Goal: Task Accomplishment & Management: Manage account settings

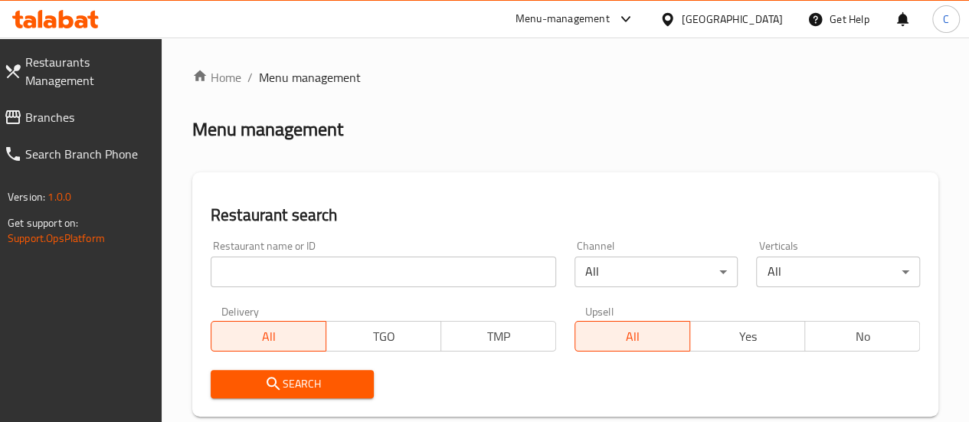
click at [576, 15] on div at bounding box center [484, 211] width 969 height 422
drag, startPoint x: 569, startPoint y: 22, endPoint x: 566, endPoint y: 36, distance: 14.1
click at [569, 22] on div "Menu-management" at bounding box center [563, 19] width 94 height 18
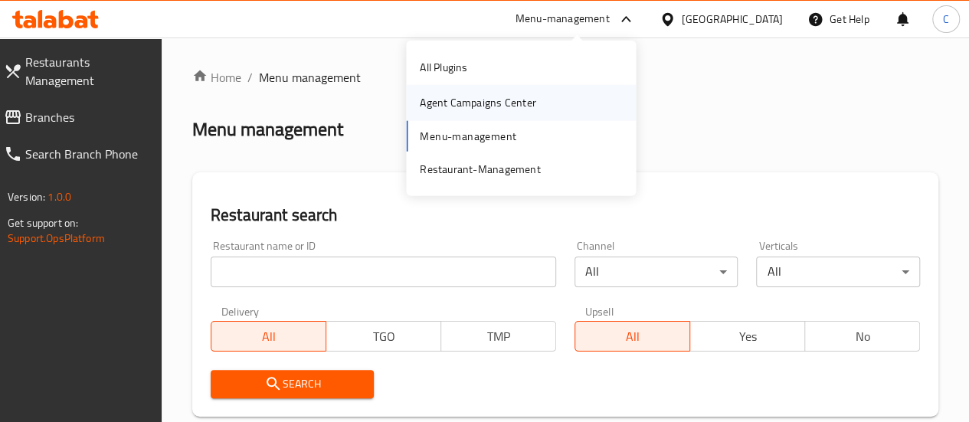
click at [547, 107] on div "Agent Campaigns Center" at bounding box center [521, 102] width 230 height 35
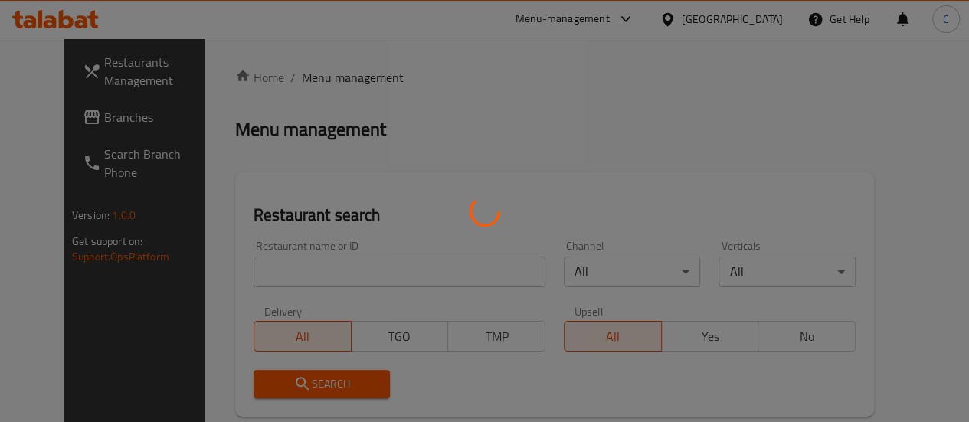
click at [274, 268] on div at bounding box center [484, 211] width 969 height 422
click at [262, 269] on div at bounding box center [484, 211] width 969 height 422
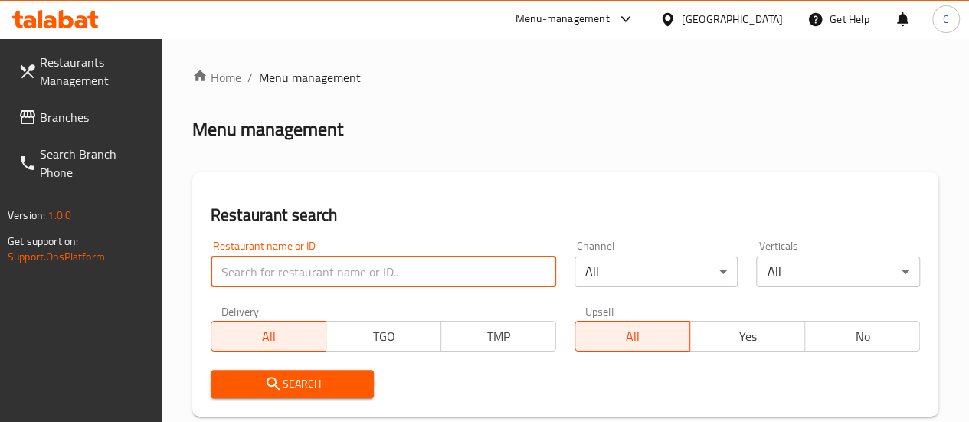
click at [262, 271] on input "search" at bounding box center [384, 272] width 346 height 31
type input "be babel"
click button "Search" at bounding box center [293, 384] width 164 height 28
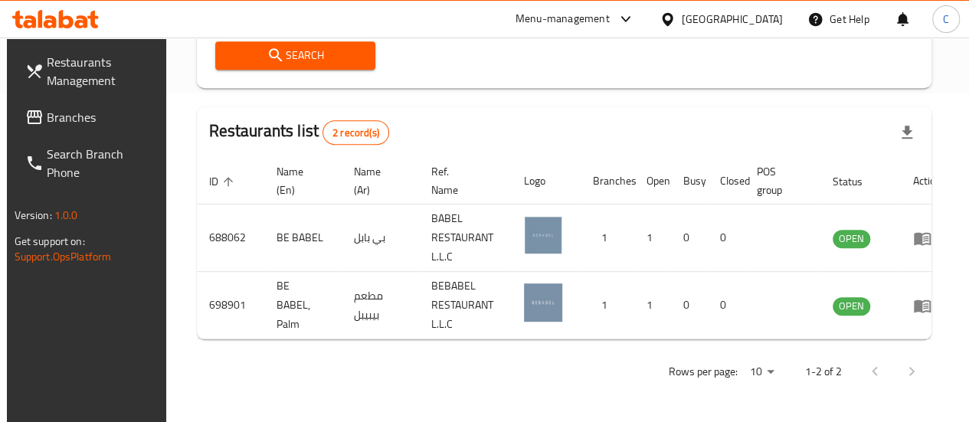
scroll to position [0, 11]
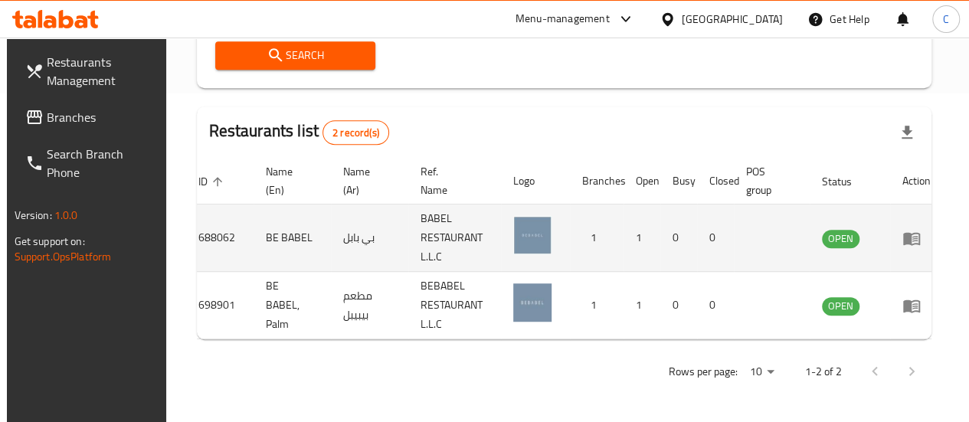
click at [903, 232] on icon "enhanced table" at bounding box center [911, 238] width 17 height 13
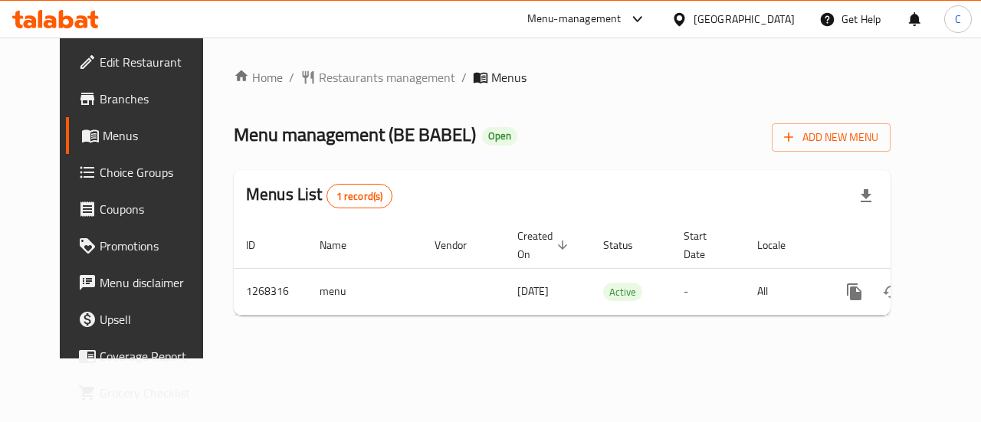
click at [100, 98] on span "Branches" at bounding box center [156, 99] width 112 height 18
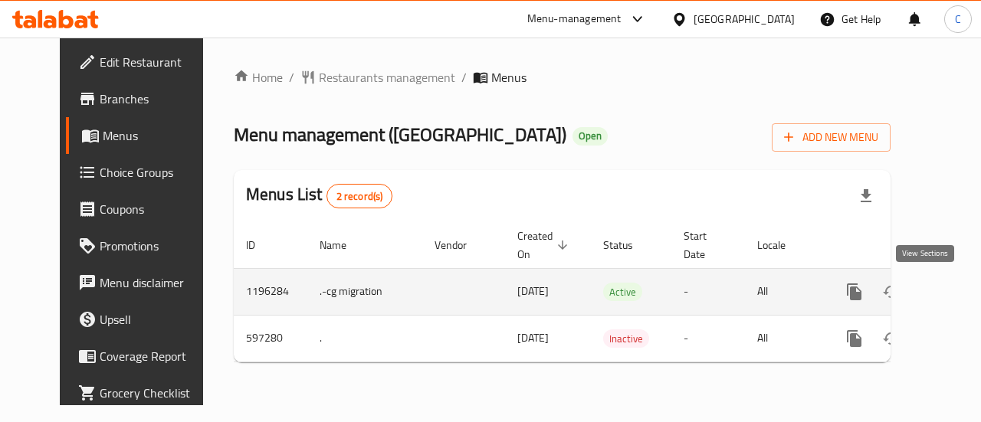
click at [956, 298] on icon "enhanced table" at bounding box center [965, 292] width 18 height 18
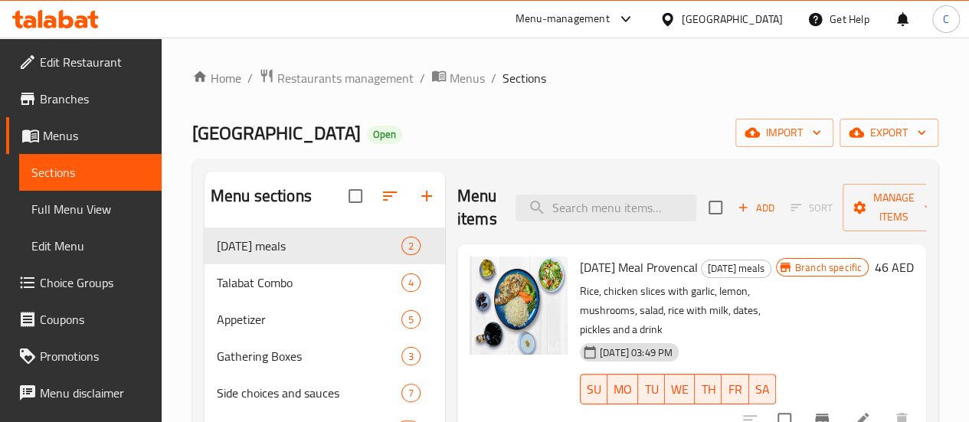
click at [556, 225] on div "Menu items Add Sort Manage items" at bounding box center [691, 208] width 469 height 73
click at [565, 217] on input "search" at bounding box center [606, 208] width 181 height 27
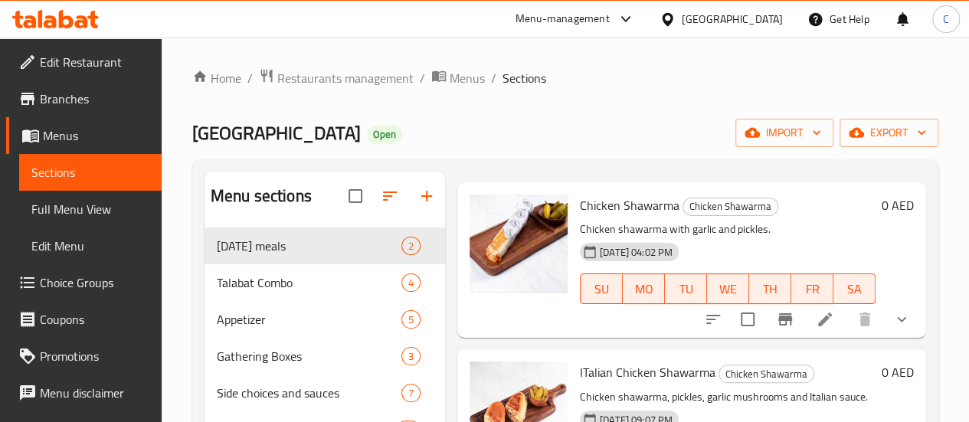
scroll to position [77, 0]
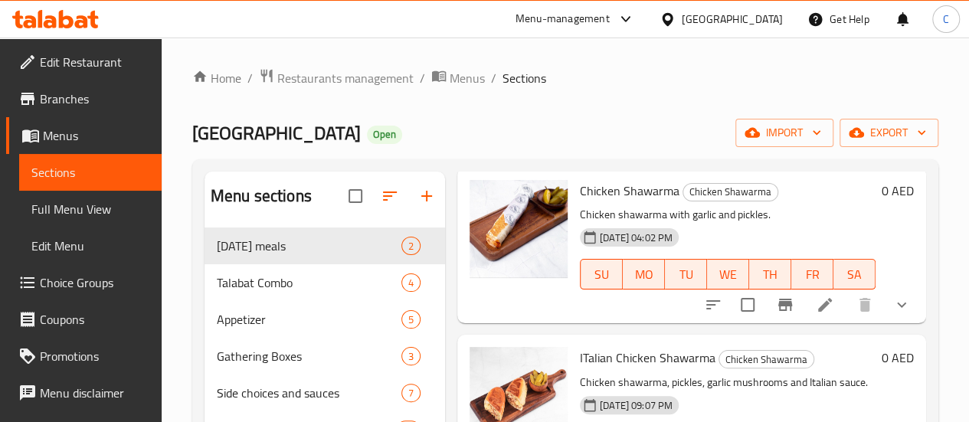
type input "chicken shawa"
click at [818, 305] on icon at bounding box center [825, 305] width 14 height 14
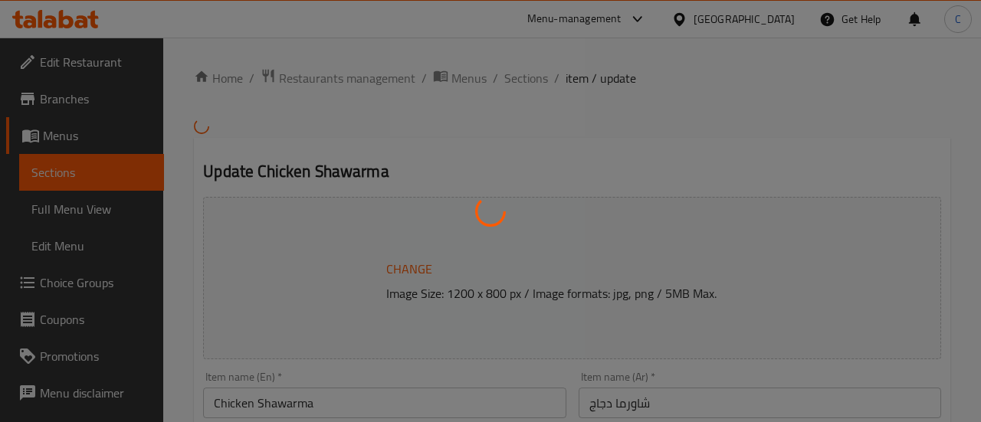
type input "الإضافات على الجانب:"
type input "0"
type input "10"
type input "أضافة داخل السندويتش:"
type input "0"
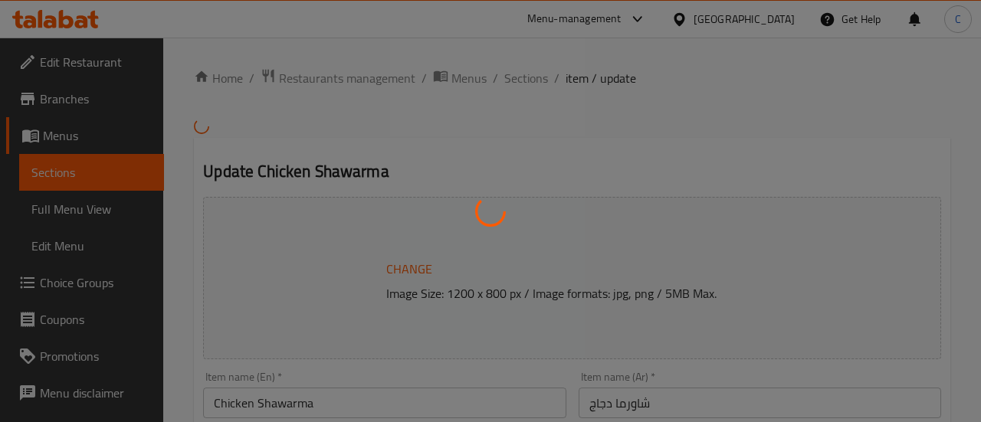
type input "1"
type input "أضافة مشروب :"
type input "0"
type input "14"
type input "الإضافات على الجانب:"
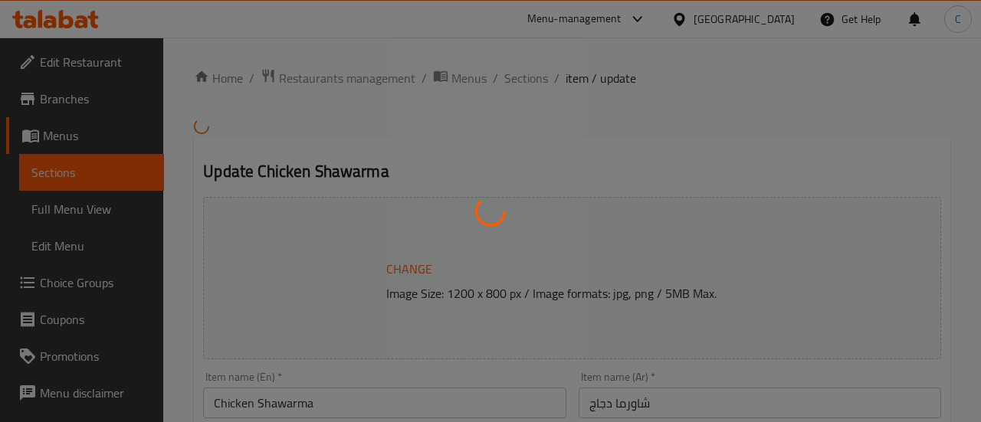
type input "0"
type input "10"
type input "أضافة داخل السندويتش:"
type input "0"
type input "1"
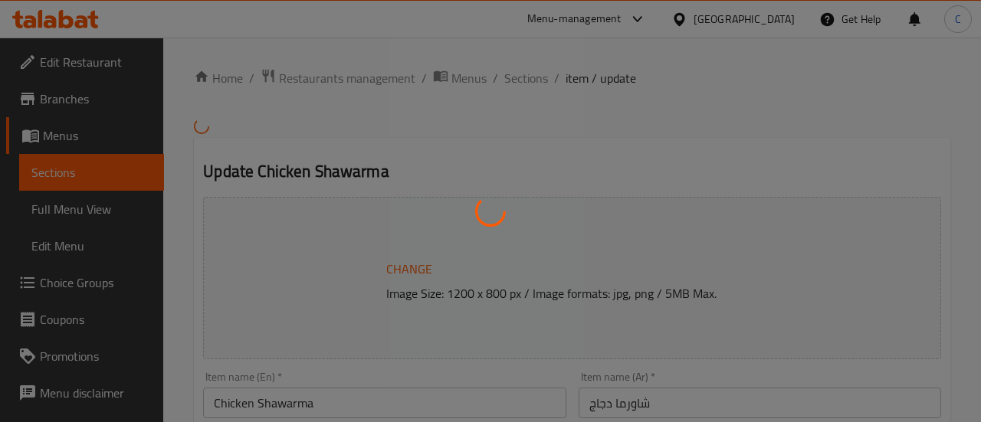
type input "أضافة مشروب :"
type input "0"
type input "14"
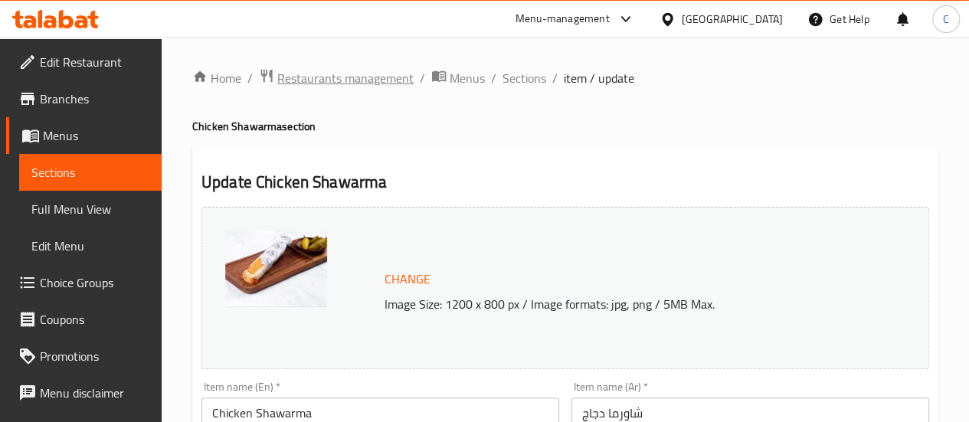
click at [362, 81] on span "Restaurants management" at bounding box center [345, 78] width 136 height 18
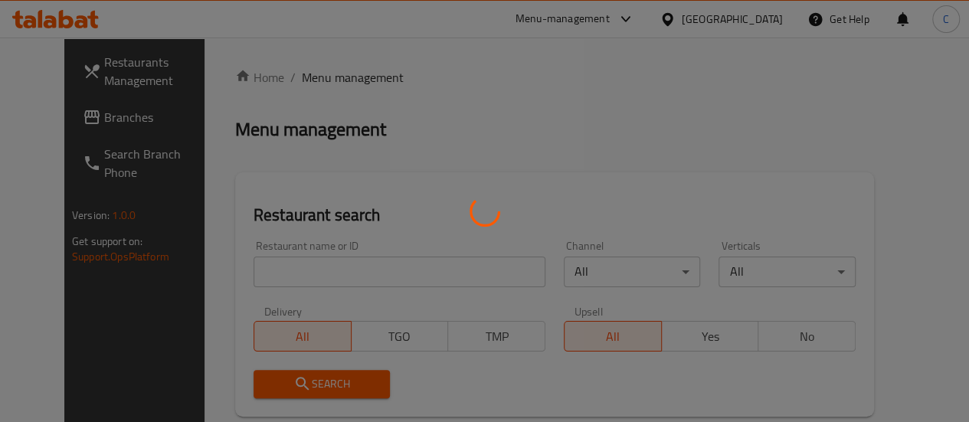
click at [262, 269] on div at bounding box center [484, 211] width 969 height 422
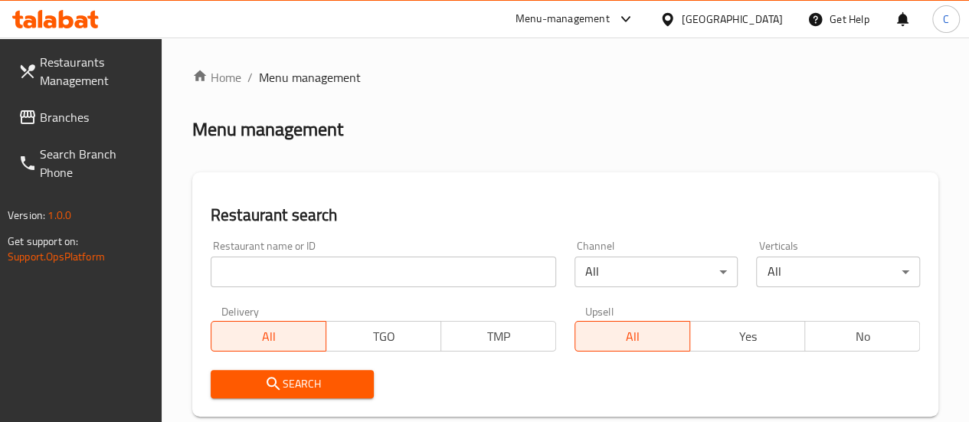
drag, startPoint x: 265, startPoint y: 274, endPoint x: 248, endPoint y: 280, distance: 17.9
click at [265, 274] on input "search" at bounding box center [384, 272] width 346 height 31
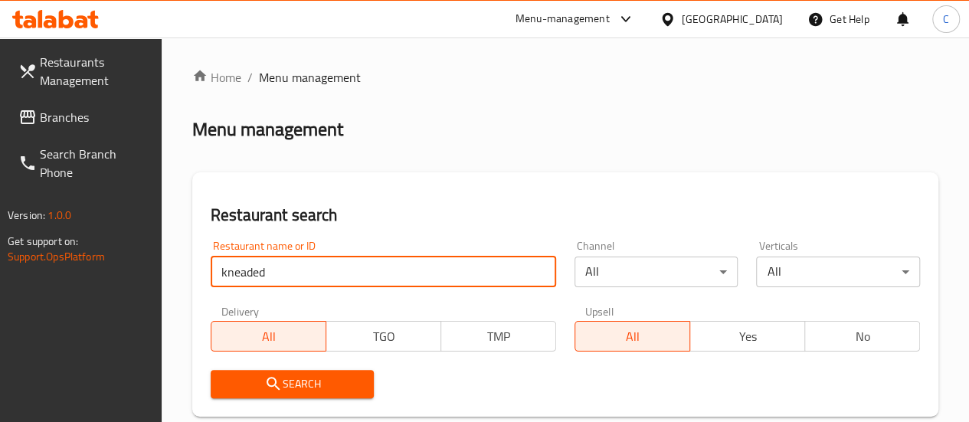
type input "kneaded"
click button "Search" at bounding box center [293, 384] width 164 height 28
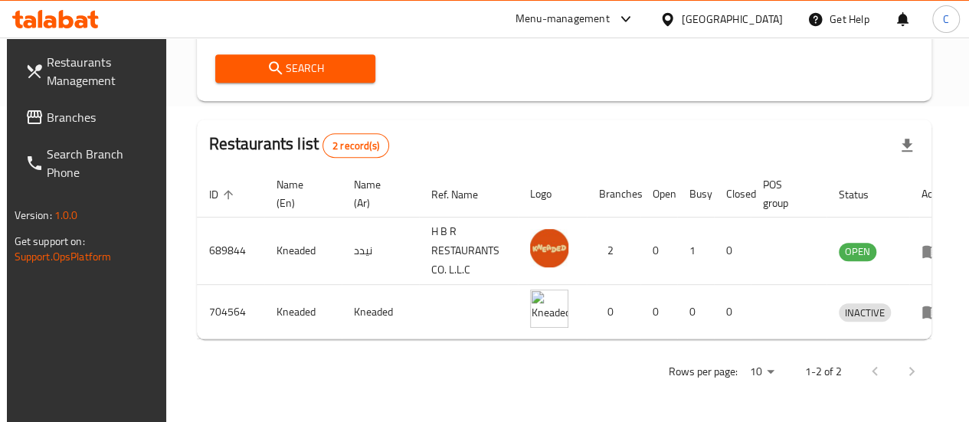
scroll to position [0, 18]
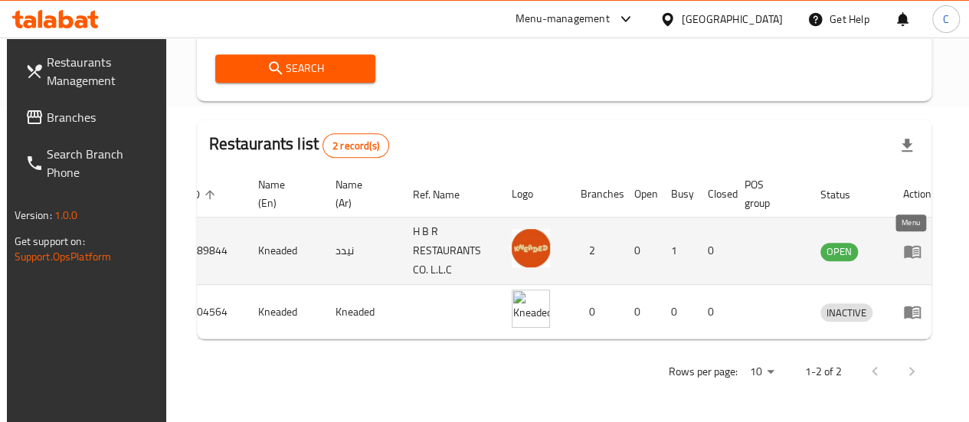
click at [904, 245] on icon "enhanced table" at bounding box center [912, 251] width 17 height 13
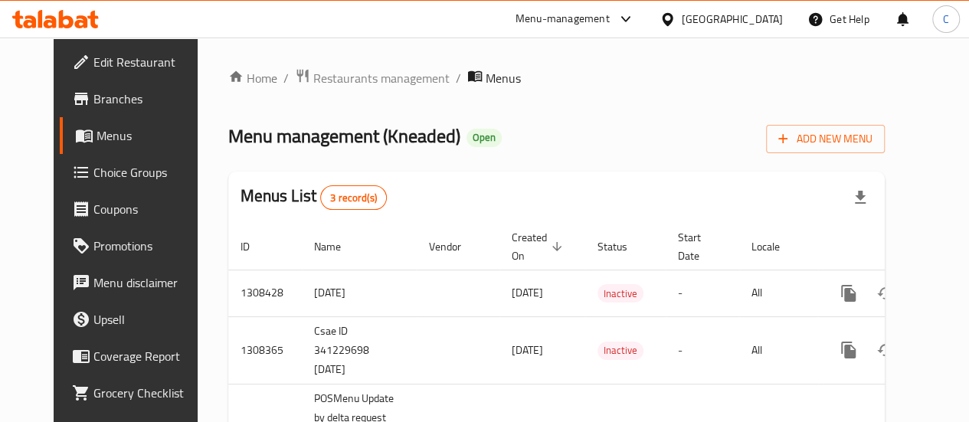
click at [93, 93] on span "Branches" at bounding box center [148, 99] width 110 height 18
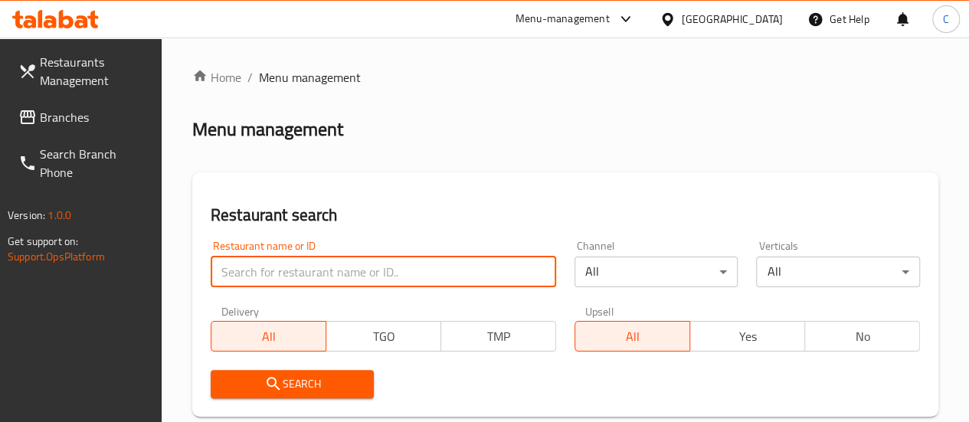
click at [280, 270] on input "search" at bounding box center [384, 272] width 346 height 31
type input "bolki"
click button "Search" at bounding box center [293, 384] width 164 height 28
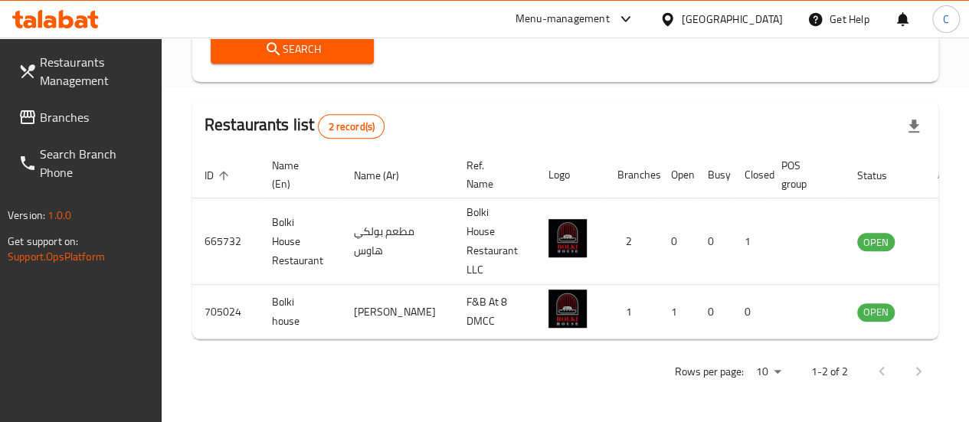
scroll to position [0, 2]
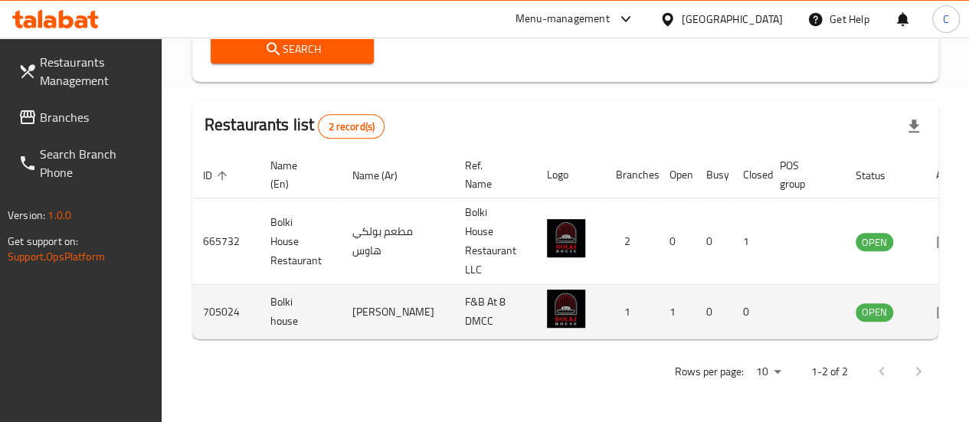
click at [924, 307] on td "enhanced table" at bounding box center [950, 312] width 53 height 54
click at [936, 303] on link "enhanced table" at bounding box center [950, 312] width 28 height 18
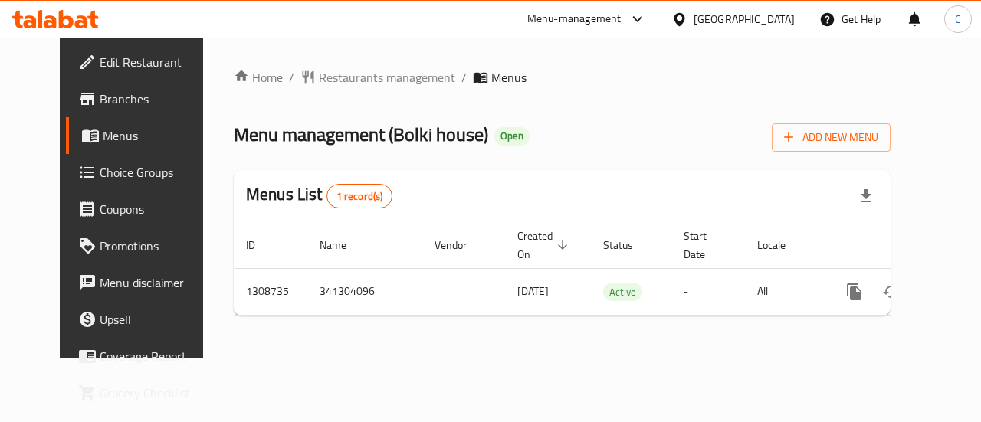
click at [100, 100] on span "Branches" at bounding box center [156, 99] width 112 height 18
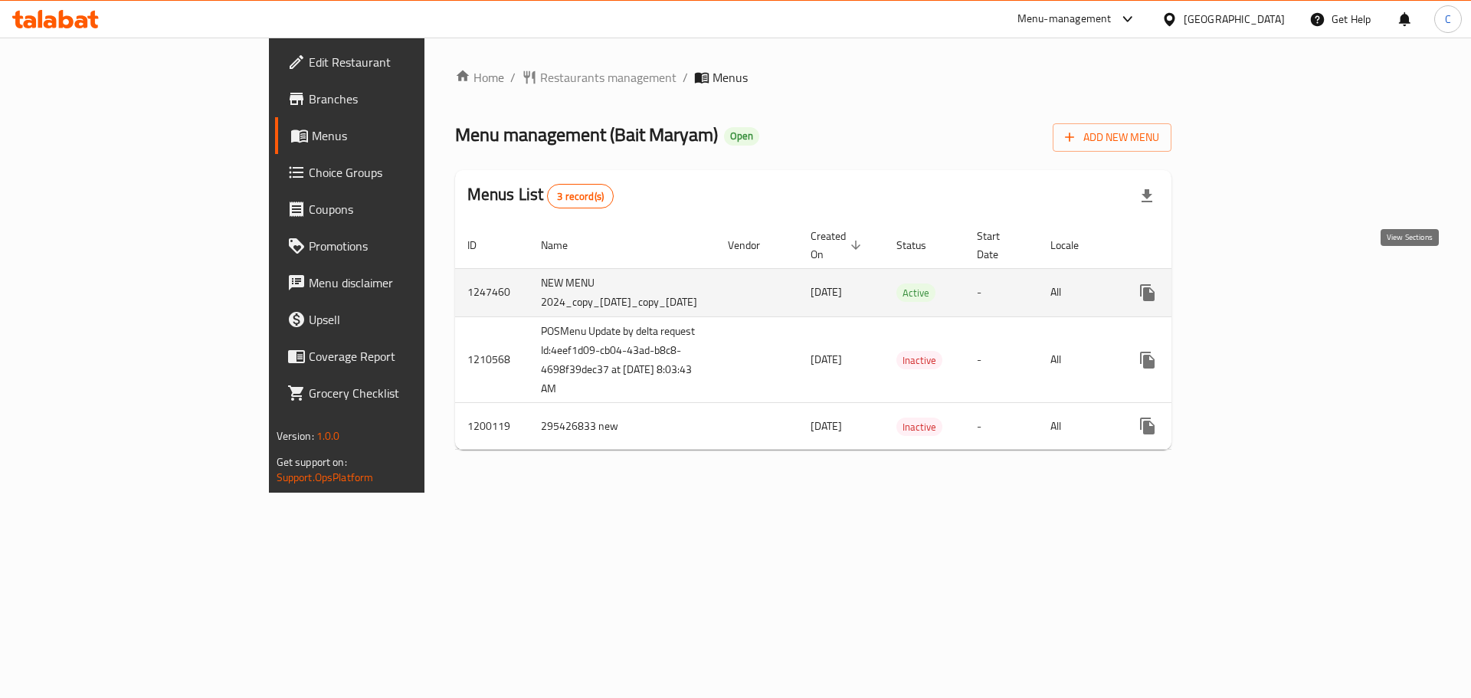
click at [1267, 284] on icon "enhanced table" at bounding box center [1258, 293] width 18 height 18
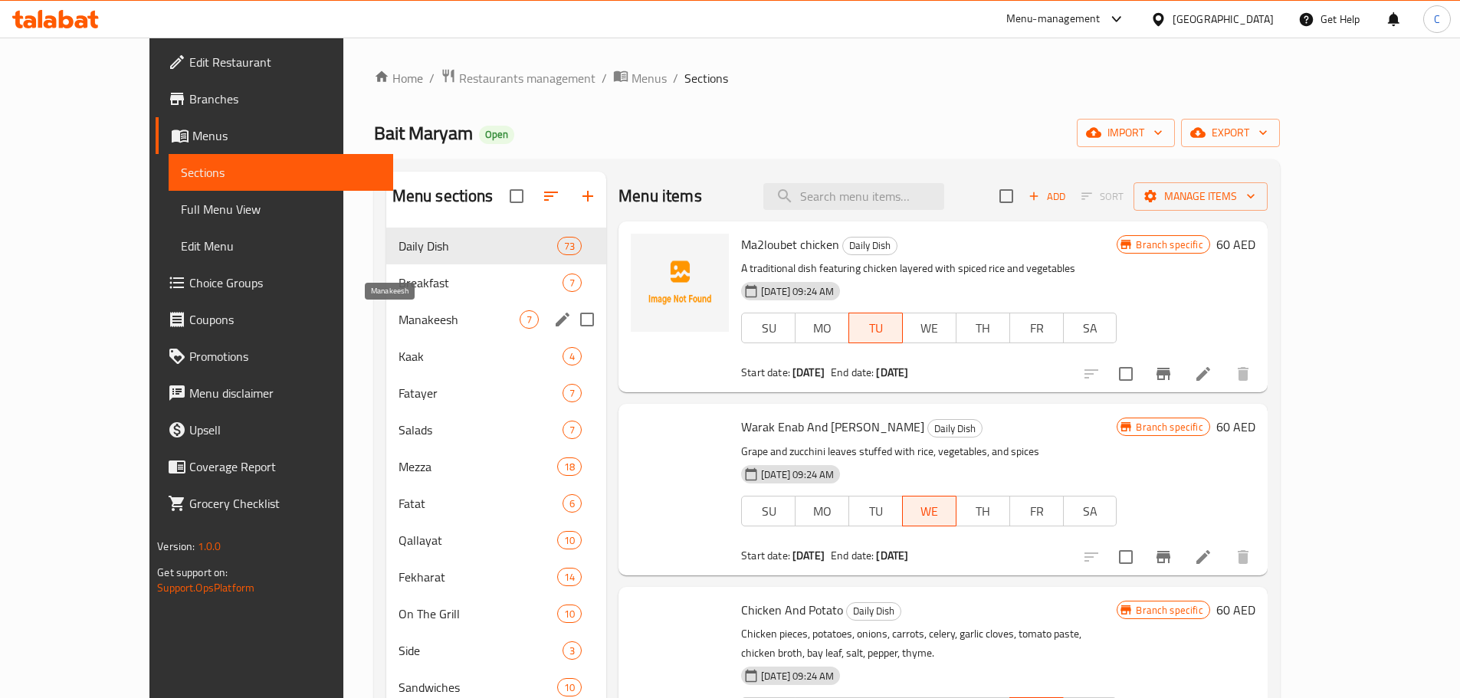
click at [398, 320] on span "Manakeesh" at bounding box center [458, 319] width 121 height 18
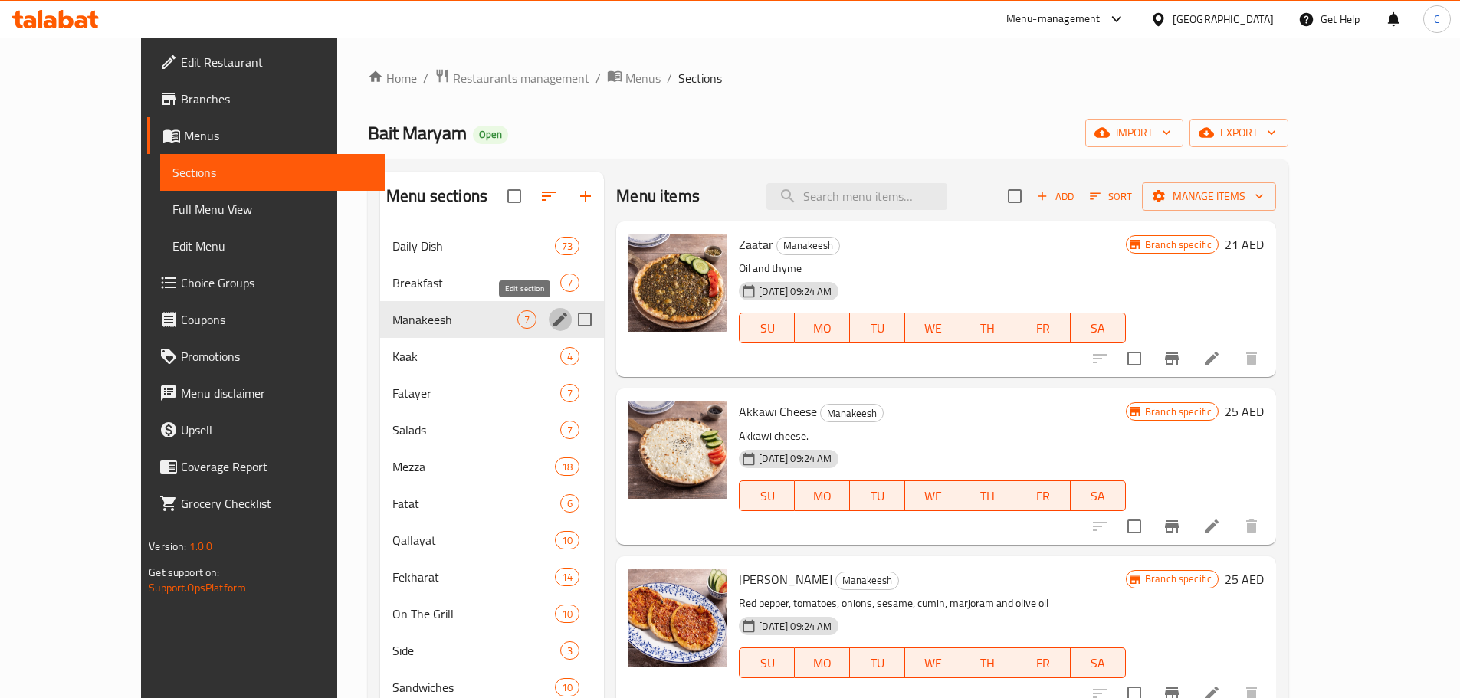
click at [553, 318] on icon "edit" at bounding box center [560, 320] width 14 height 14
click at [551, 324] on icon "edit" at bounding box center [560, 319] width 18 height 18
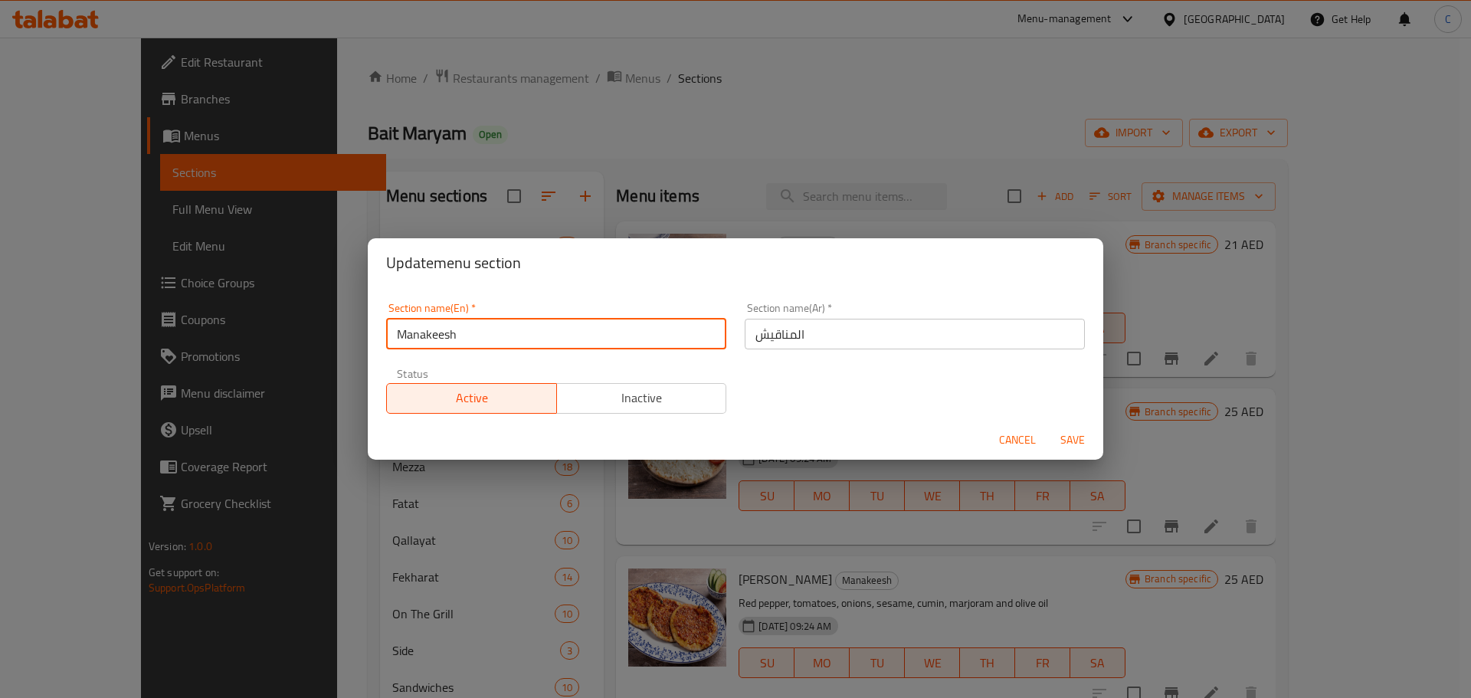
drag, startPoint x: 495, startPoint y: 340, endPoint x: 166, endPoint y: 326, distance: 329.1
click at [166, 326] on div "Update menu section Section name(En)   * Manakeesh Section name(En) * Section n…" at bounding box center [735, 349] width 1471 height 698
paste input "From the Oven"
type input "From the Oven"
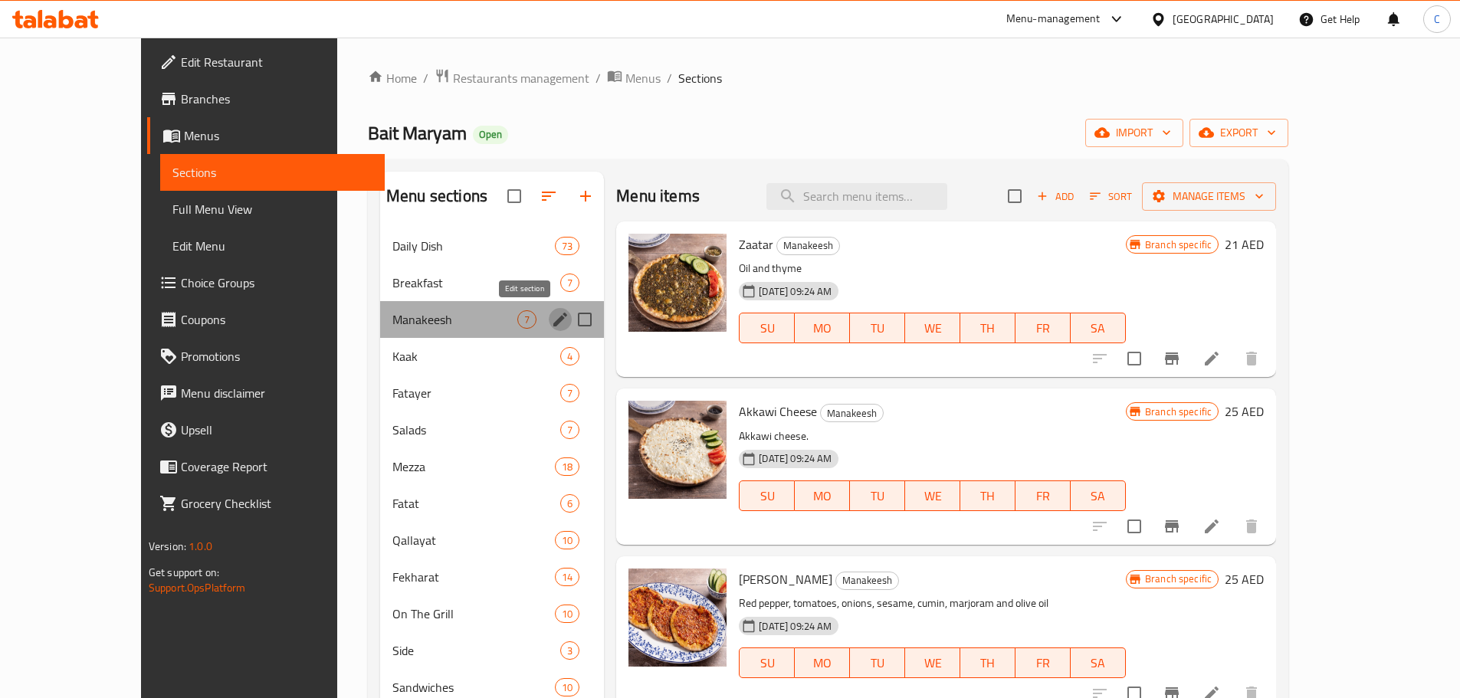
click at [551, 319] on icon "edit" at bounding box center [560, 319] width 18 height 18
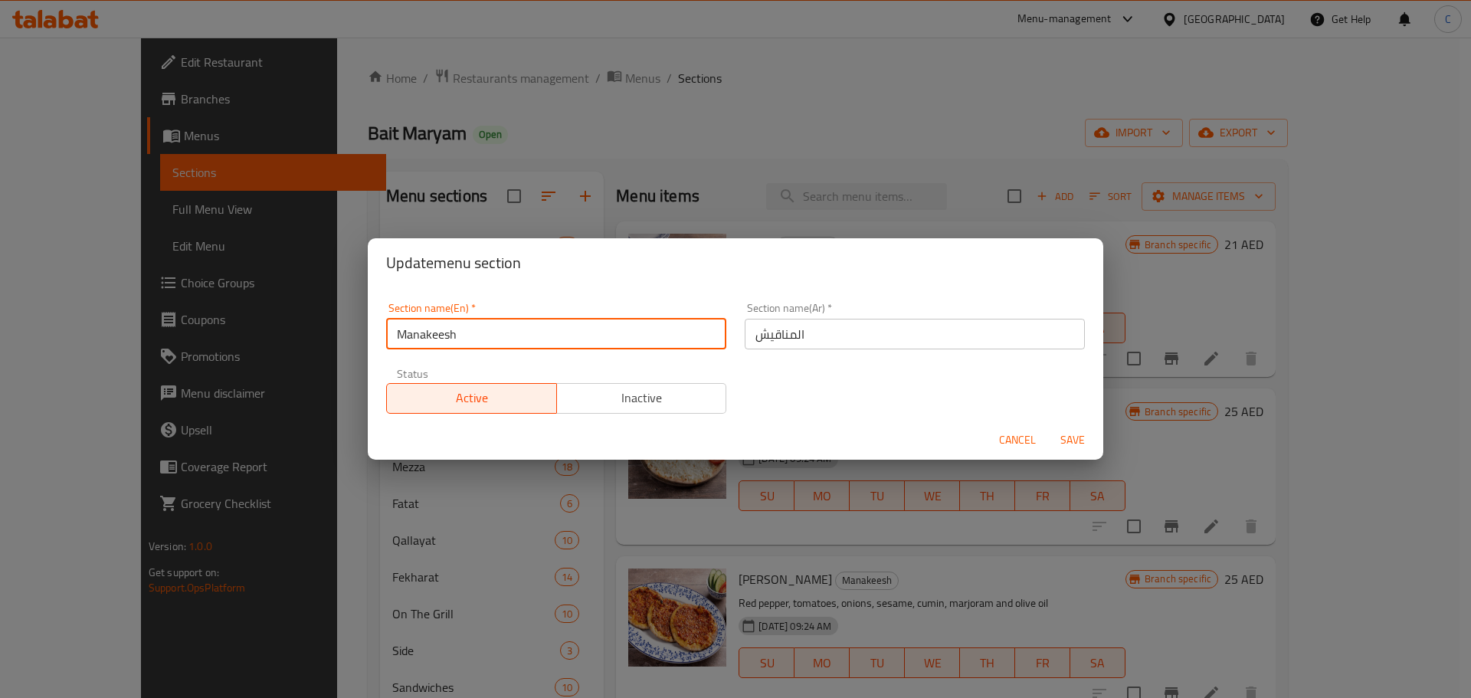
drag, startPoint x: 468, startPoint y: 329, endPoint x: 340, endPoint y: 339, distance: 128.4
click at [340, 339] on div "Update menu section Section name(En)   * Manakeesh Section name(En) * Section n…" at bounding box center [735, 349] width 1471 height 698
paste input "From the Oven"
type input "From the Oven"
click at [1069, 443] on span "Save" at bounding box center [1072, 440] width 37 height 19
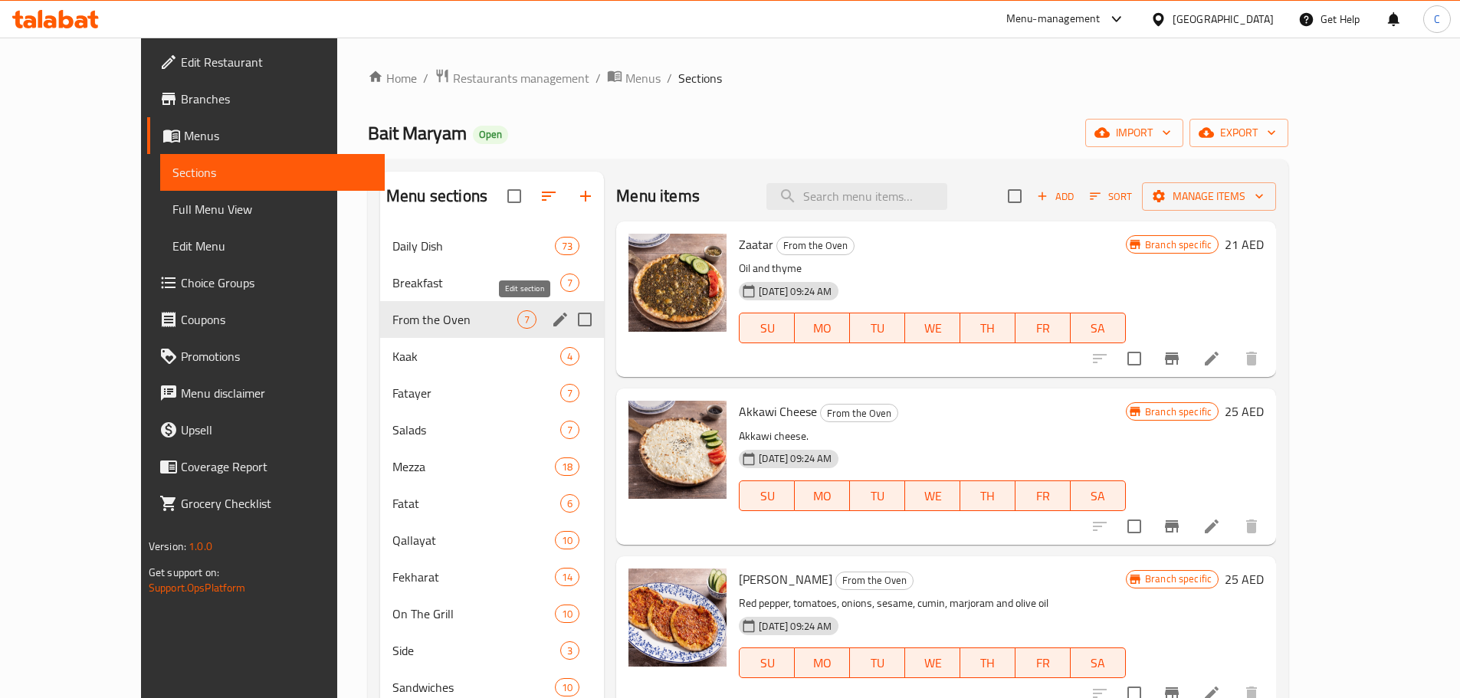
click at [551, 314] on icon "edit" at bounding box center [560, 319] width 18 height 18
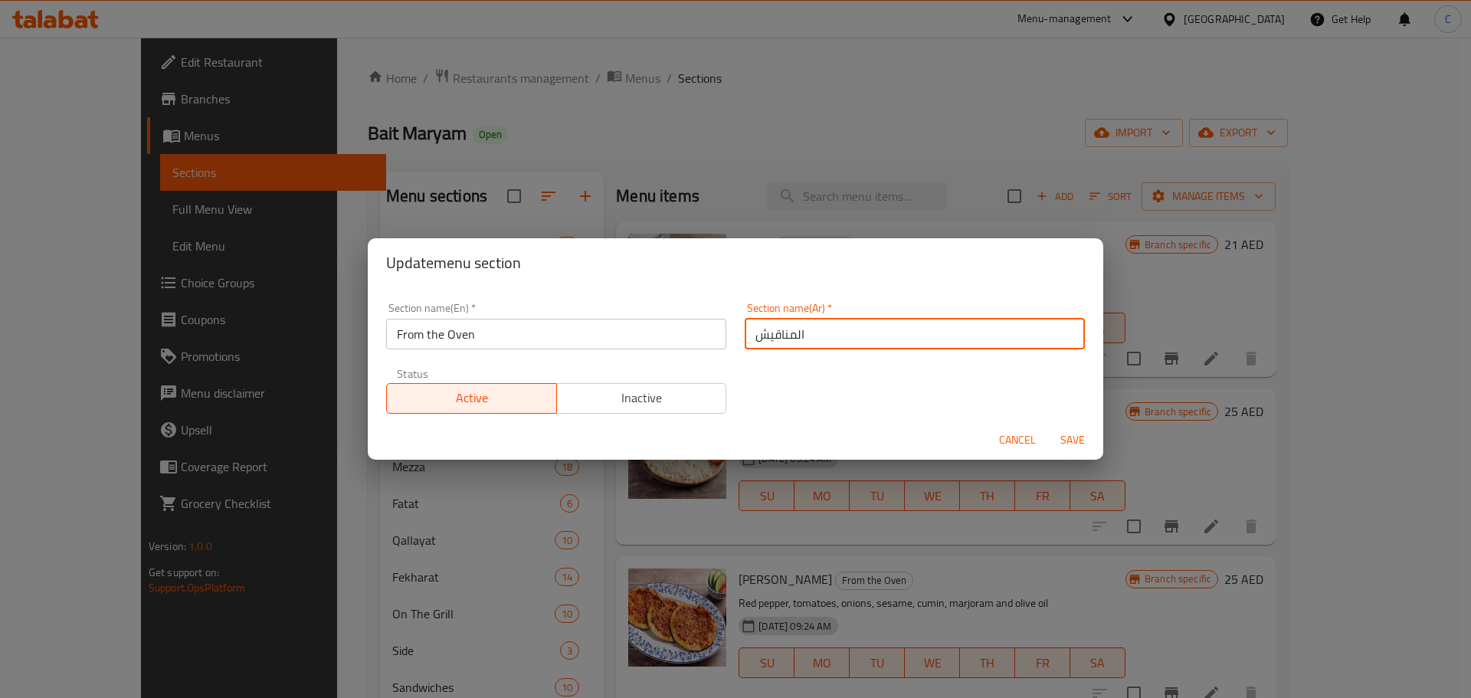
drag, startPoint x: 854, startPoint y: 341, endPoint x: 630, endPoint y: 334, distance: 224.6
click at [630, 335] on div "Section name(En)   * From the Oven Section name(En) * Section name(Ar)   * المن…" at bounding box center [735, 358] width 717 height 130
paste input "من الفرن"
type input "من الفرن"
click at [1080, 433] on span "Save" at bounding box center [1072, 440] width 37 height 19
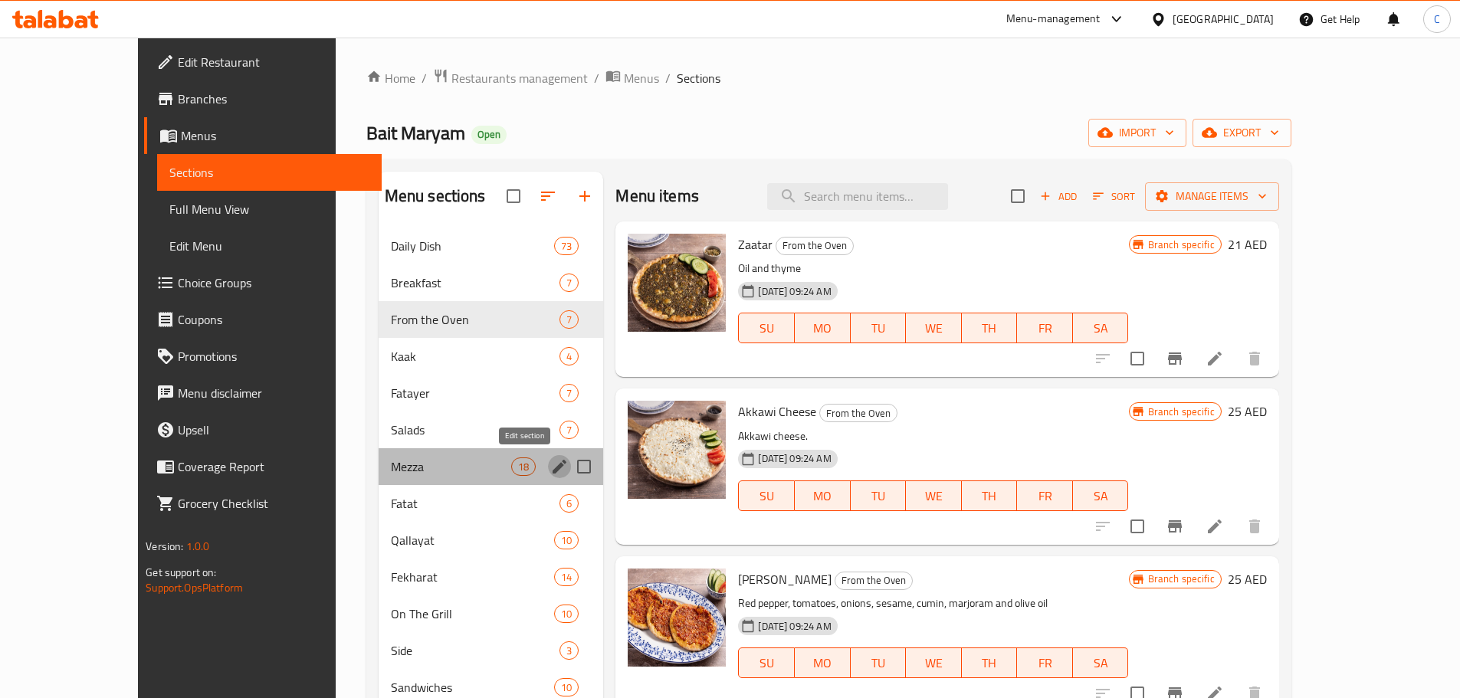
click at [553, 466] on icon "edit" at bounding box center [560, 467] width 14 height 14
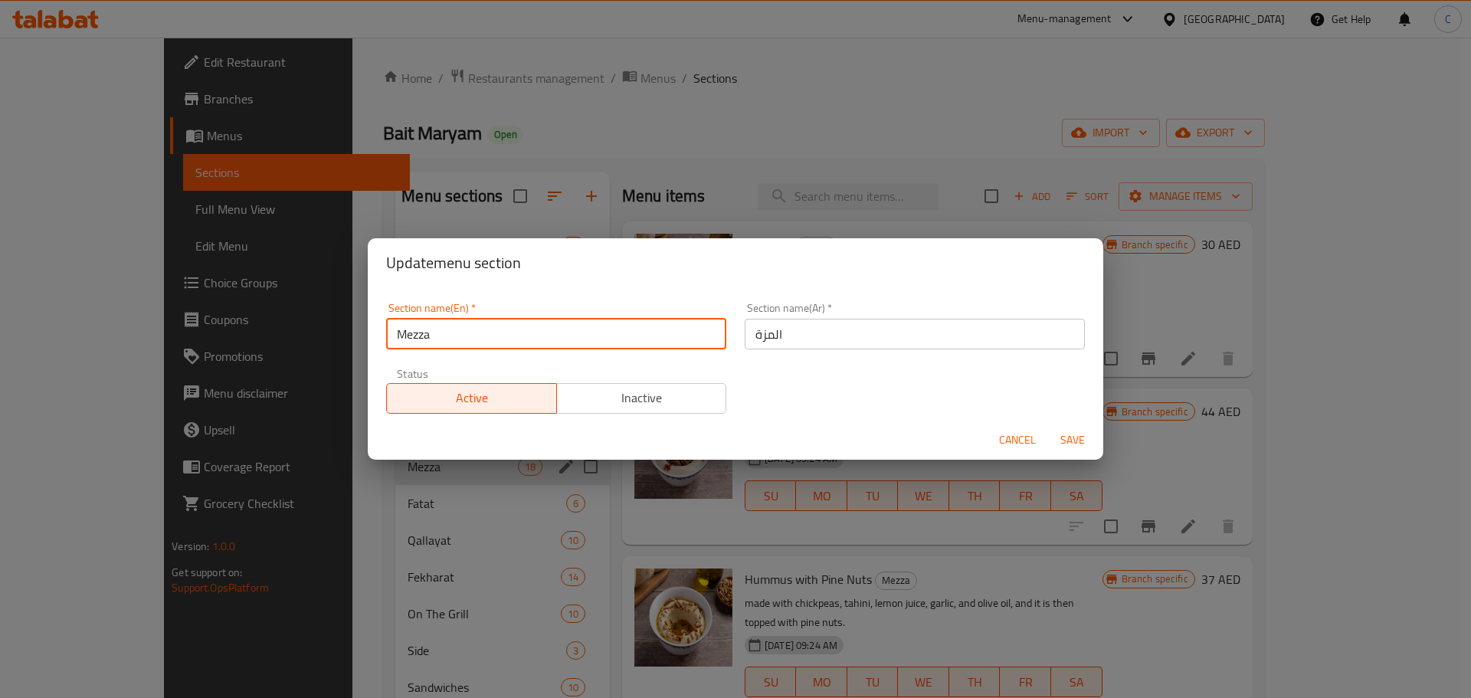
drag, startPoint x: 481, startPoint y: 346, endPoint x: 347, endPoint y: 324, distance: 135.9
click at [349, 328] on div "Update menu section Section name(En)   * Mezza Section name(En) * Section name(…" at bounding box center [735, 349] width 1471 height 698
paste input "Cold Appetizer"
type input "Cold Appetizer"
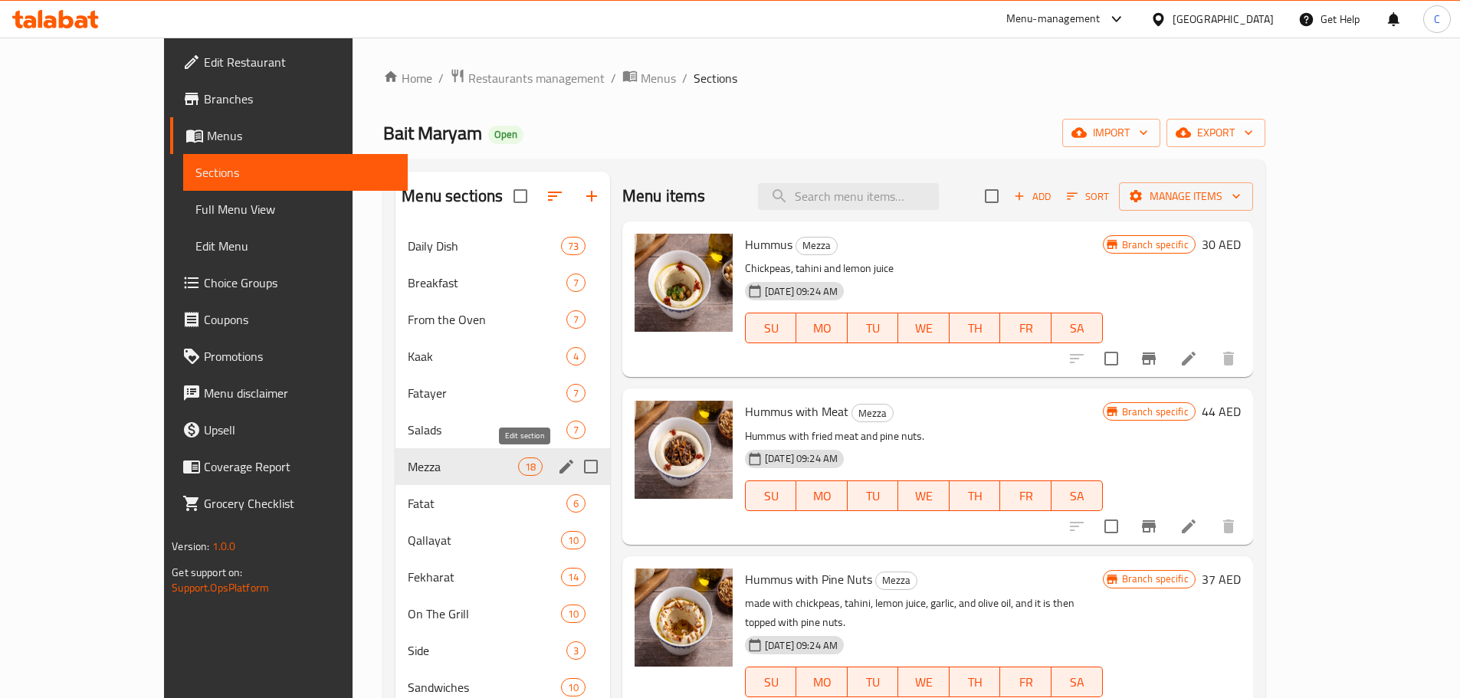
click at [555, 468] on button "edit" at bounding box center [566, 466] width 23 height 23
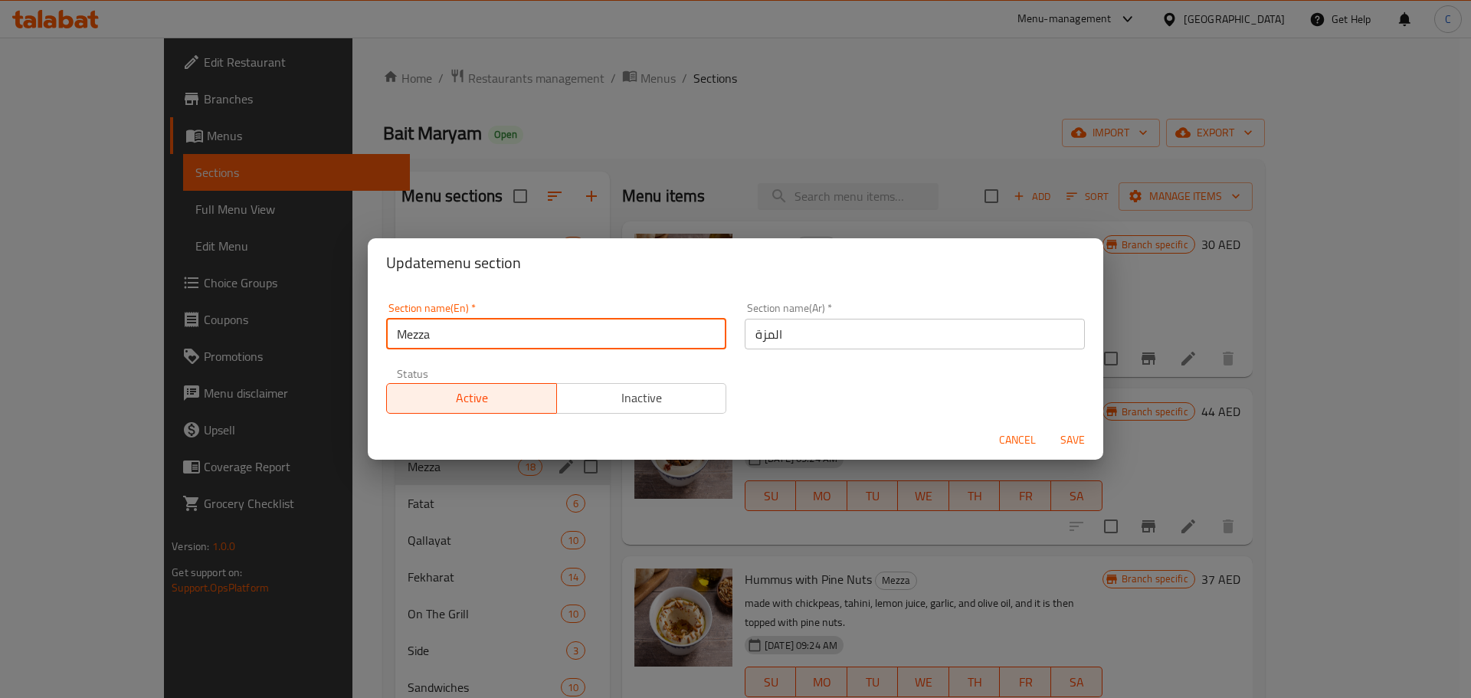
drag, startPoint x: 482, startPoint y: 330, endPoint x: 248, endPoint y: 325, distance: 234.5
click at [248, 325] on div "Update menu section Section name(En)   * Mezza Section name(En) * Section name(…" at bounding box center [735, 349] width 1471 height 698
paste input "Cold Appetizer"
type input "Cold Appetizer"
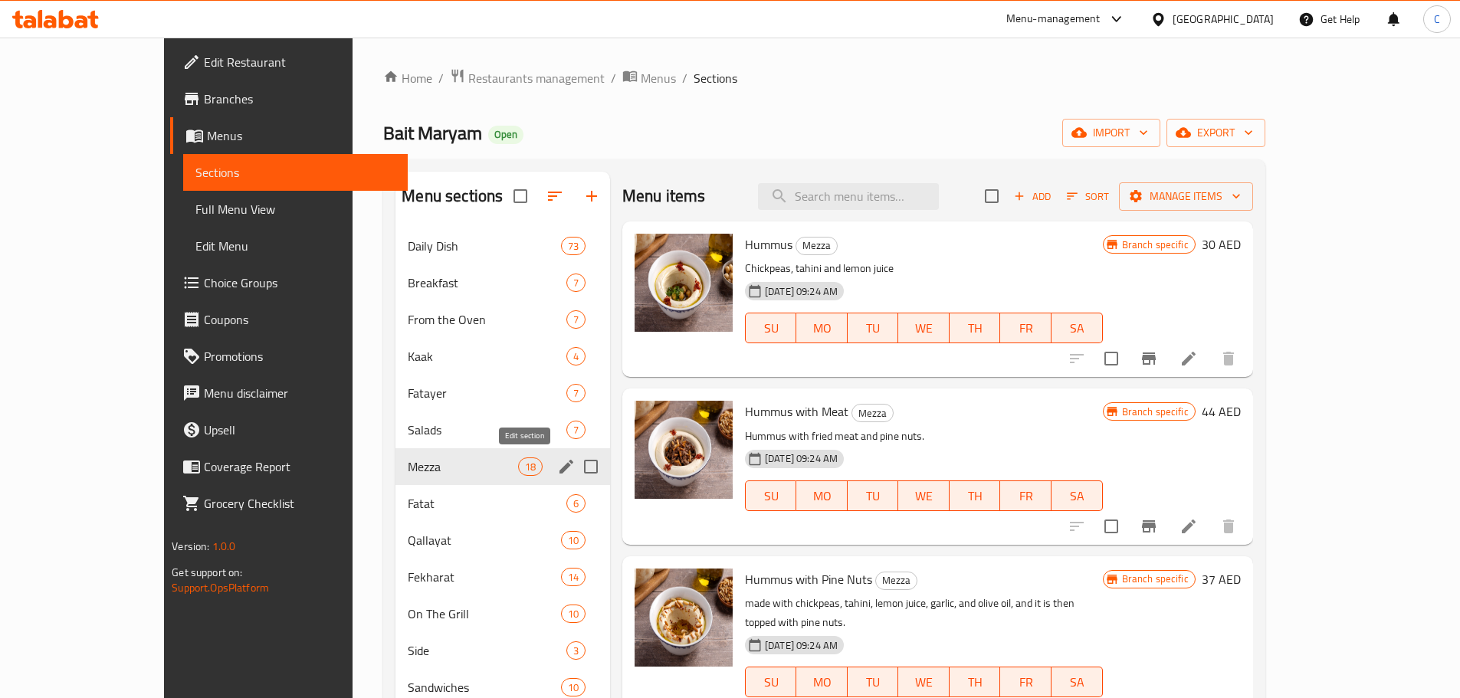
click at [559, 472] on icon "edit" at bounding box center [566, 467] width 14 height 14
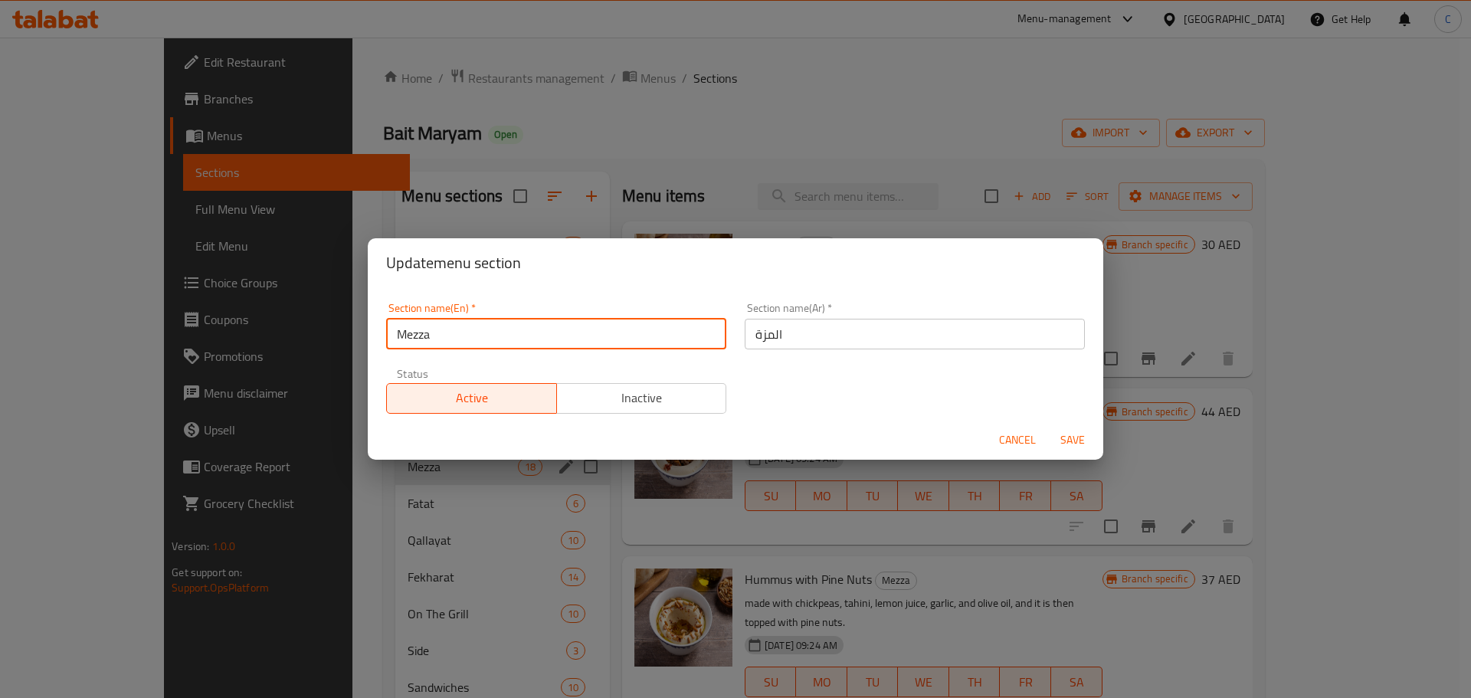
drag, startPoint x: 443, startPoint y: 333, endPoint x: 226, endPoint y: 337, distance: 216.9
click at [226, 337] on div "Update menu section Section name(En)   * Mezza Section name(En) * Section name(…" at bounding box center [735, 349] width 1471 height 698
paste input "Cold Appetizer"
type input "Cold Appetizer"
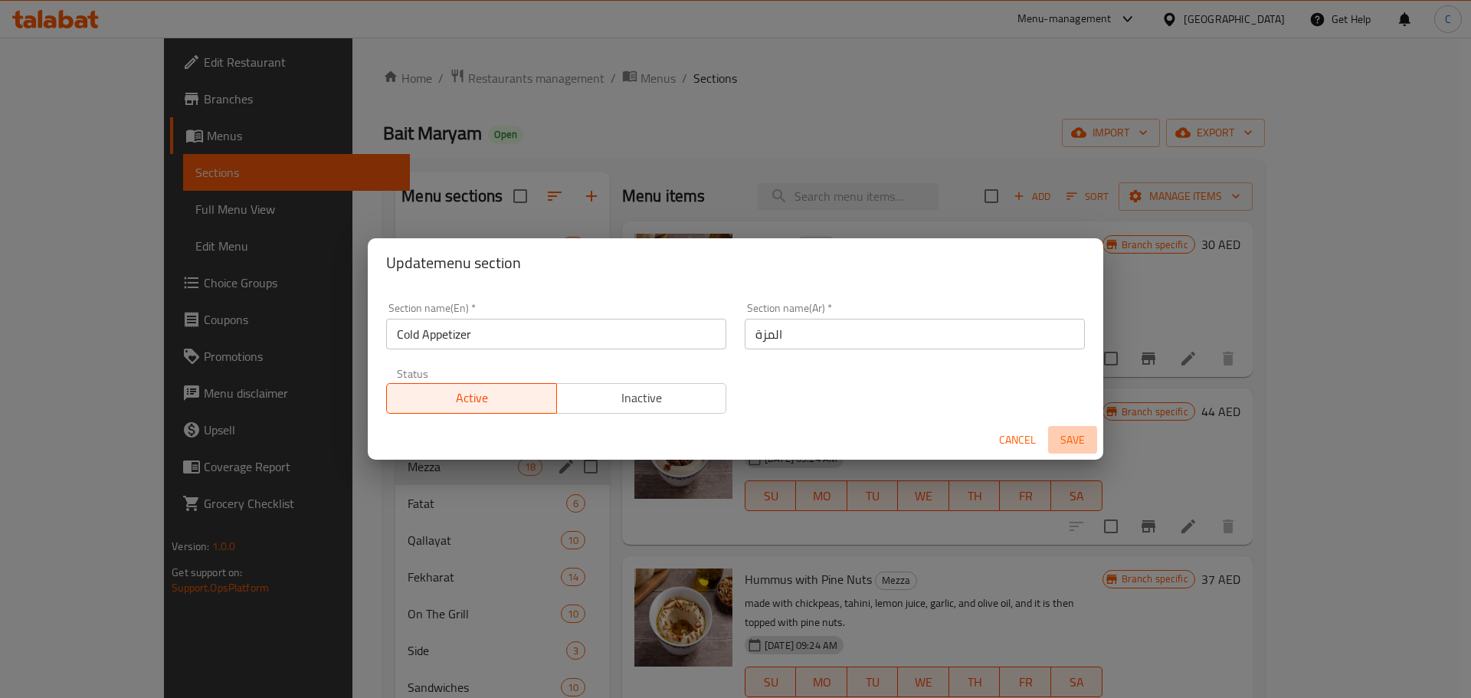
click at [1075, 441] on span "Save" at bounding box center [1072, 440] width 37 height 19
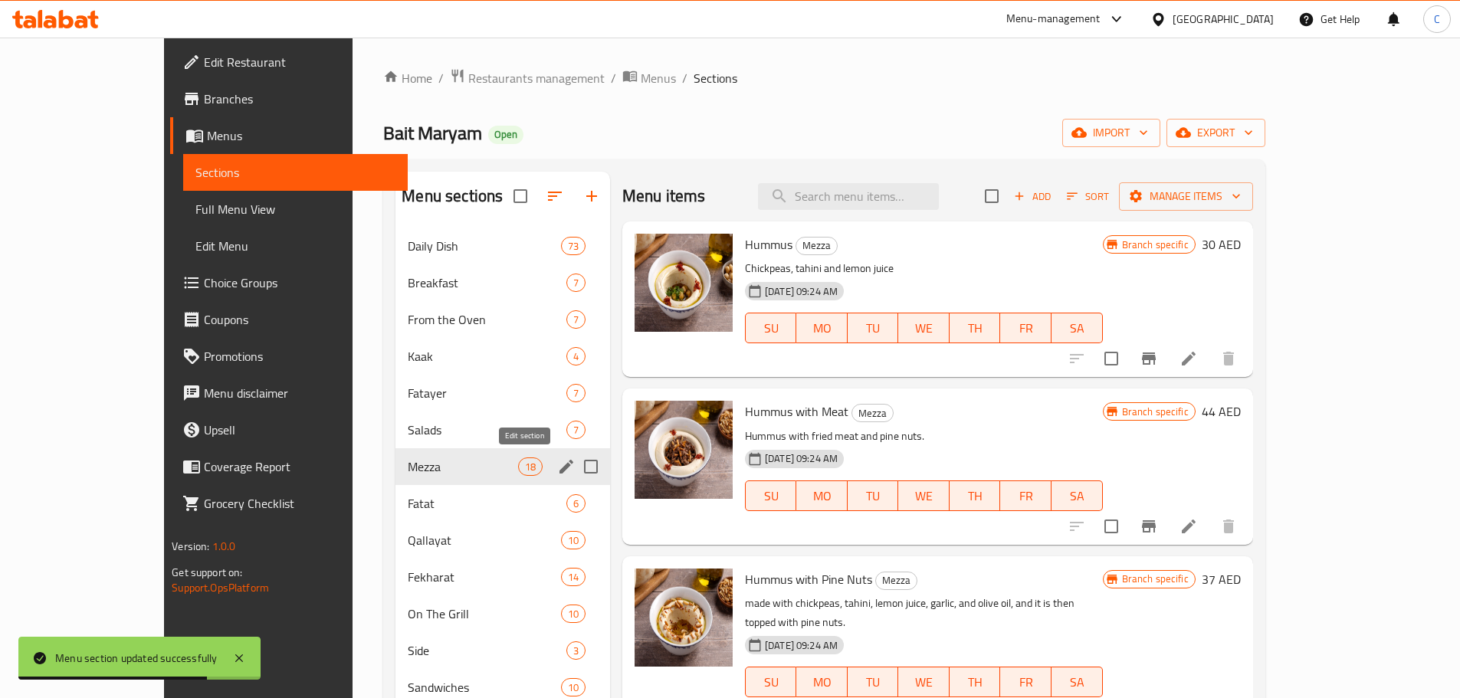
click at [557, 472] on icon "edit" at bounding box center [566, 466] width 18 height 18
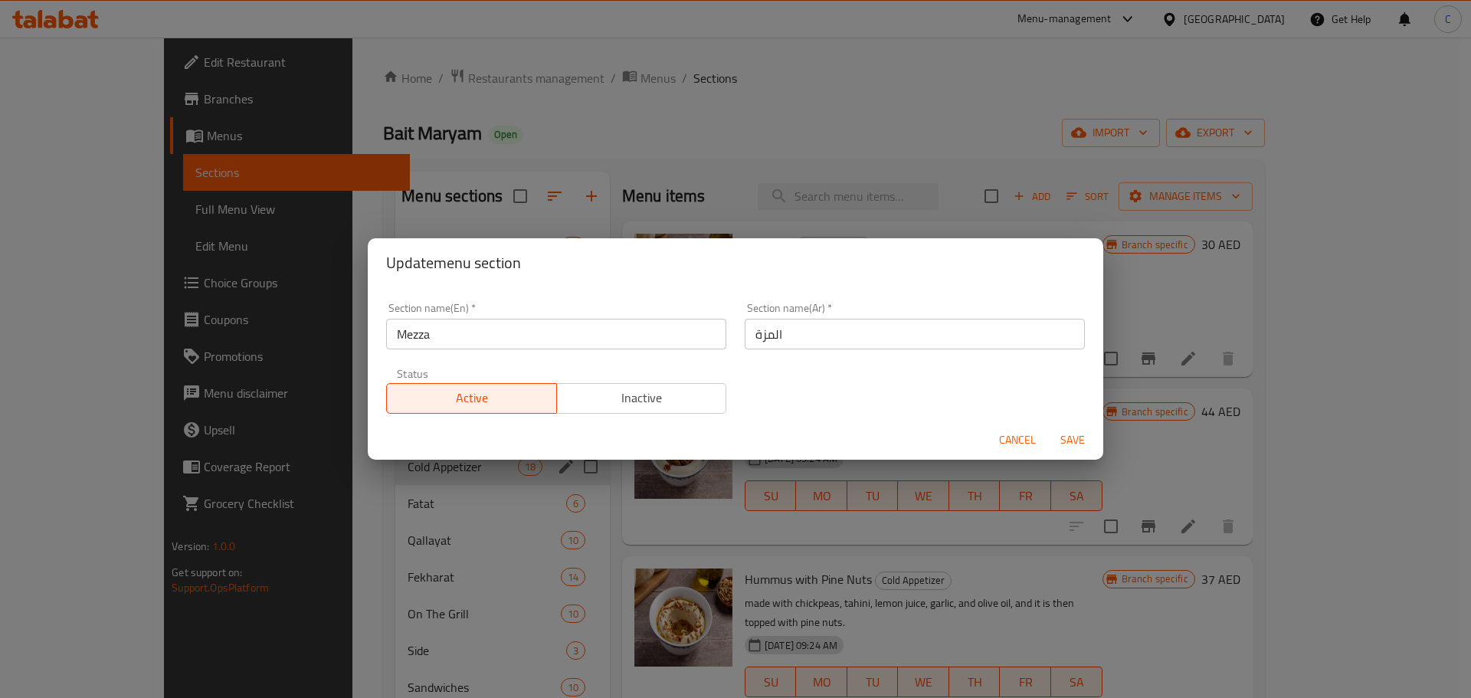
drag, startPoint x: 1016, startPoint y: 434, endPoint x: 1008, endPoint y: 438, distance: 8.9
click at [1015, 434] on span "Cancel" at bounding box center [1017, 440] width 37 height 19
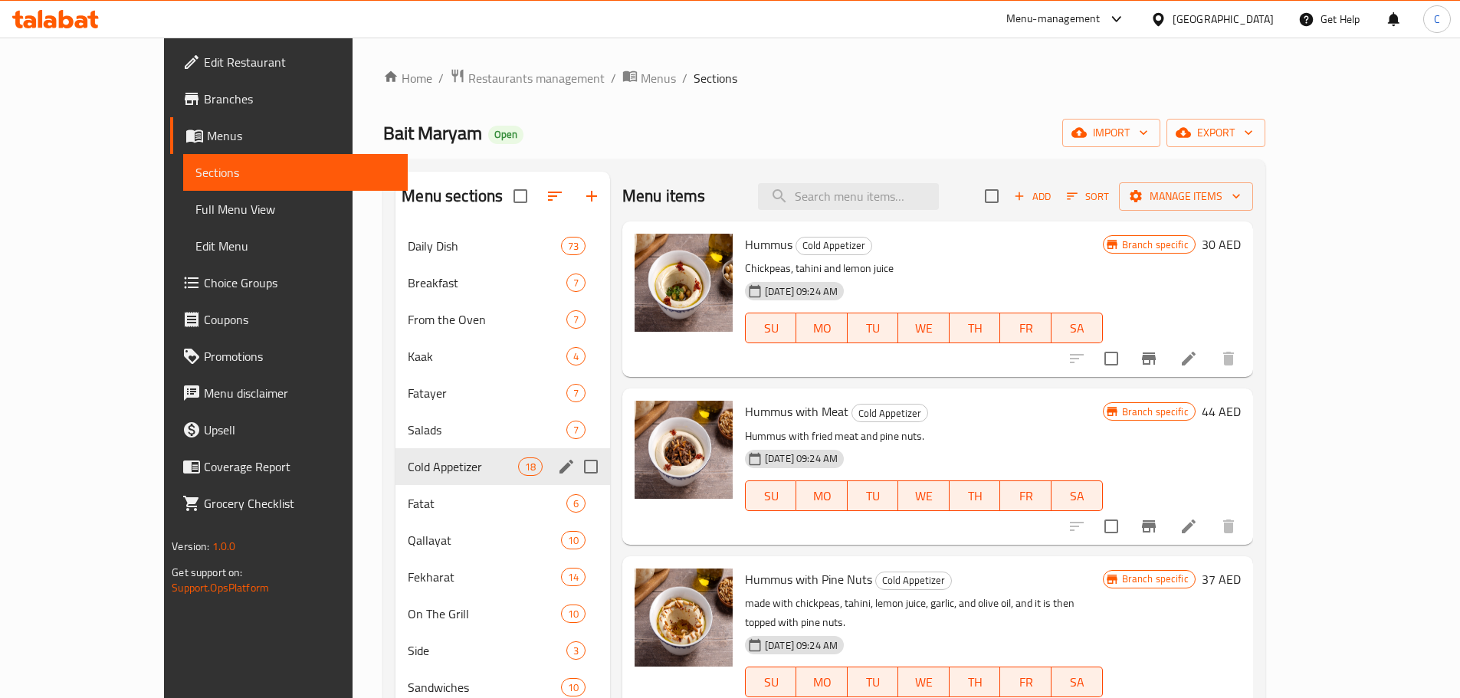
click at [557, 467] on icon "edit" at bounding box center [566, 466] width 18 height 18
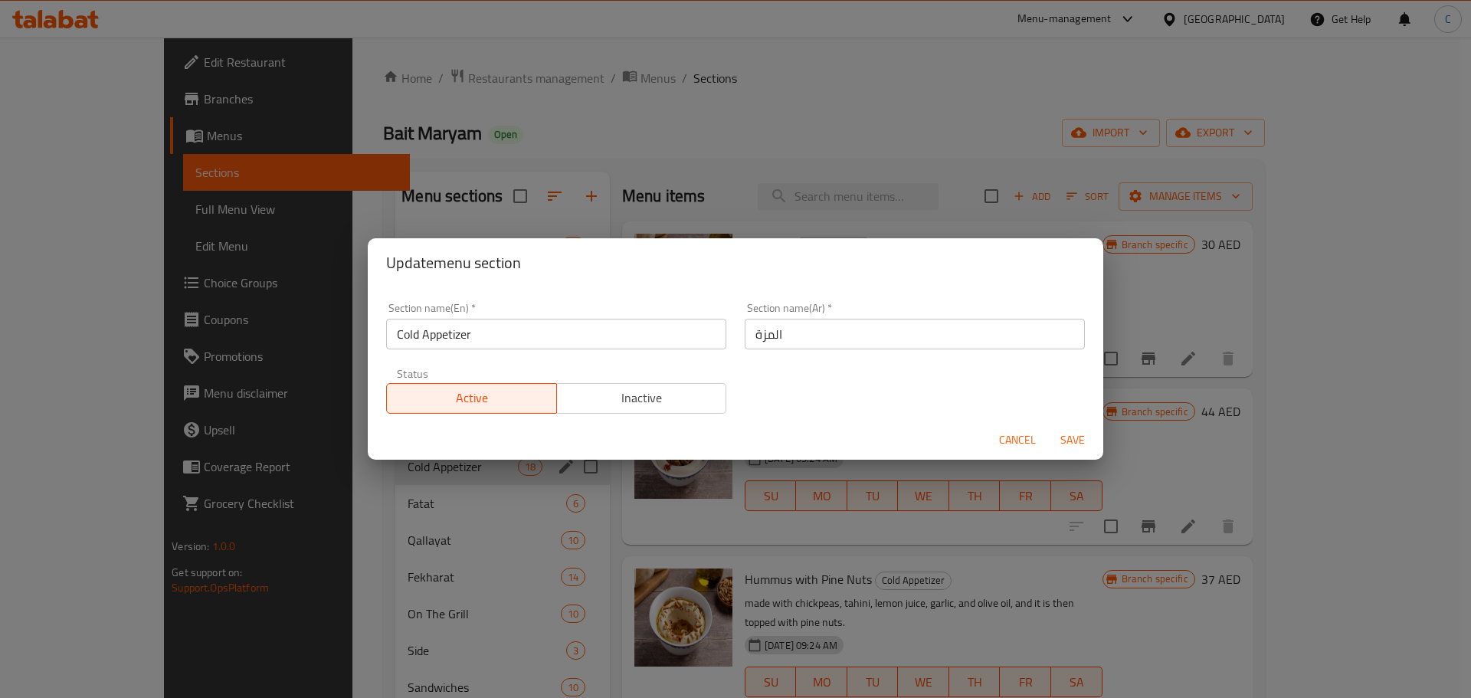
drag, startPoint x: 787, startPoint y: 334, endPoint x: 601, endPoint y: 327, distance: 186.3
click at [602, 328] on div "Section name(En)   * Cold Appetizer Section name(En) * Section name(Ar)   * الم…" at bounding box center [735, 358] width 717 height 130
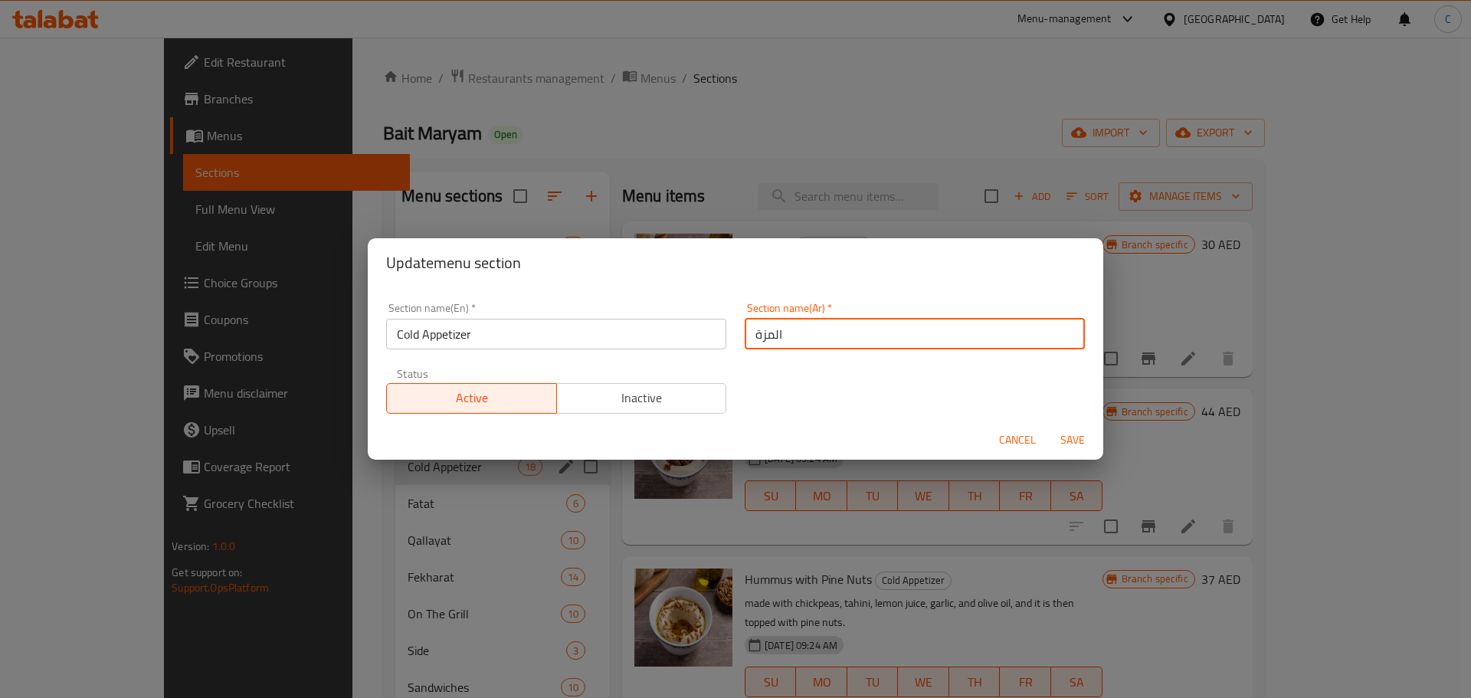
paste input "مقبلات بارد"
type input "مقبلات باردة"
click at [1065, 439] on span "Save" at bounding box center [1072, 440] width 37 height 19
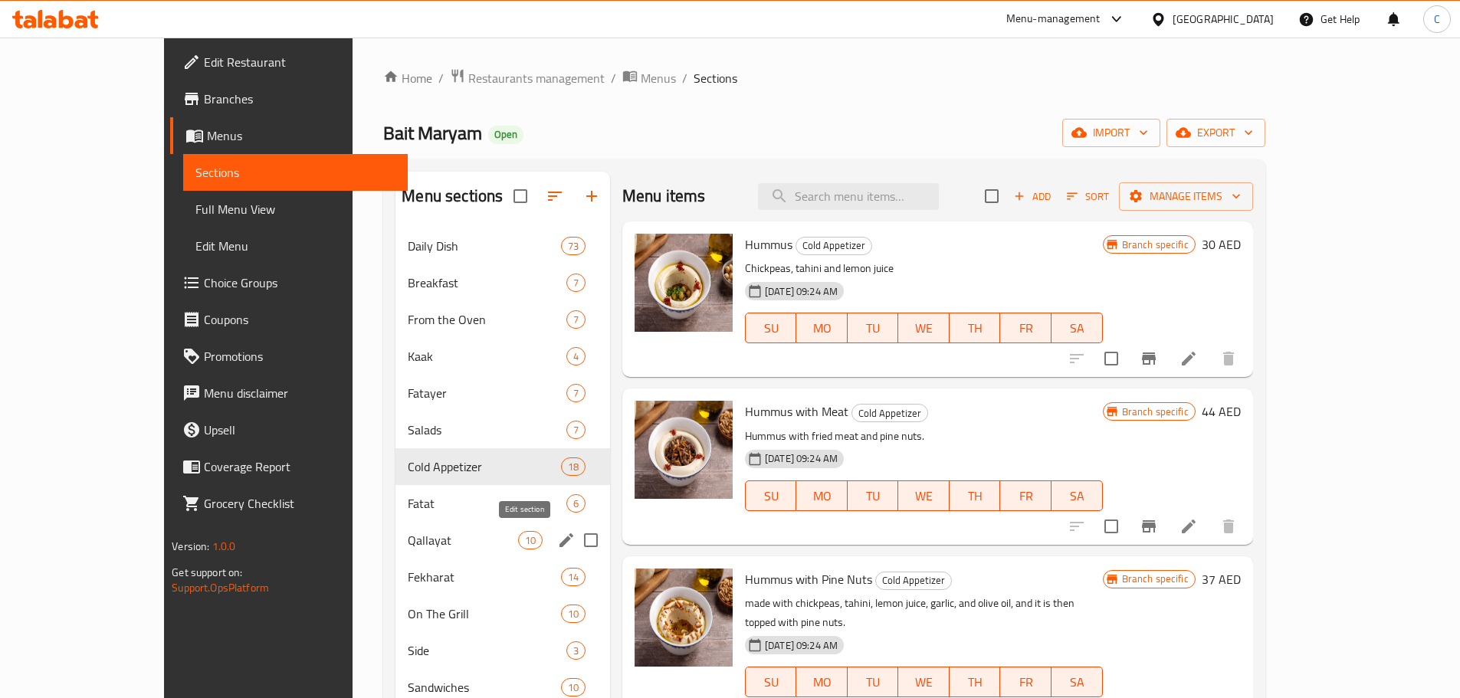
click at [557, 545] on icon "edit" at bounding box center [566, 540] width 18 height 18
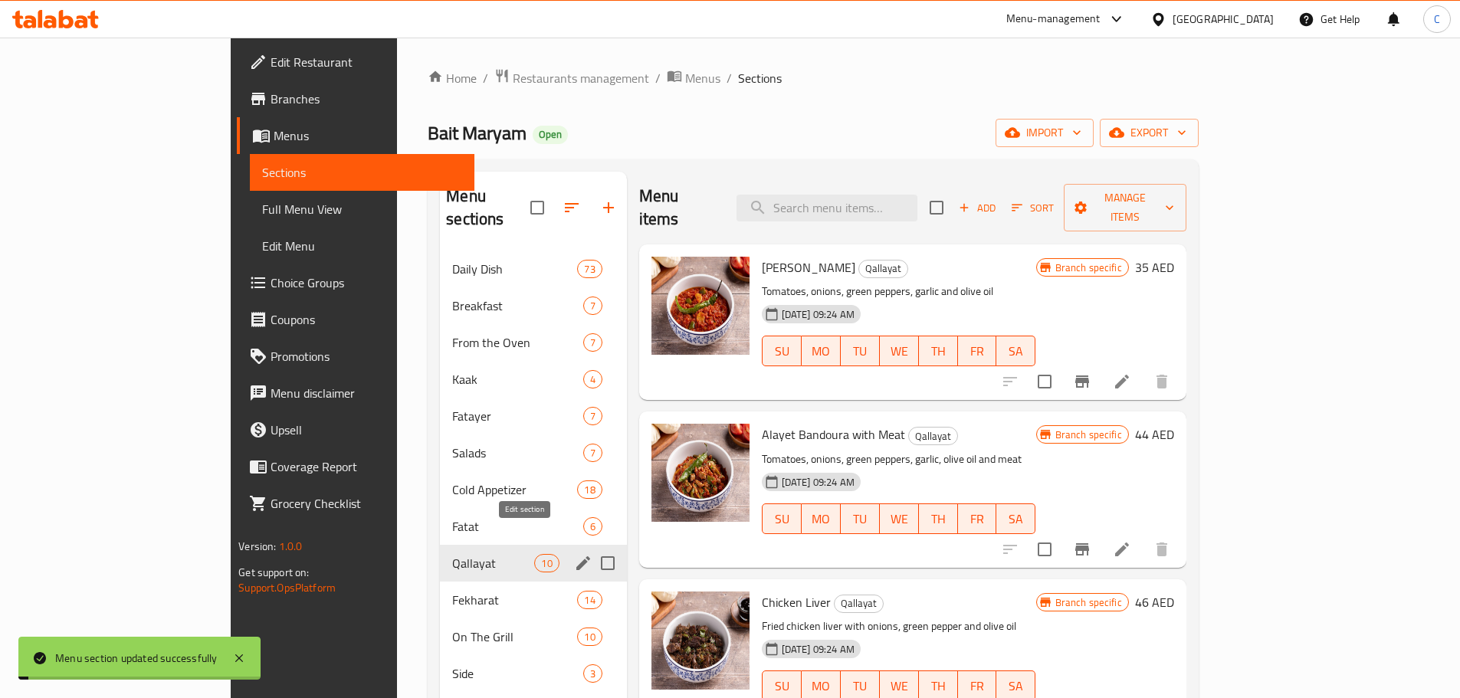
click at [576, 556] on icon "edit" at bounding box center [583, 563] width 14 height 14
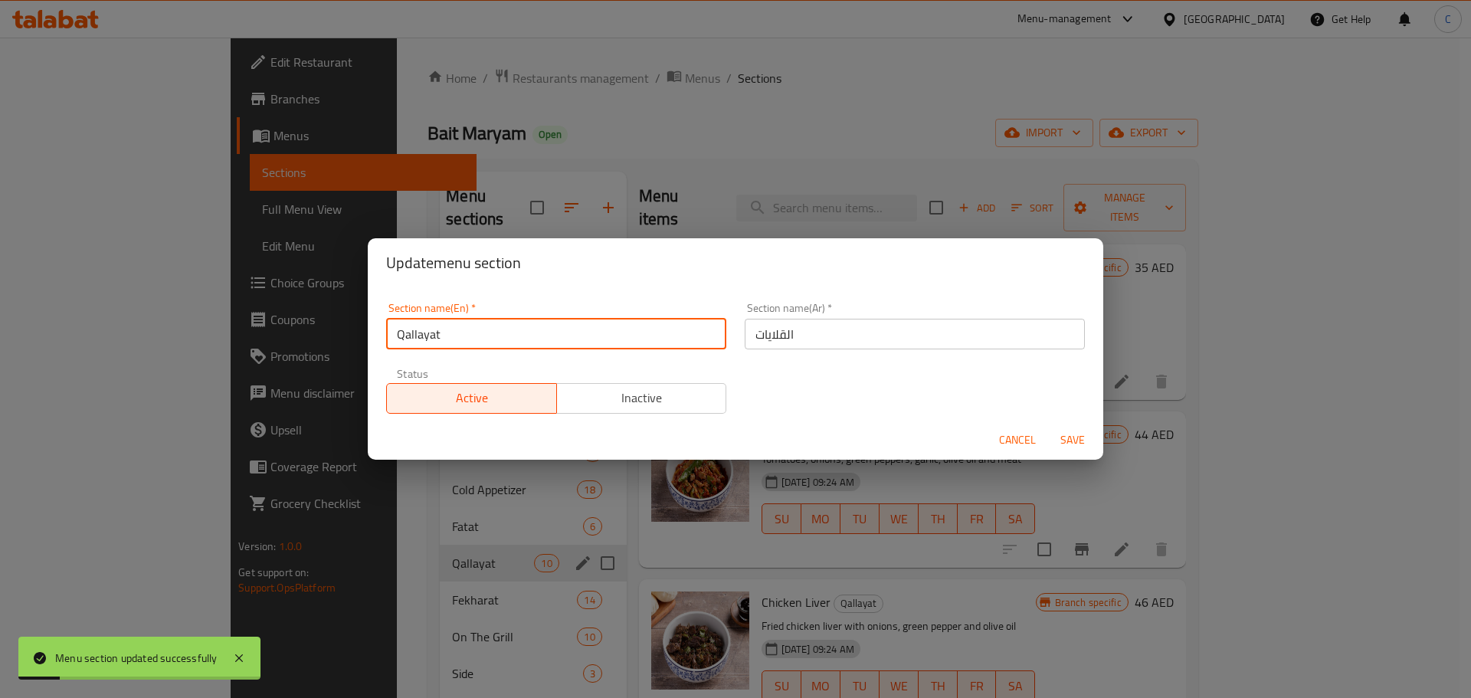
drag, startPoint x: 471, startPoint y: 326, endPoint x: 355, endPoint y: 318, distance: 116.0
click at [356, 318] on div "Update menu section Section name(En)   * Qallayat Section name(En) * Section na…" at bounding box center [735, 349] width 1471 height 698
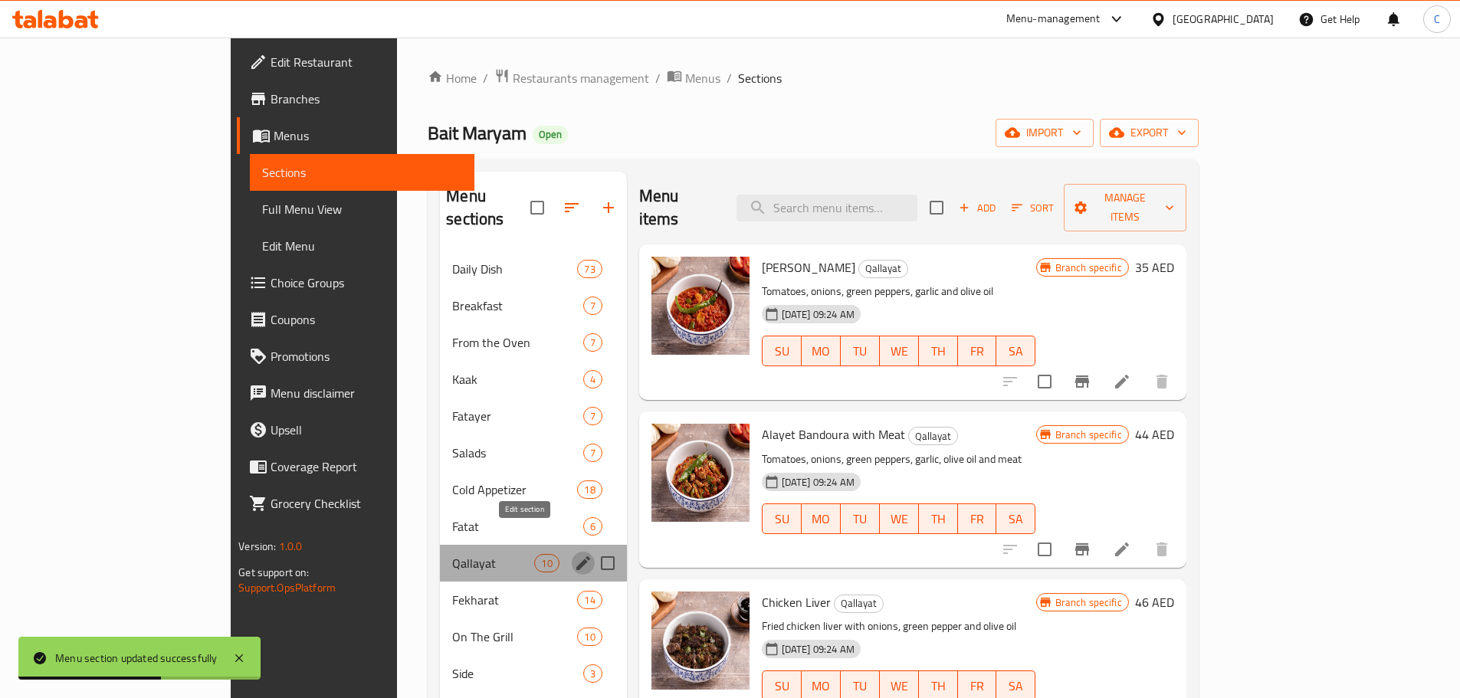
click at [574, 554] on icon "edit" at bounding box center [583, 563] width 18 height 18
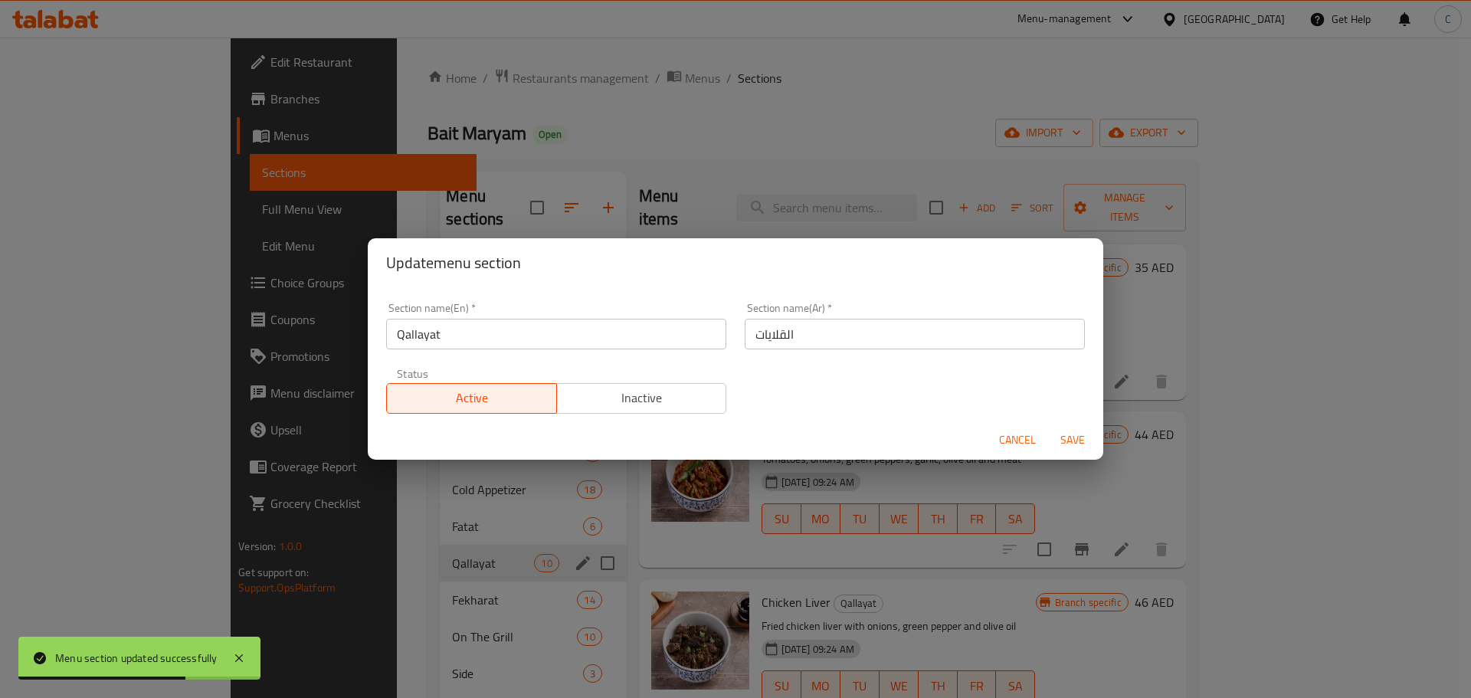
drag, startPoint x: 452, startPoint y: 335, endPoint x: 215, endPoint y: 349, distance: 238.0
click at [211, 349] on div "Update menu section Section name(En)   * Qallayat Section name(En) * Section na…" at bounding box center [735, 349] width 1471 height 698
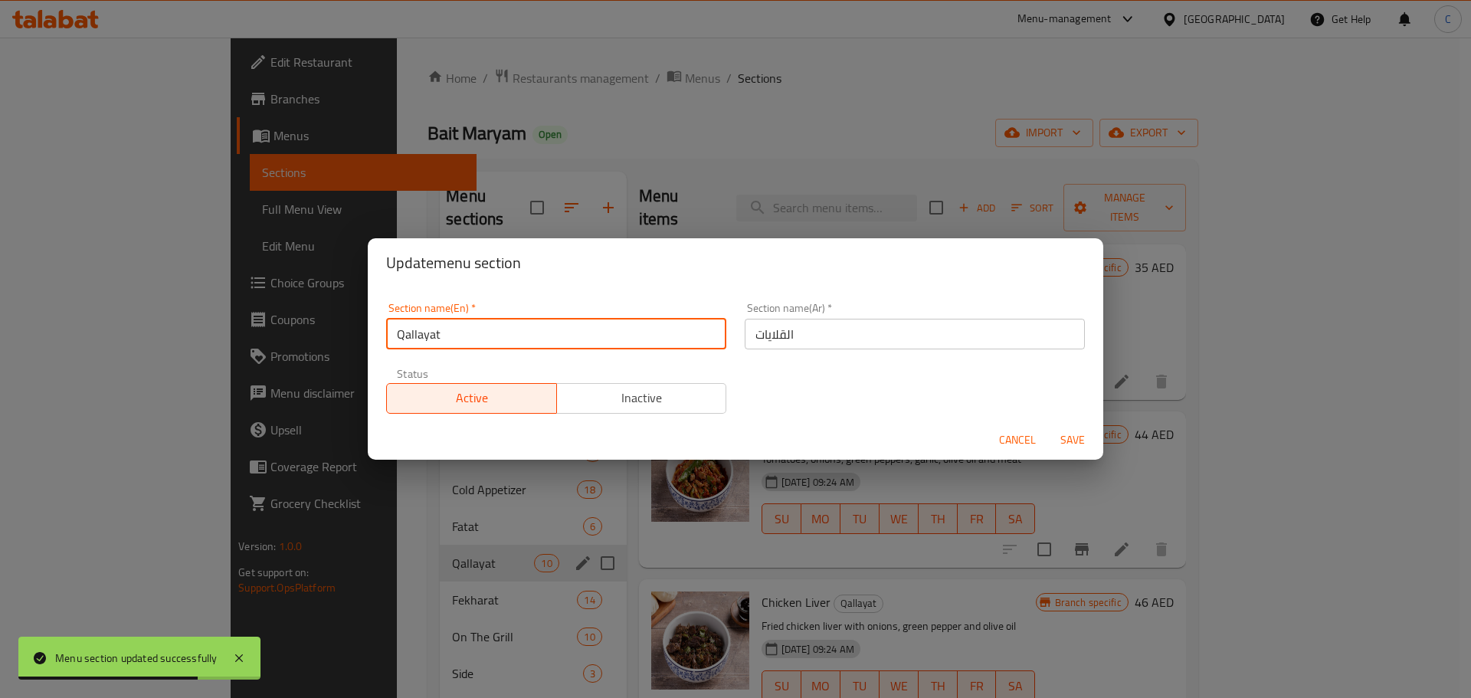
paste input "Hot Appetizer"
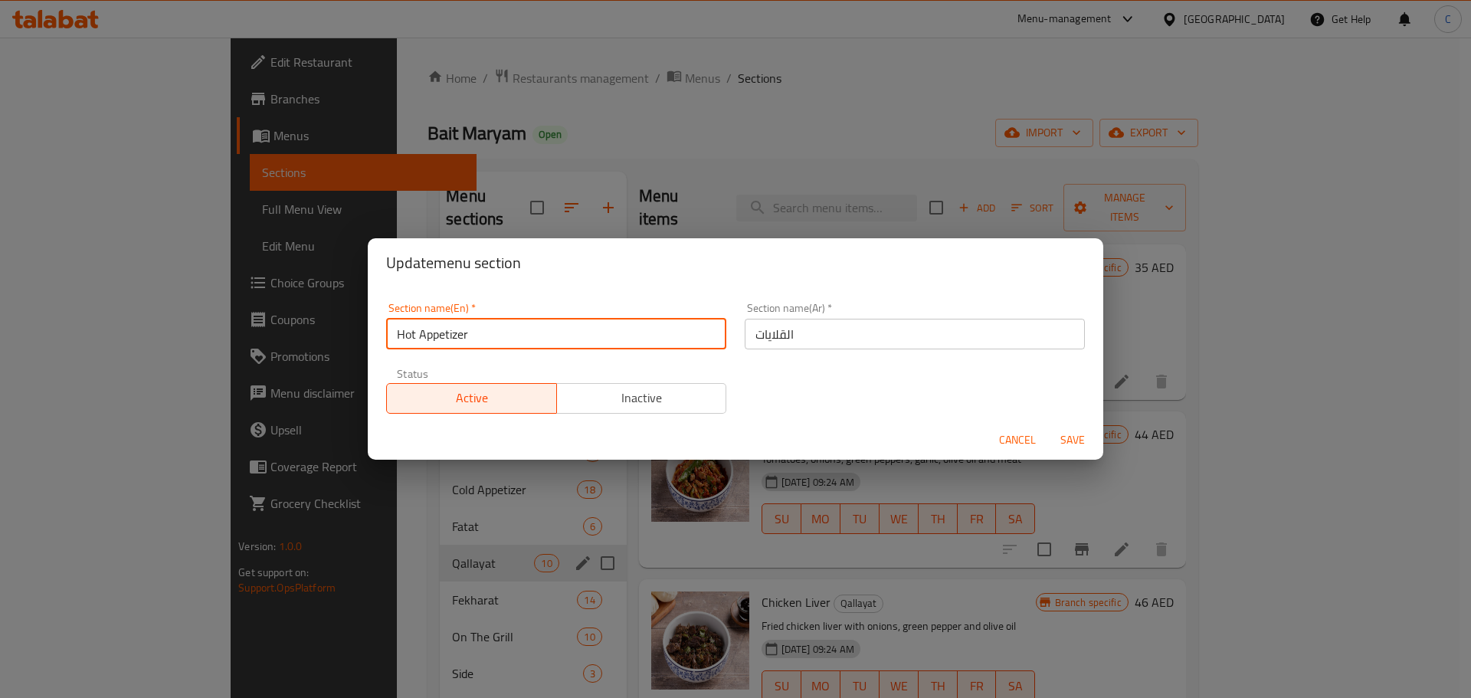
type input "Hot Appetizer"
click at [1076, 442] on span "Save" at bounding box center [1072, 440] width 37 height 19
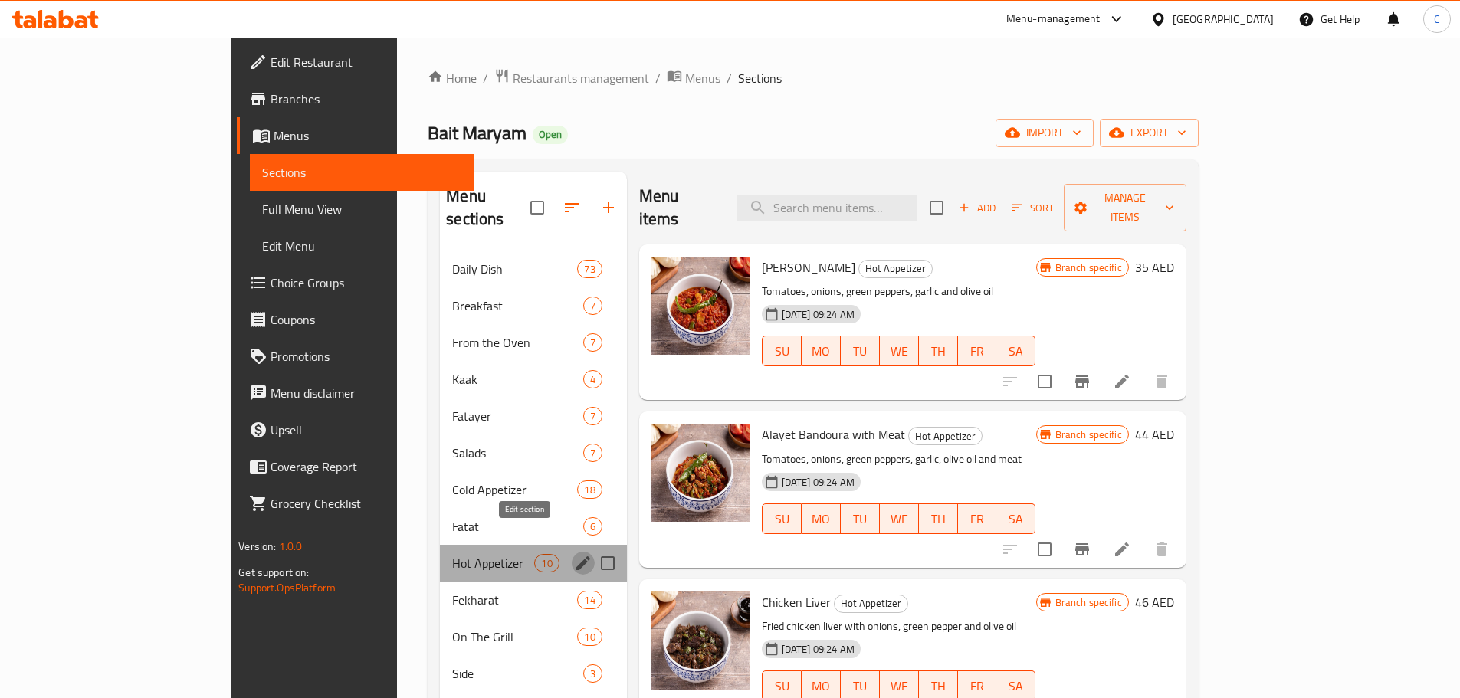
click at [574, 554] on icon "edit" at bounding box center [583, 563] width 18 height 18
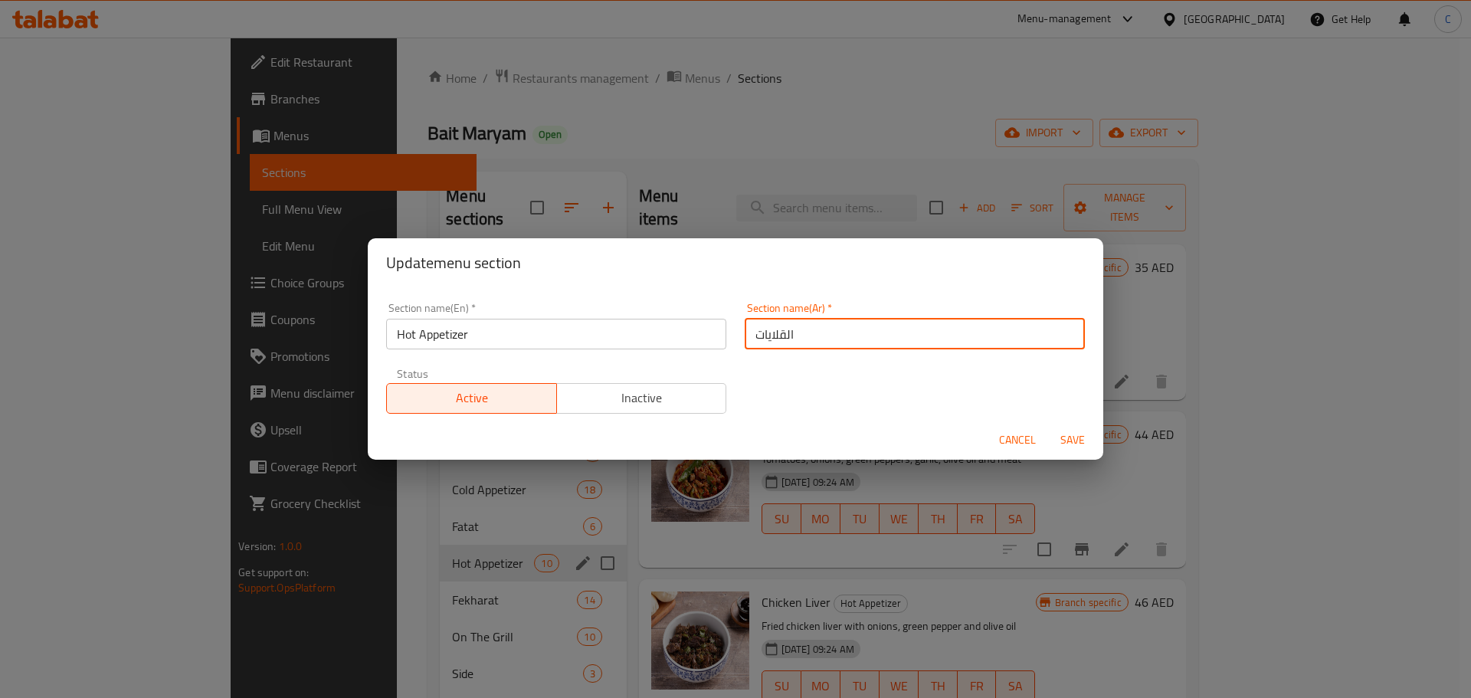
drag, startPoint x: 889, startPoint y: 336, endPoint x: 674, endPoint y: 332, distance: 215.4
click at [666, 334] on div "Section name(En)   * Hot Appetizer Section name(En) * Section name(Ar)   * القل…" at bounding box center [735, 358] width 717 height 130
paste input "مقبلات ساخنة"
type input "مقبلات ساخنة"
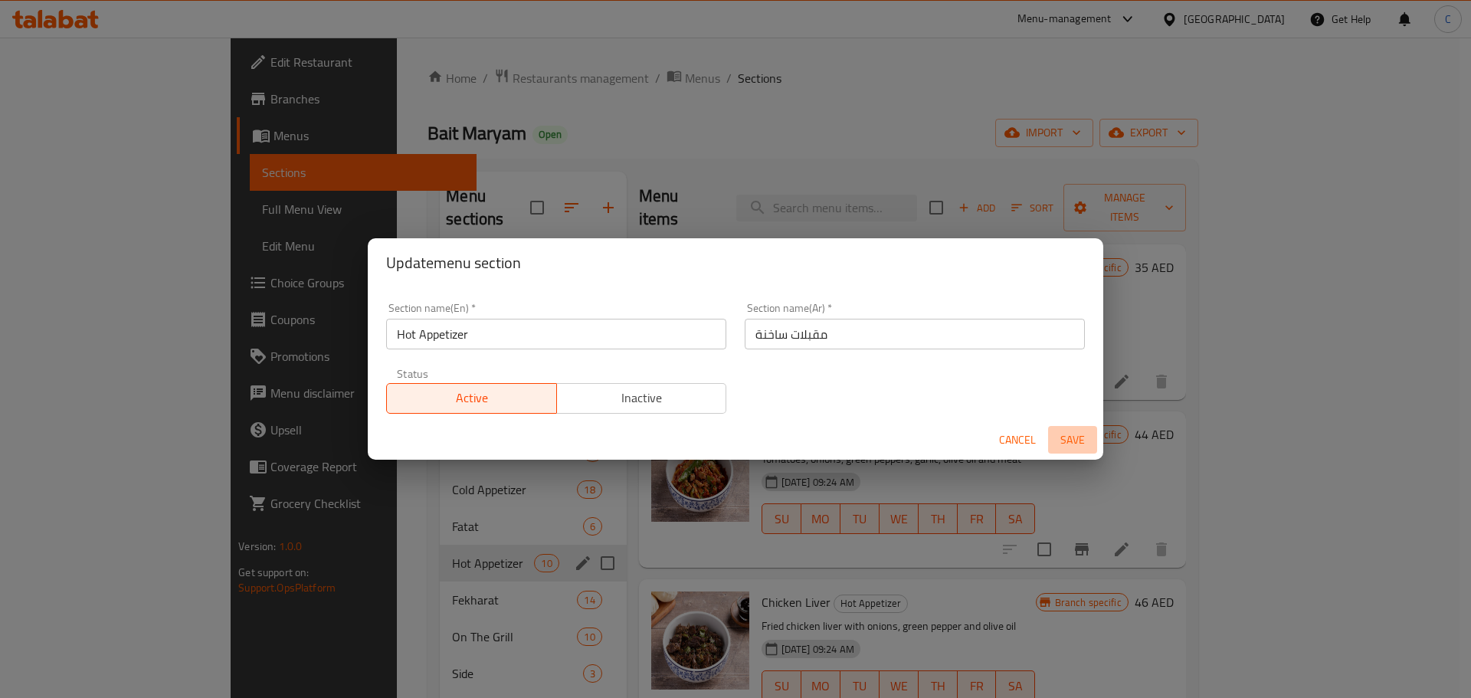
click at [1069, 434] on span "Save" at bounding box center [1072, 440] width 37 height 19
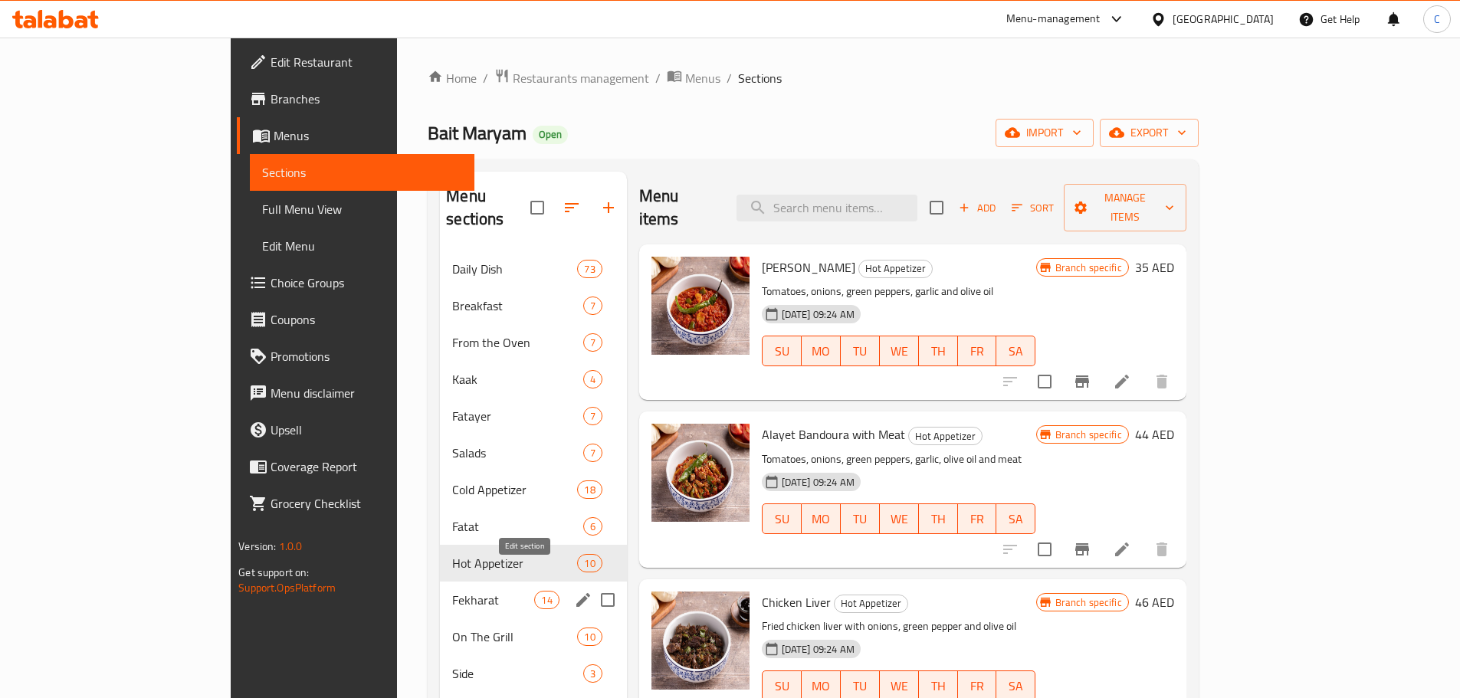
click at [576, 593] on icon "edit" at bounding box center [583, 600] width 14 height 14
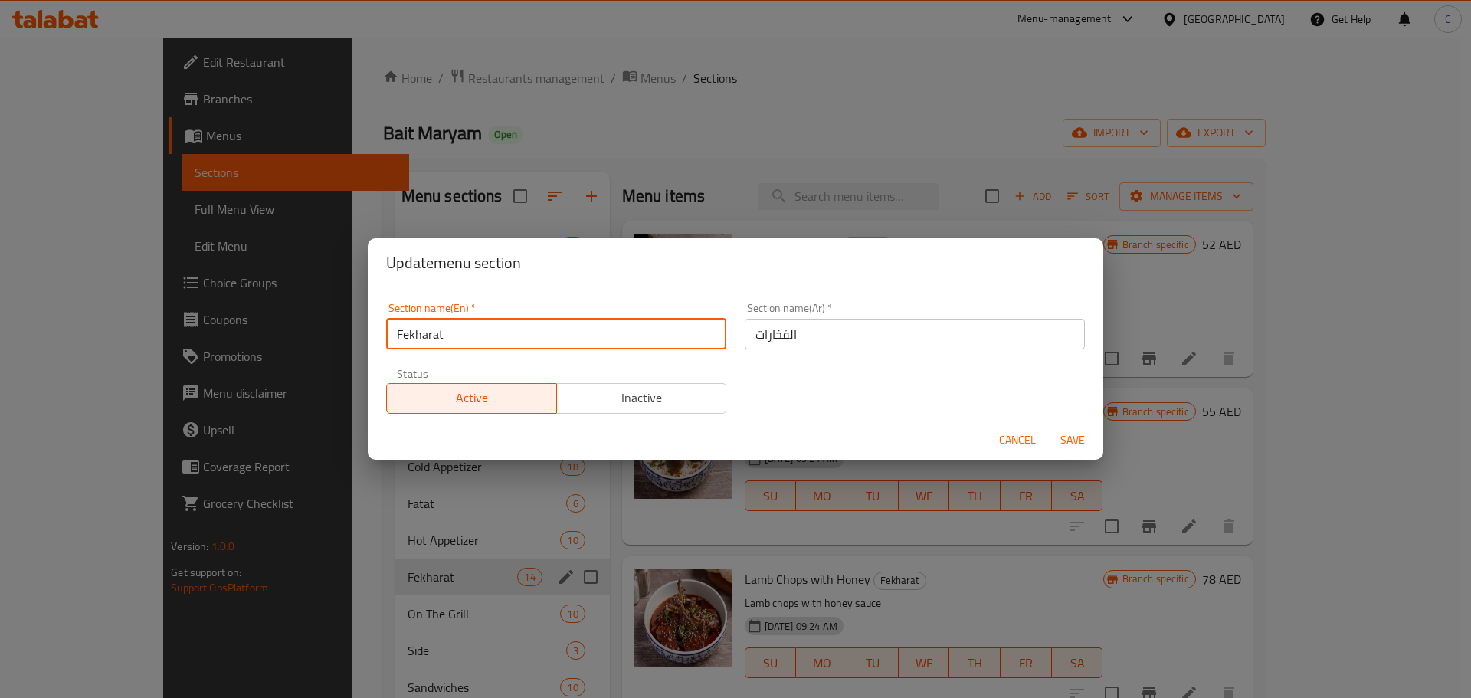
drag, startPoint x: 516, startPoint y: 320, endPoint x: 271, endPoint y: 290, distance: 246.9
click at [274, 293] on div "Update menu section Section name(En)   * Fekharat Section name(En) * Section na…" at bounding box center [735, 349] width 1471 height 698
paste input "مقبلات ساخنة"
type input "Fekharat"
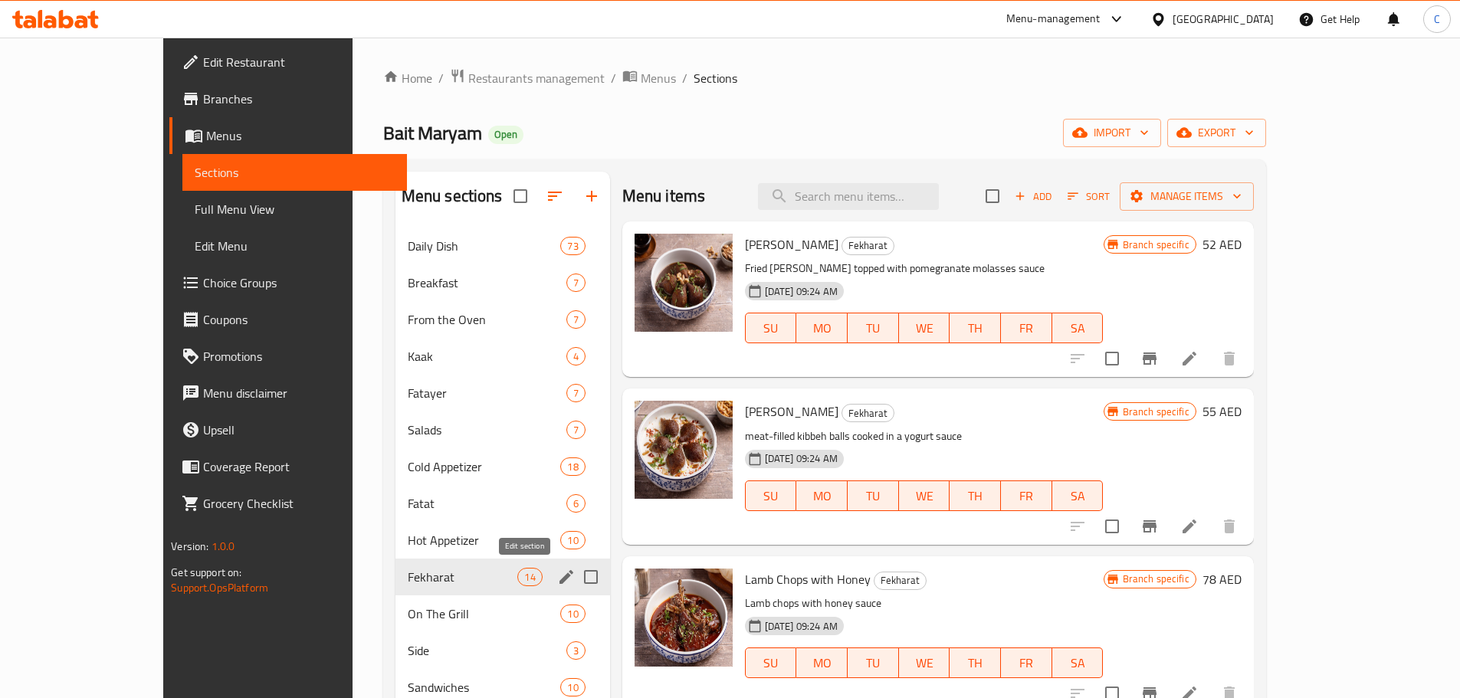
click at [557, 575] on icon "edit" at bounding box center [566, 577] width 18 height 18
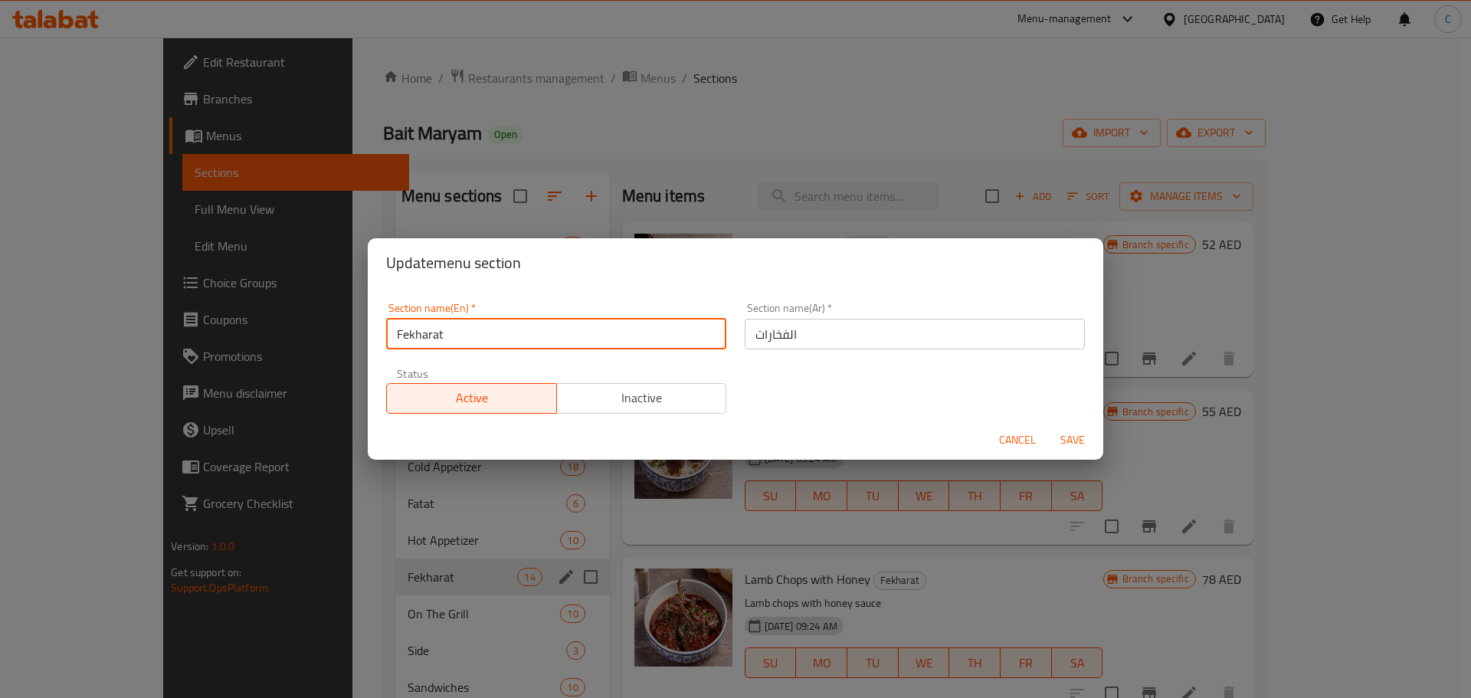
drag, startPoint x: 431, startPoint y: 330, endPoint x: 379, endPoint y: 324, distance: 51.6
click at [379, 324] on div "Section name(En)   * Fekharat Section name(En) *" at bounding box center [556, 325] width 359 height 65
paste input "Main Course"
type input "Main Course"
click at [1081, 438] on span "Save" at bounding box center [1072, 440] width 37 height 19
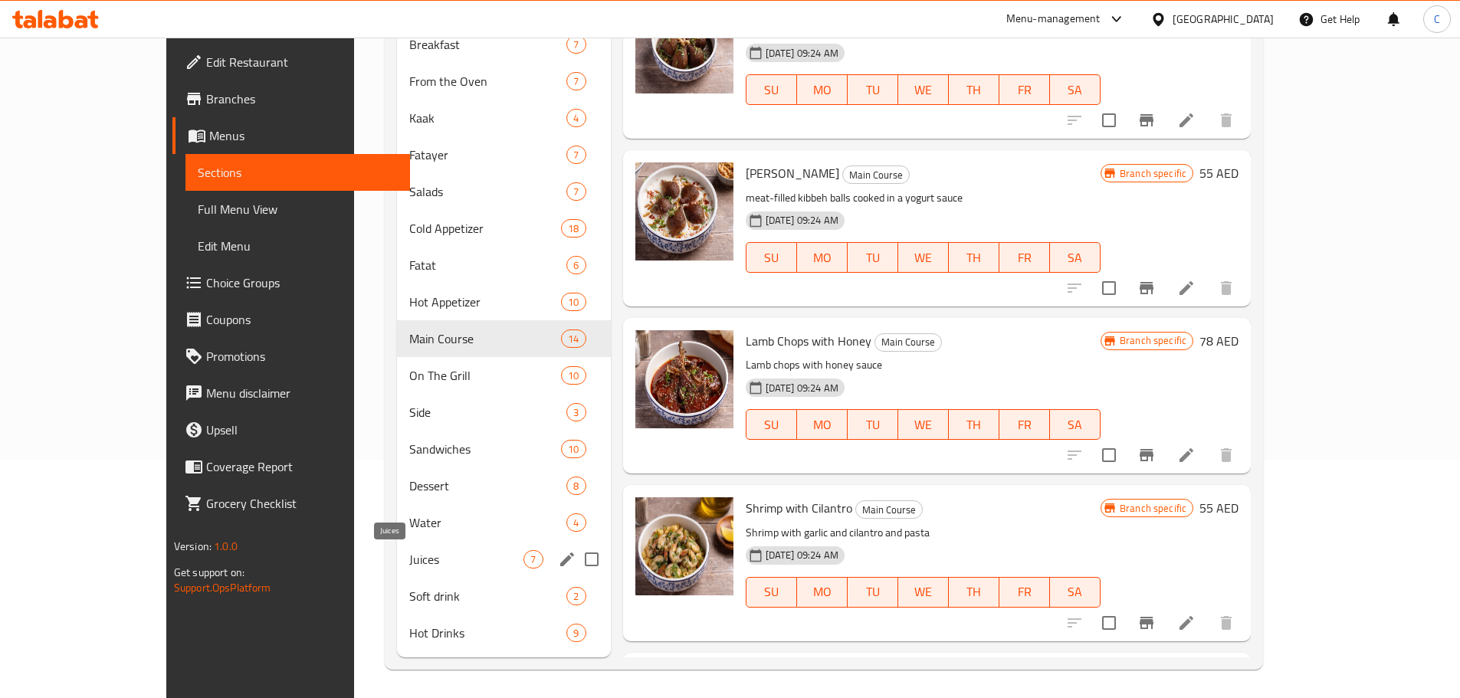
scroll to position [241, 0]
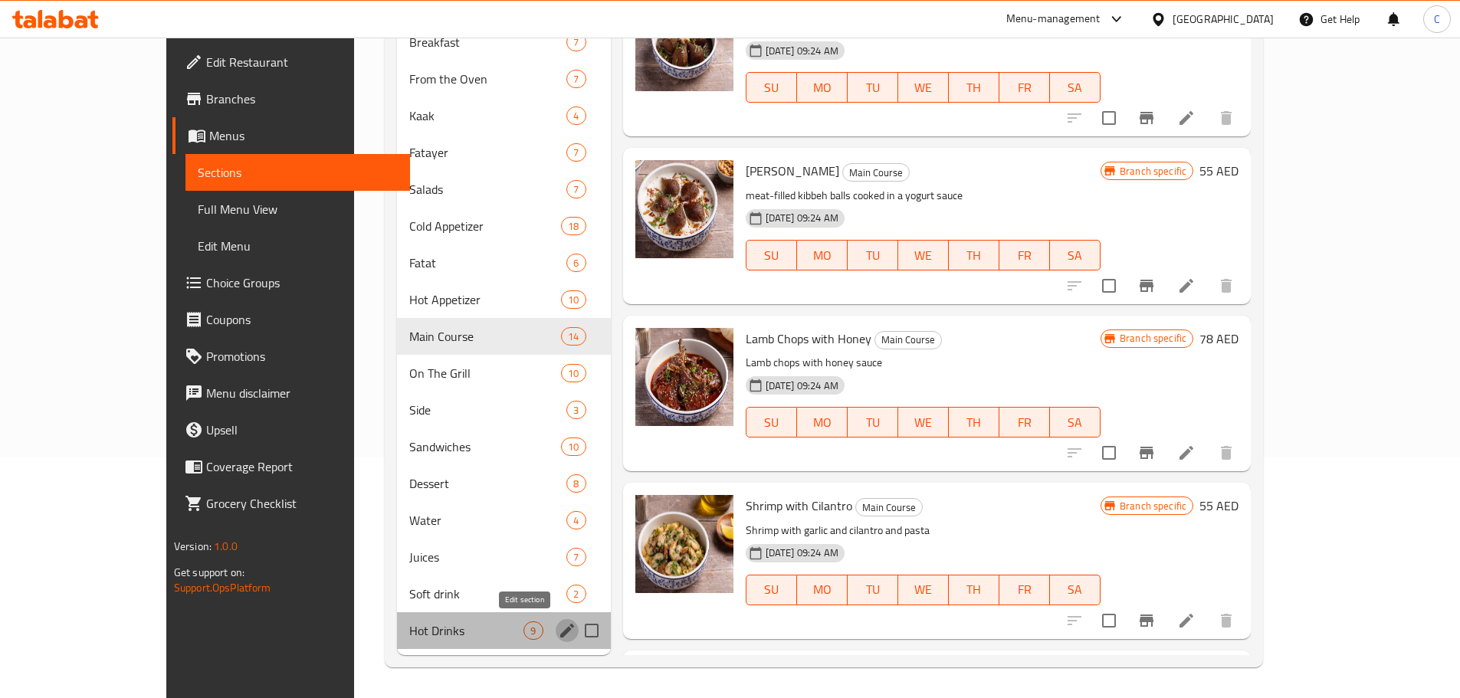
click at [558, 631] on icon "edit" at bounding box center [567, 630] width 18 height 18
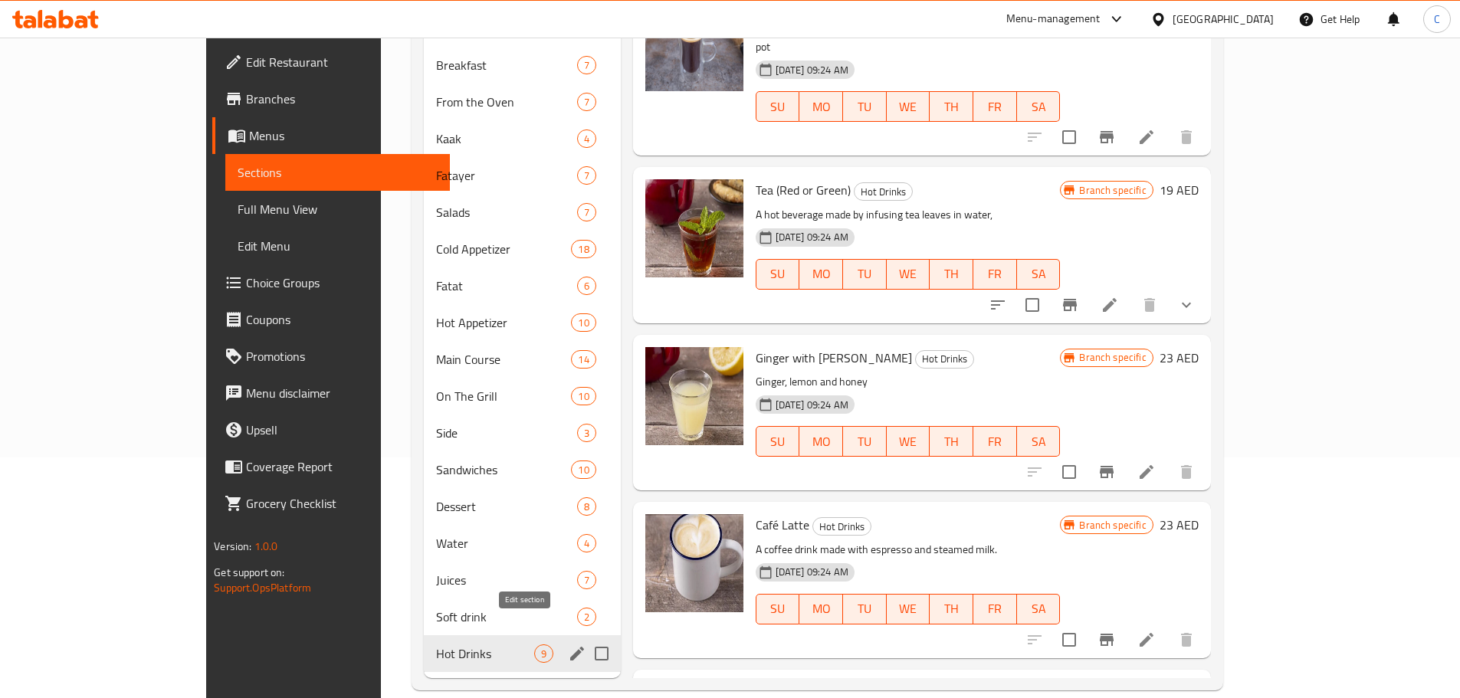
click at [568, 644] on icon "edit" at bounding box center [577, 653] width 18 height 18
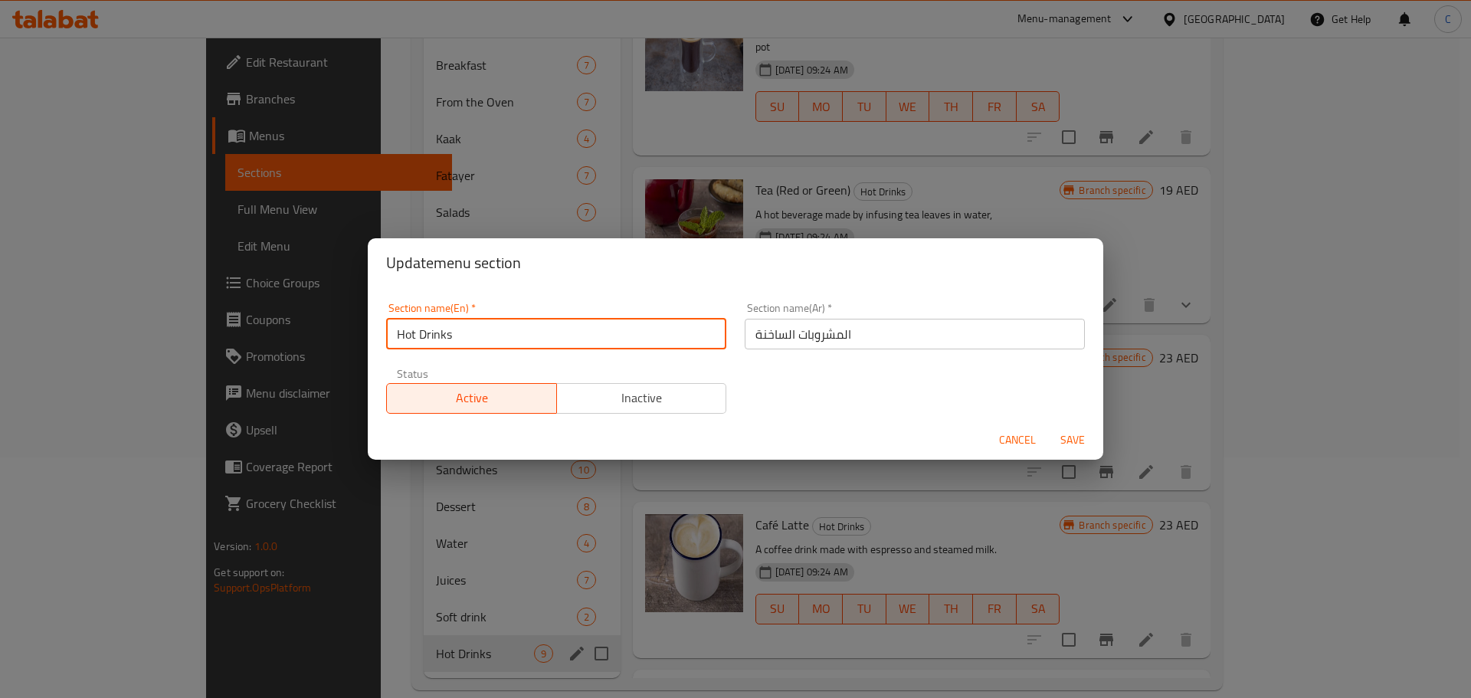
paste input "Hot Beverage"
type input "Hot Beverages"
drag, startPoint x: 464, startPoint y: 324, endPoint x: 361, endPoint y: 320, distance: 102.8
click at [361, 320] on div "Update menu section Section name(En)   * Hot Beverages Section name(En) * Secti…" at bounding box center [735, 349] width 1471 height 698
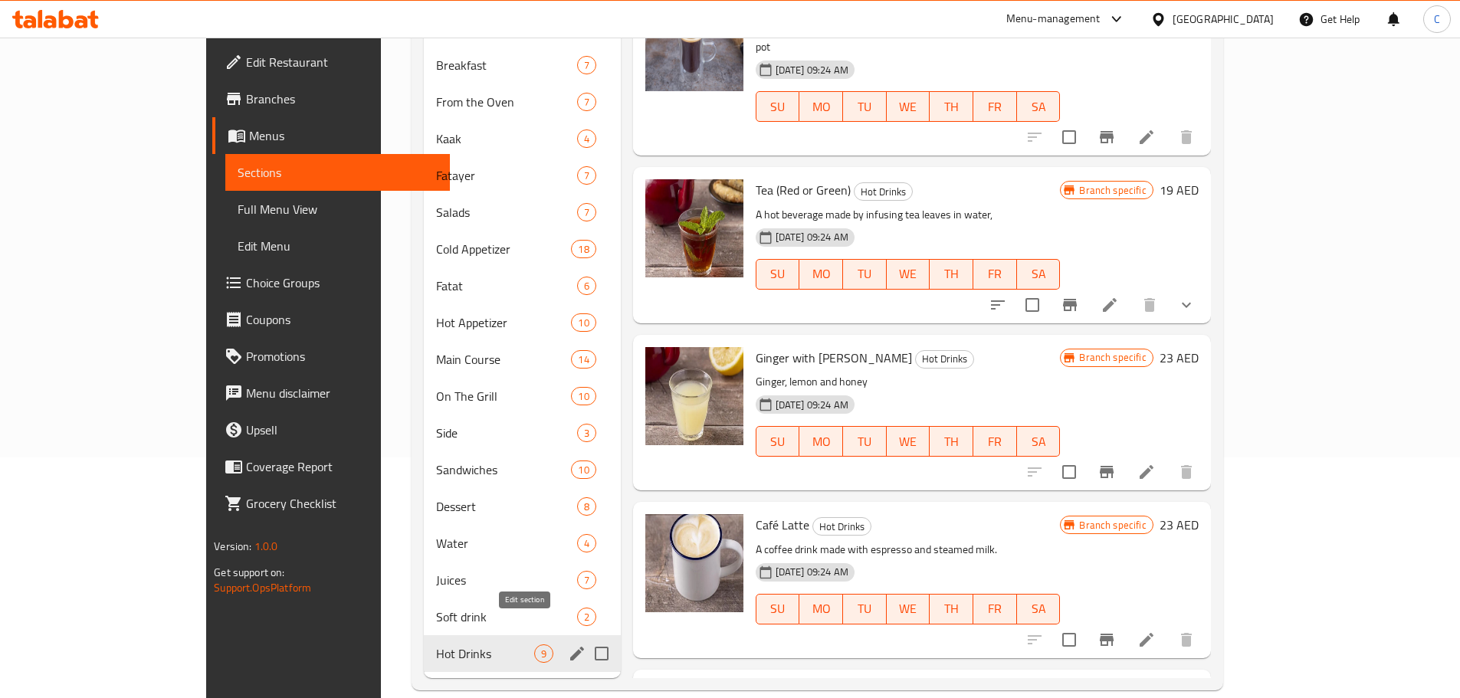
click at [570, 647] on icon "edit" at bounding box center [577, 654] width 14 height 14
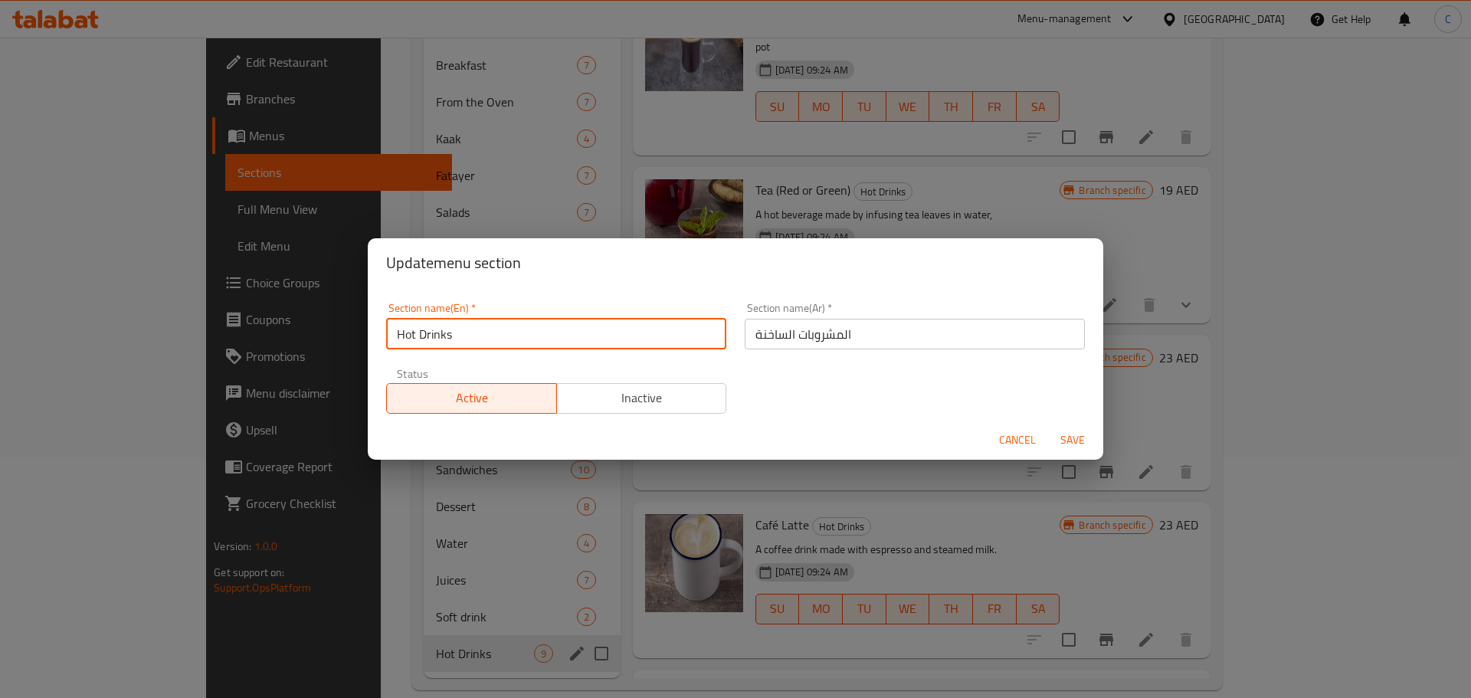
drag, startPoint x: 457, startPoint y: 336, endPoint x: 310, endPoint y: 341, distance: 148.0
click at [310, 341] on div "Update menu section Section name(En)   * Hot Drinks Section name(En) * Section …" at bounding box center [735, 349] width 1471 height 698
paste input "Hot Beverage"
type input "Hot Beverages"
click at [1074, 434] on span "Save" at bounding box center [1072, 440] width 37 height 19
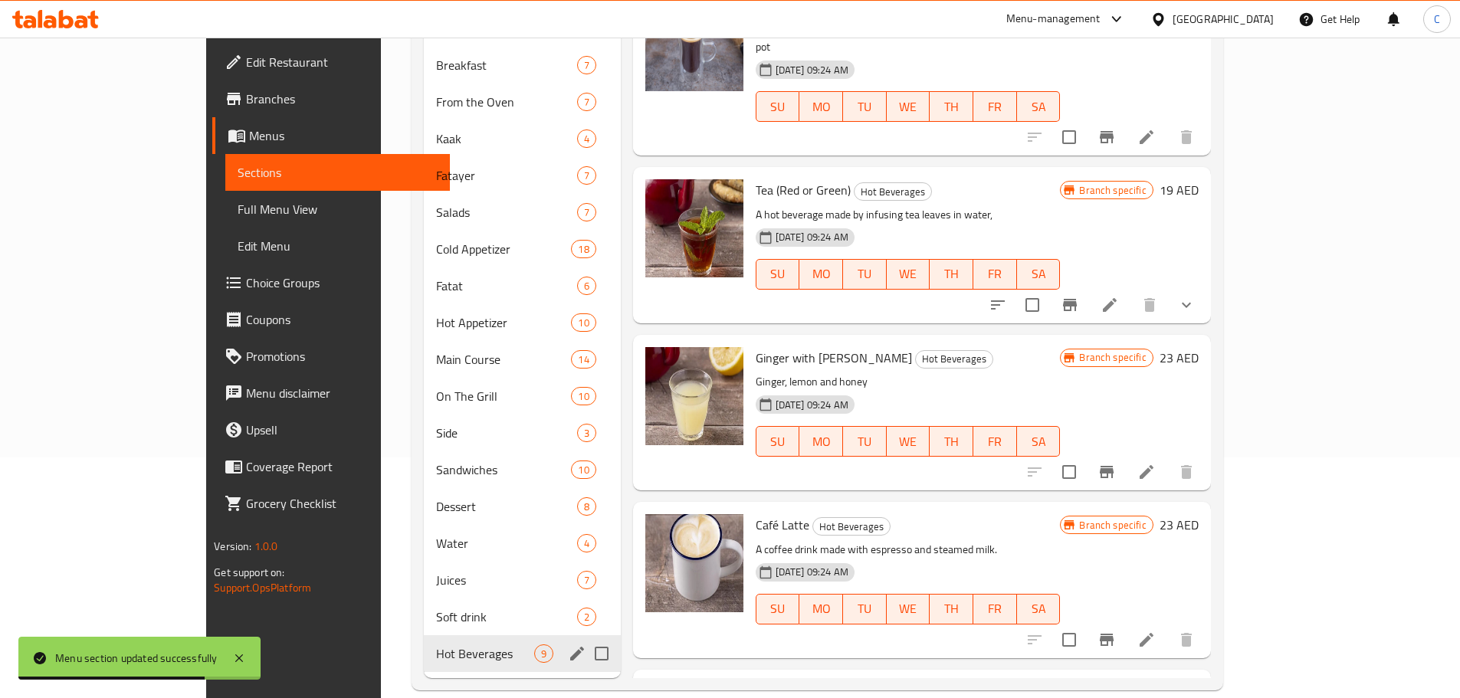
click at [568, 644] on icon "edit" at bounding box center [577, 653] width 18 height 18
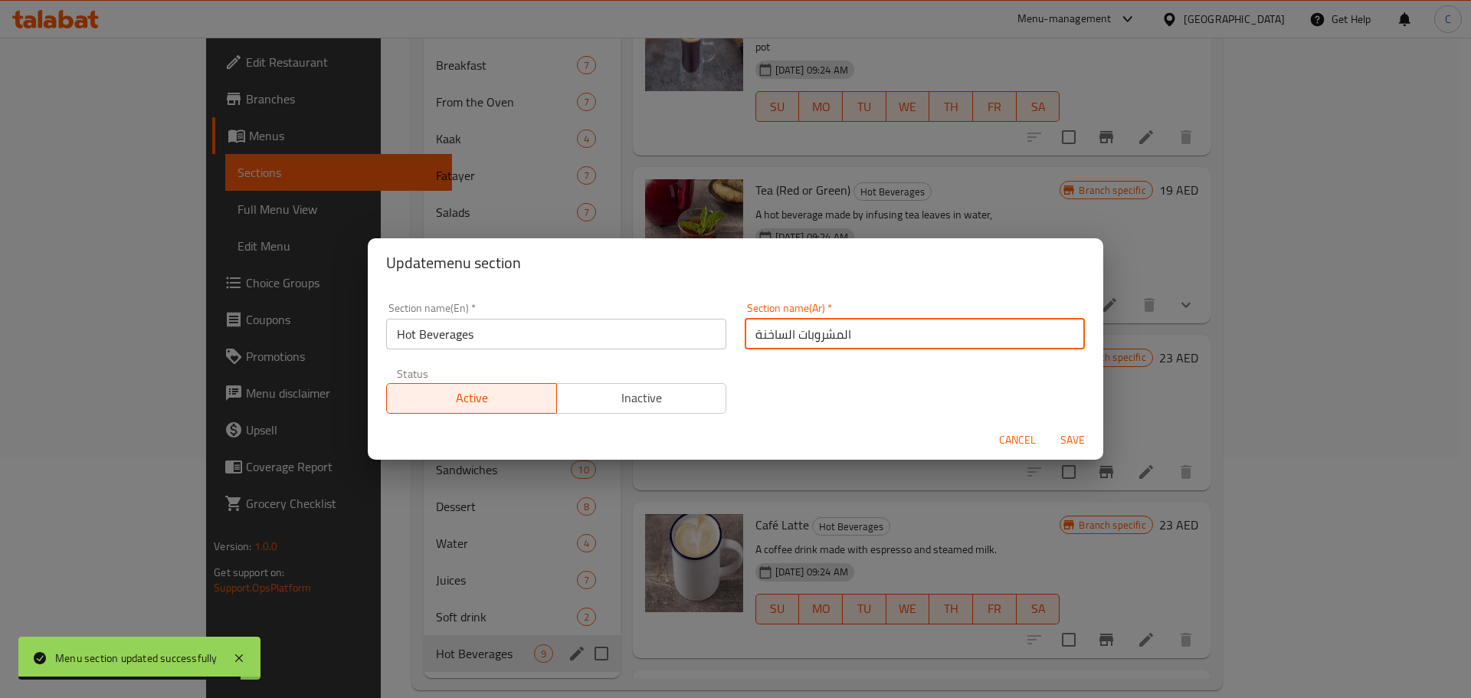
drag, startPoint x: 672, startPoint y: 349, endPoint x: 572, endPoint y: 361, distance: 101.0
click at [572, 361] on div "Section name(En)   * Hot Beverages Section name(En) * Section name(Ar)   * المش…" at bounding box center [735, 358] width 717 height 130
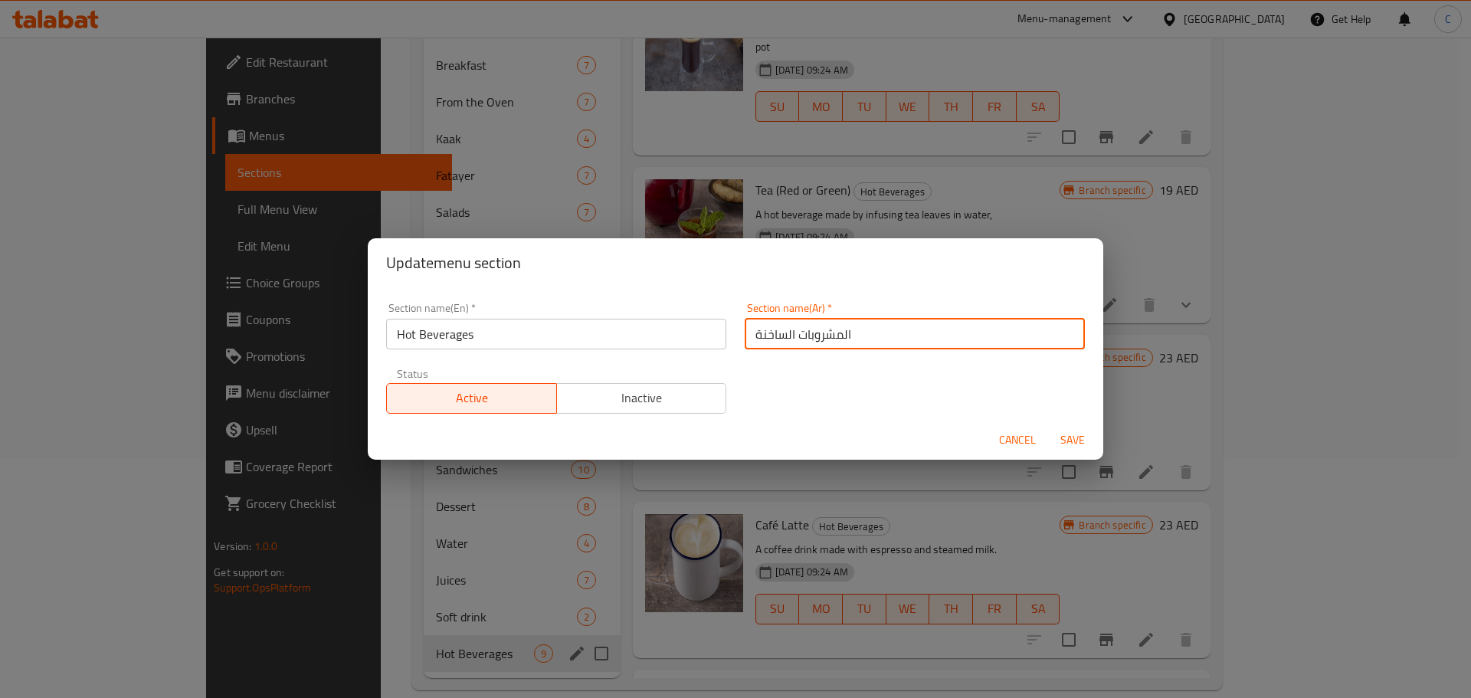
click at [1089, 434] on span "Save" at bounding box center [1072, 440] width 37 height 19
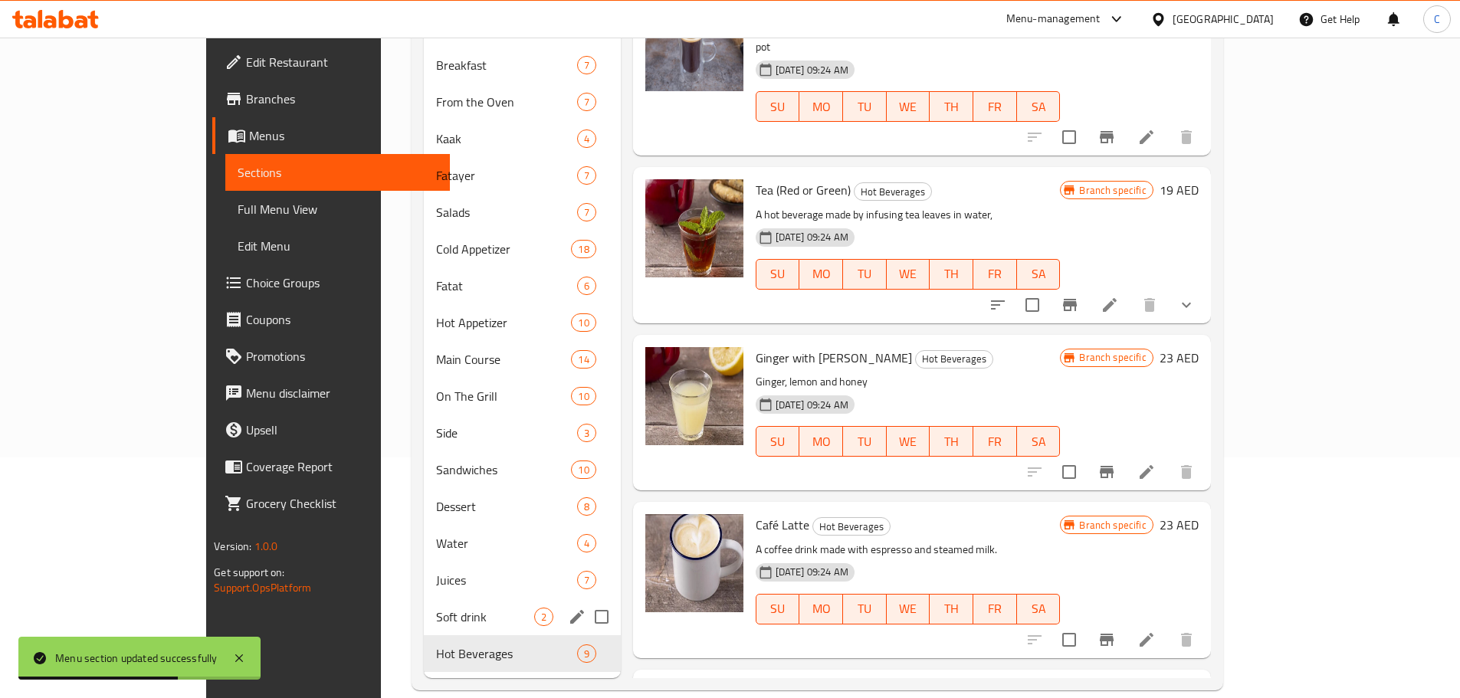
click at [424, 603] on div "Soft drink 2" at bounding box center [522, 616] width 197 height 37
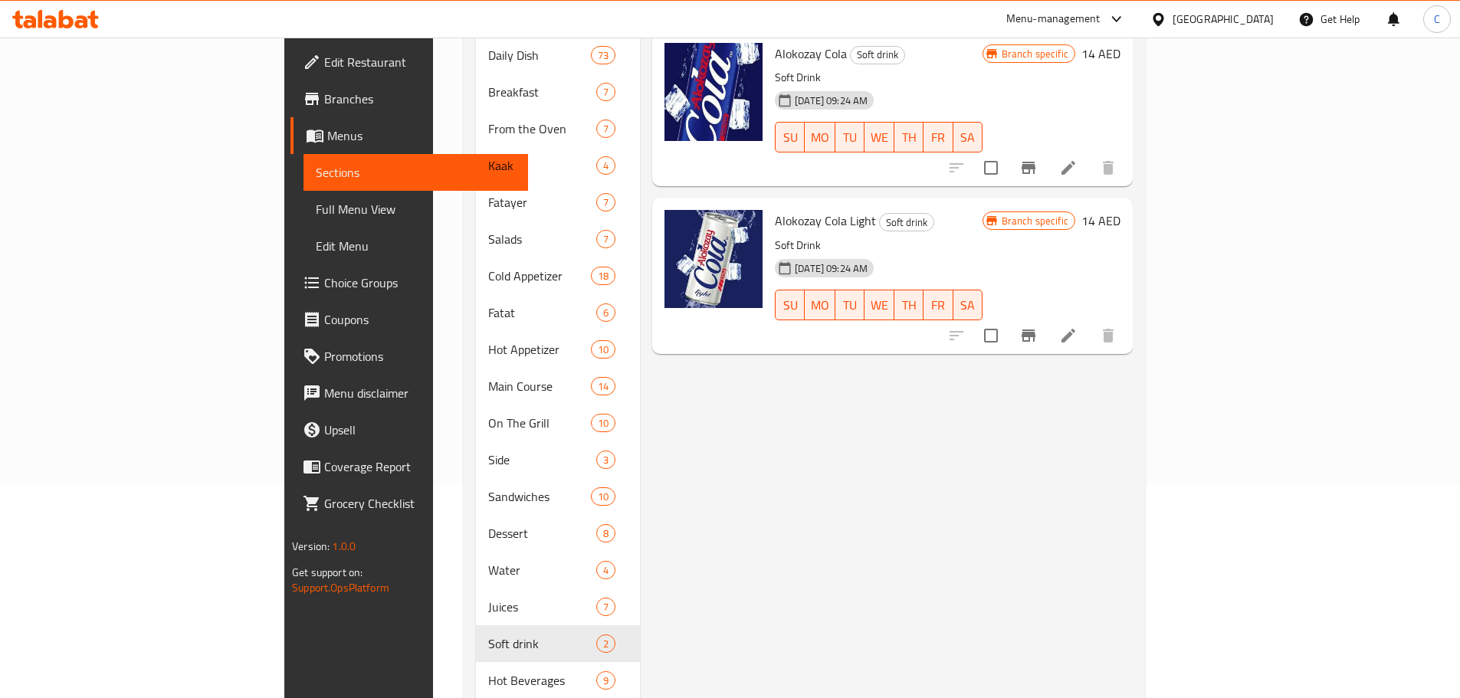
scroll to position [241, 0]
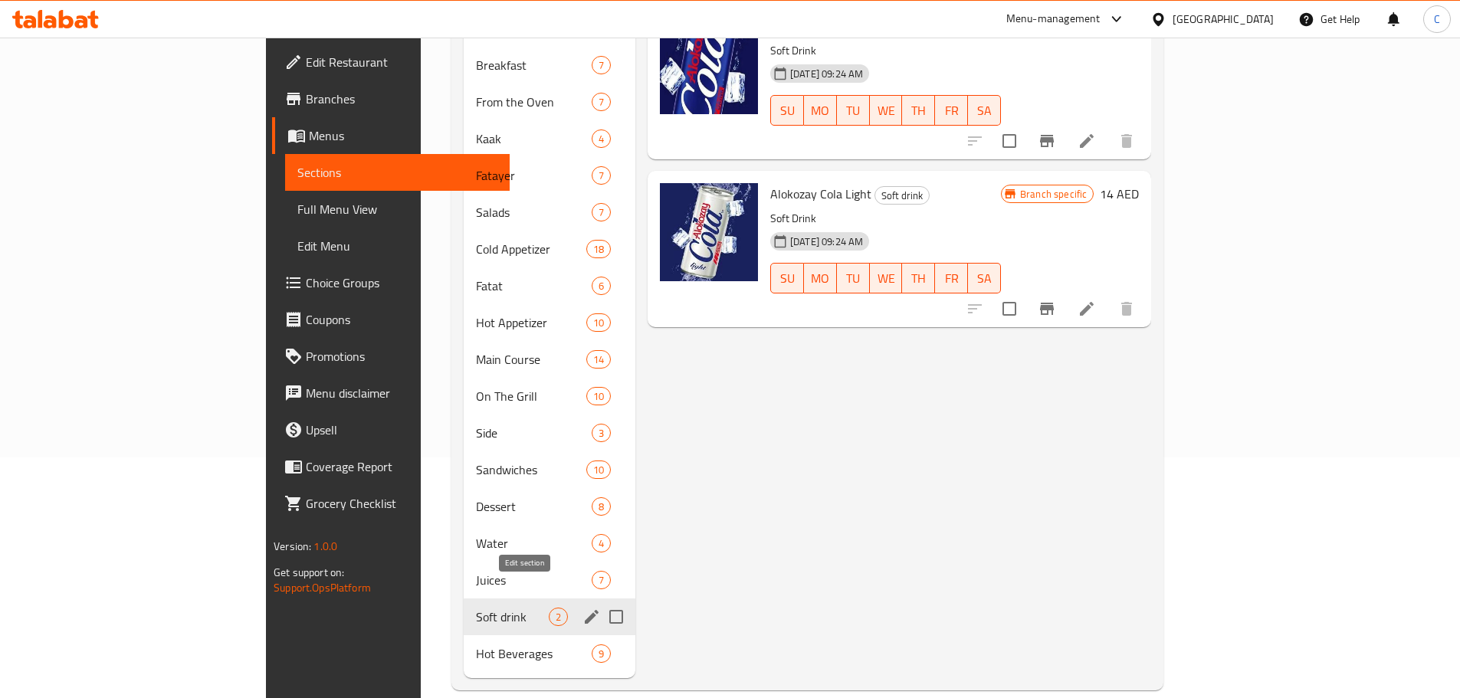
click at [582, 608] on icon "edit" at bounding box center [591, 617] width 18 height 18
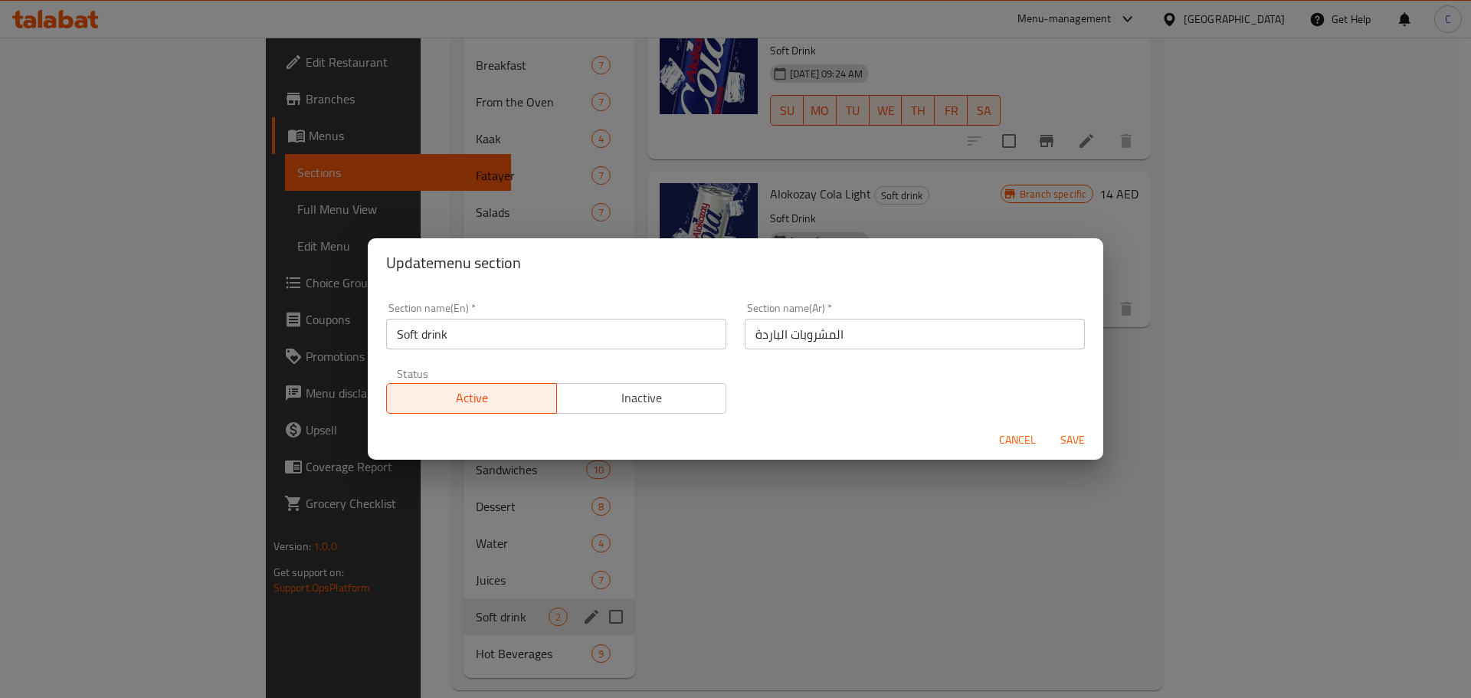
paste input "Cold Beverages"
drag, startPoint x: 438, startPoint y: 339, endPoint x: 291, endPoint y: 323, distance: 148.0
click at [291, 323] on div "Update menu section Section name(En)   * Cold Beverages Section name(En) * Sect…" at bounding box center [735, 349] width 1471 height 698
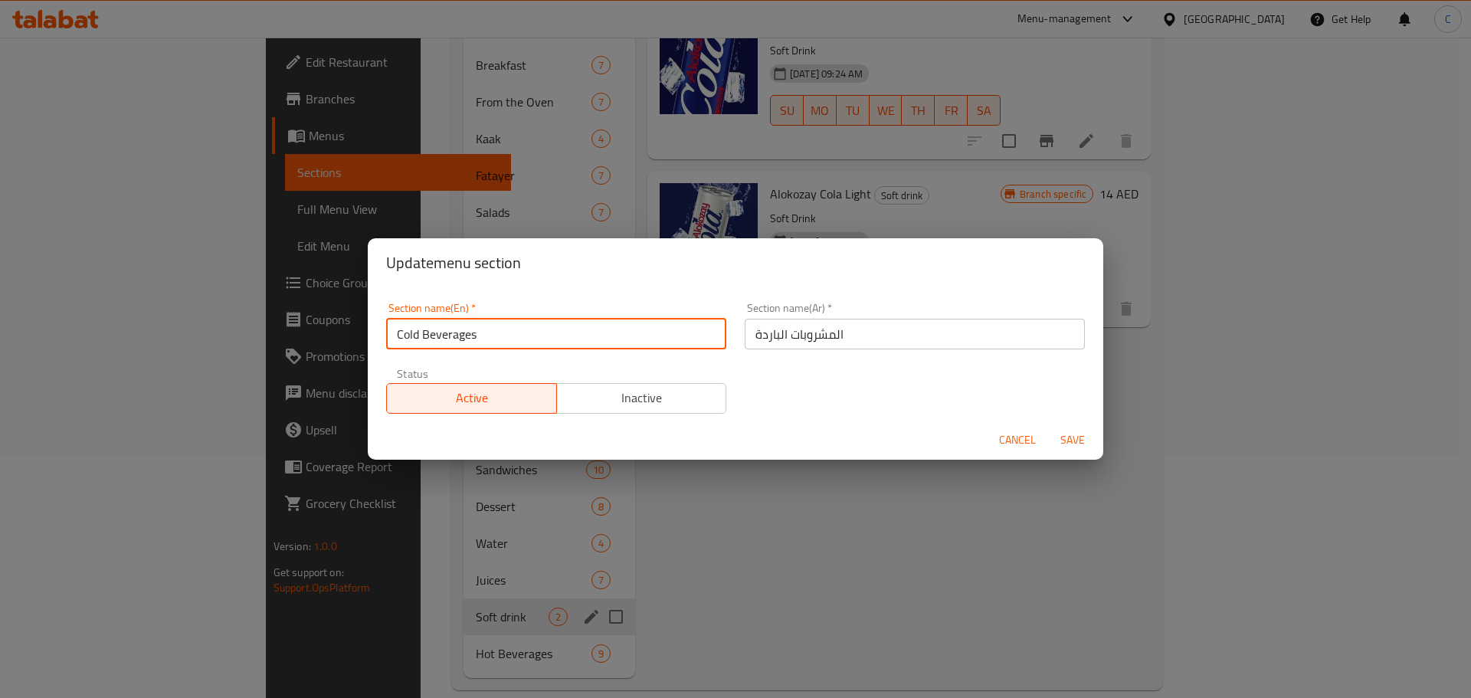
type input "Cold Beverages"
click at [1079, 440] on span "Save" at bounding box center [1072, 440] width 37 height 19
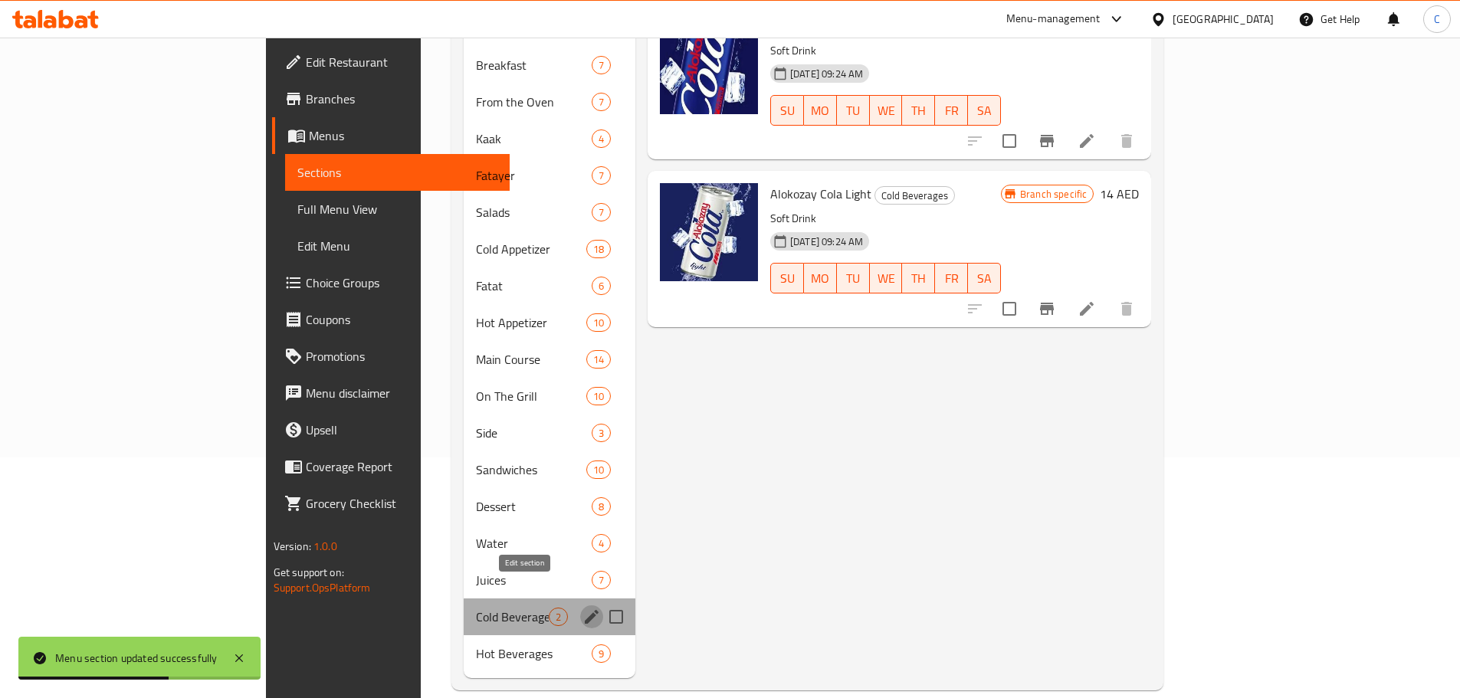
click at [582, 608] on icon "edit" at bounding box center [591, 617] width 18 height 18
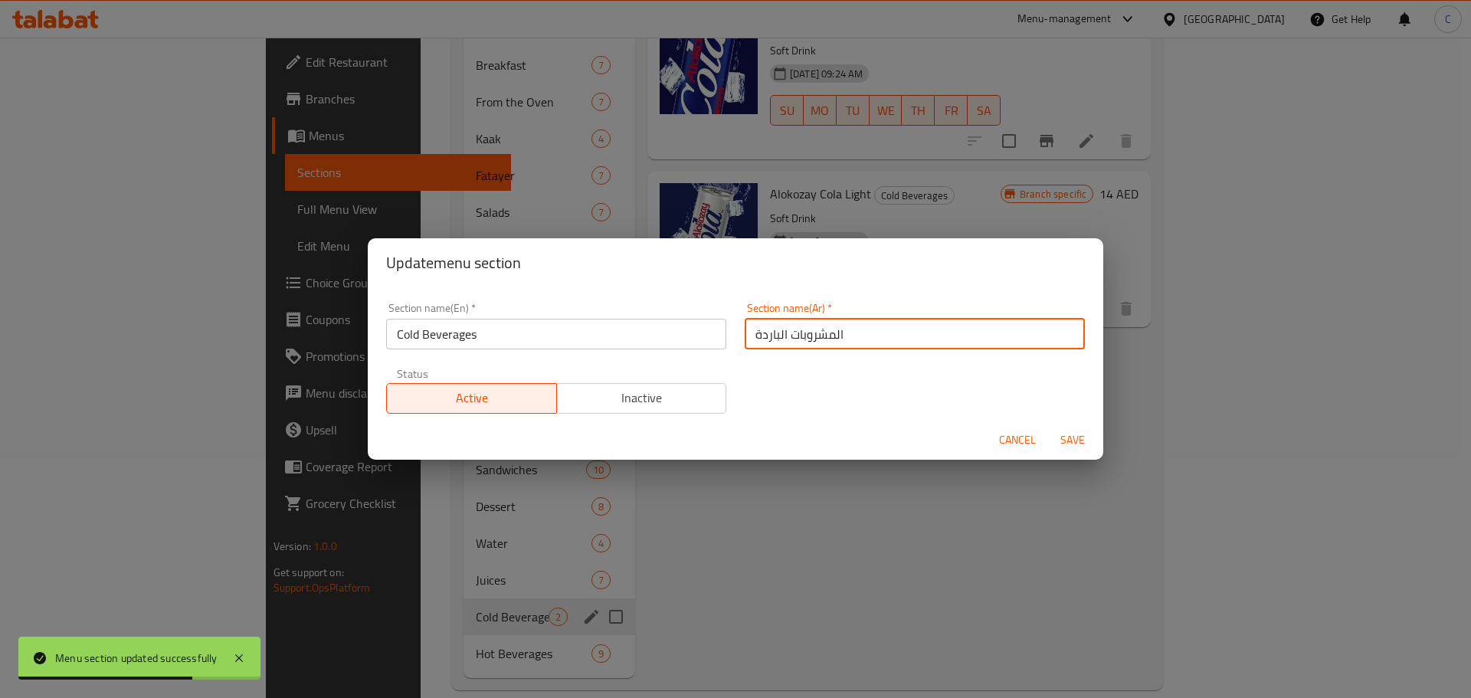
drag, startPoint x: 846, startPoint y: 333, endPoint x: 735, endPoint y: 342, distance: 111.5
click at [736, 342] on div "Section name(Ar)   * المشروبات الباردة Section name(Ar) *" at bounding box center [915, 325] width 359 height 65
click at [1080, 433] on span "Save" at bounding box center [1072, 440] width 37 height 19
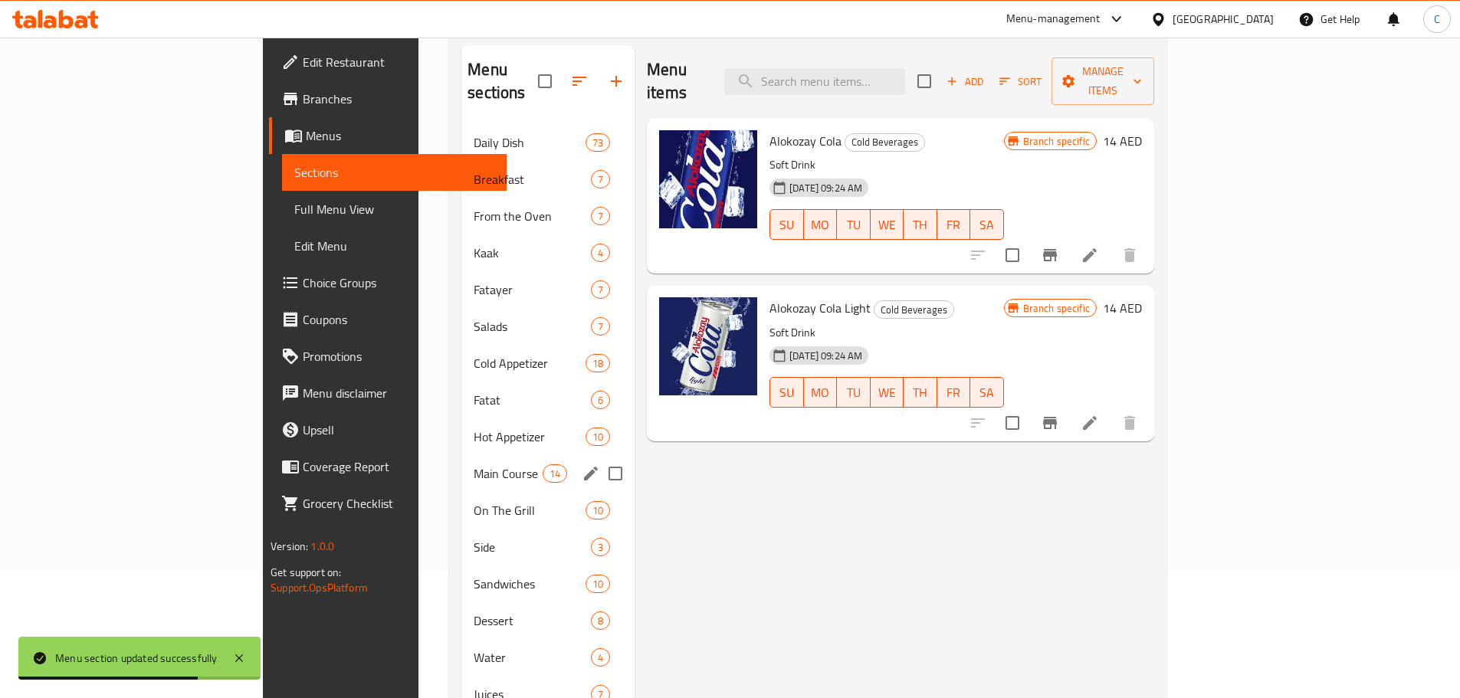
scroll to position [87, 0]
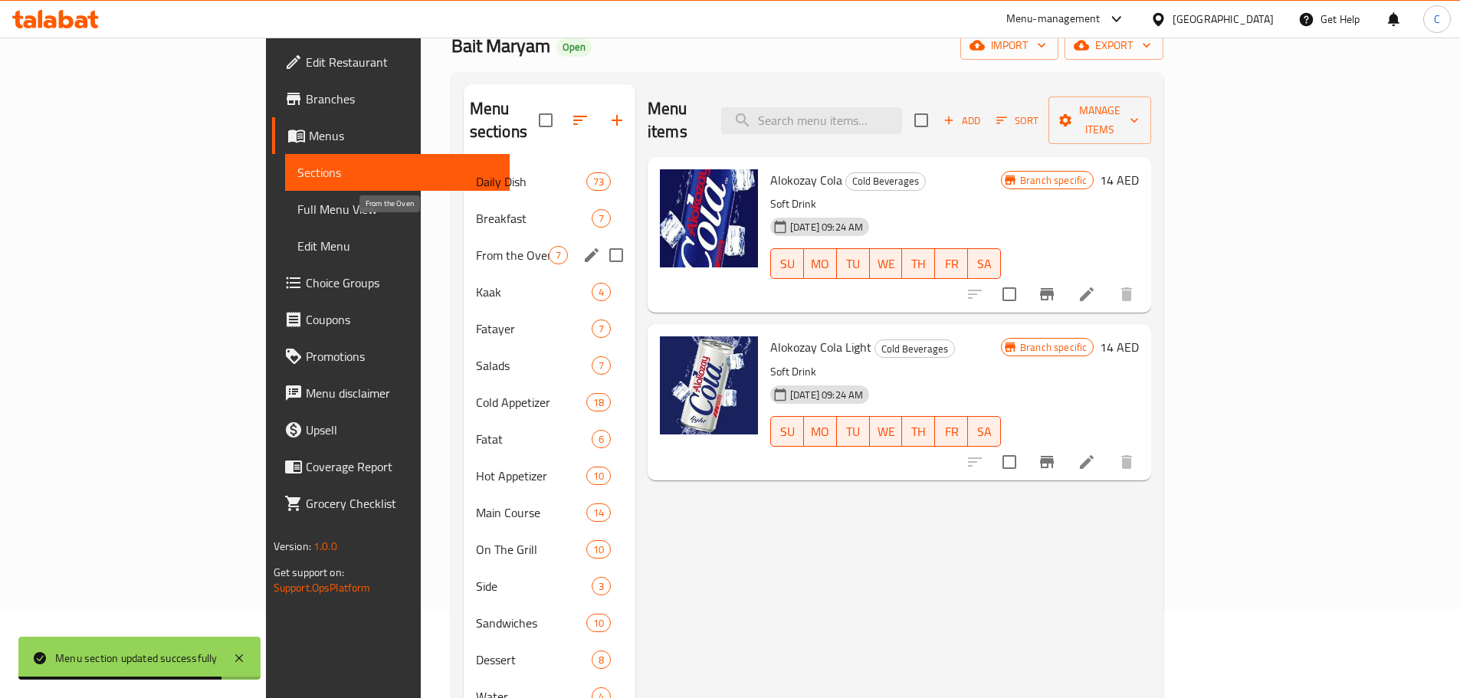
click at [476, 246] on span "From the Oven" at bounding box center [512, 255] width 73 height 18
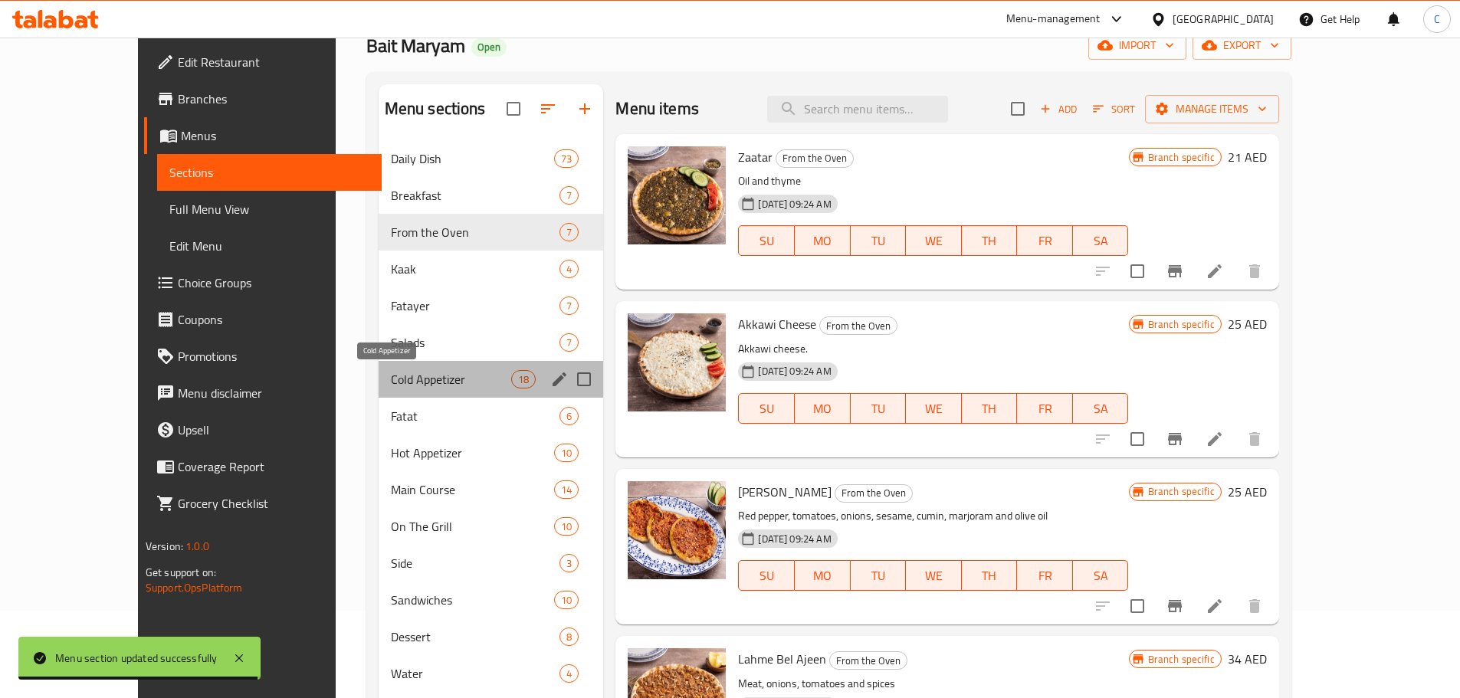
click at [391, 378] on span "Cold Appetizer" at bounding box center [451, 379] width 120 height 18
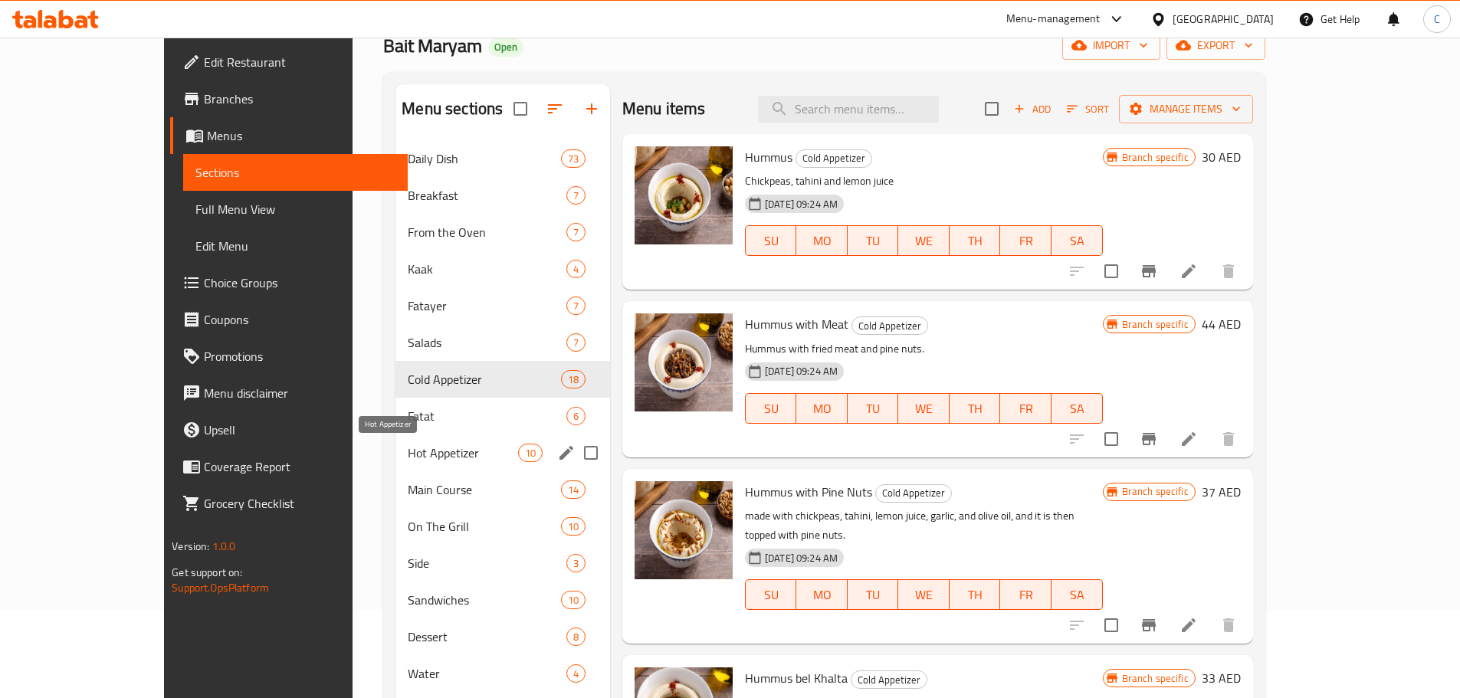
click at [408, 447] on span "Hot Appetizer" at bounding box center [463, 453] width 110 height 18
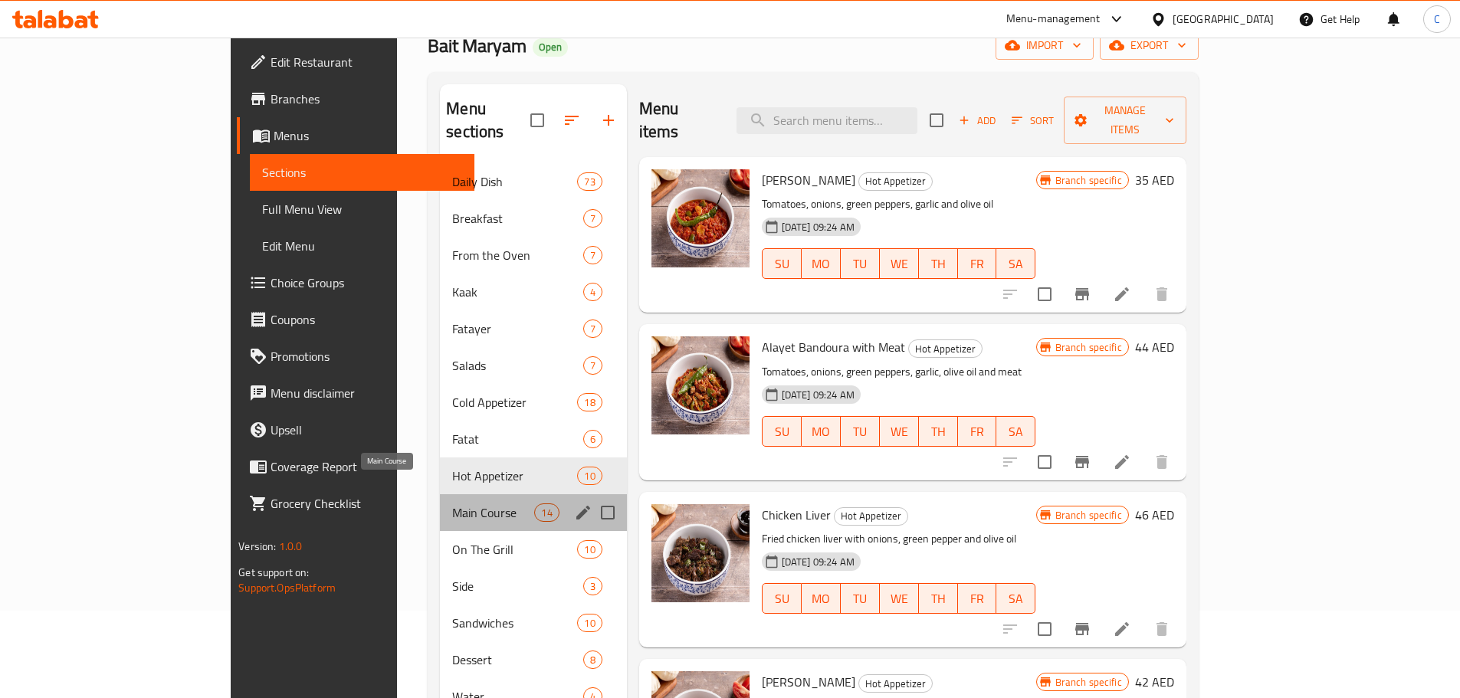
click at [452, 503] on span "Main Course" at bounding box center [493, 512] width 82 height 18
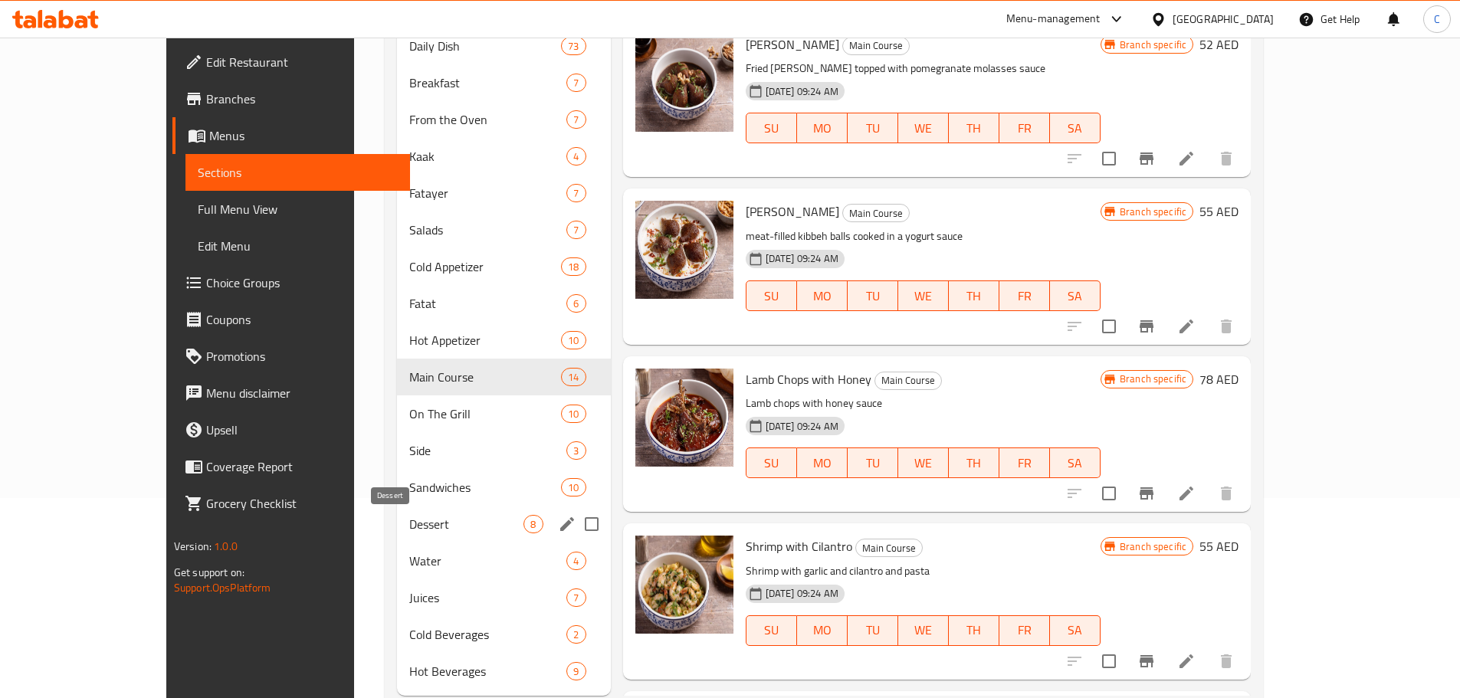
scroll to position [241, 0]
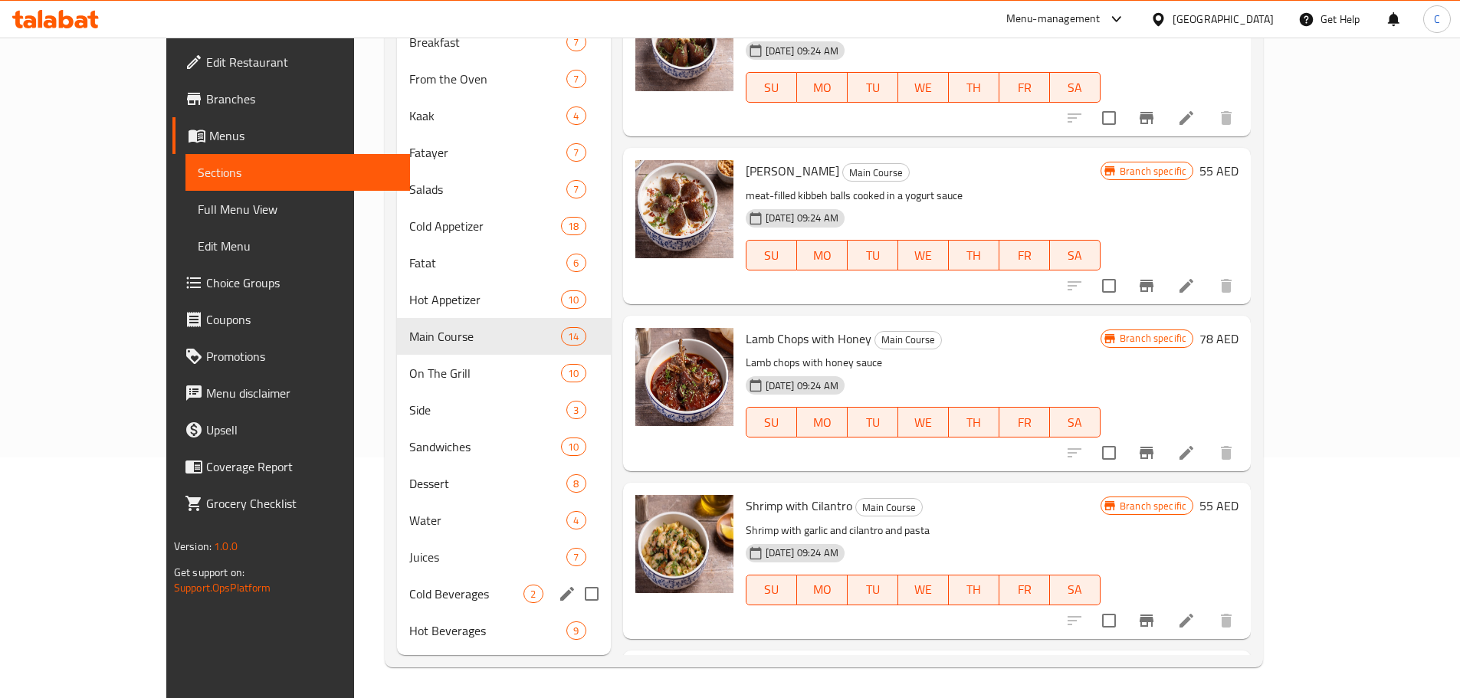
click at [409, 585] on span "Cold Beverages" at bounding box center [466, 594] width 114 height 18
